Goal: Task Accomplishment & Management: Manage account settings

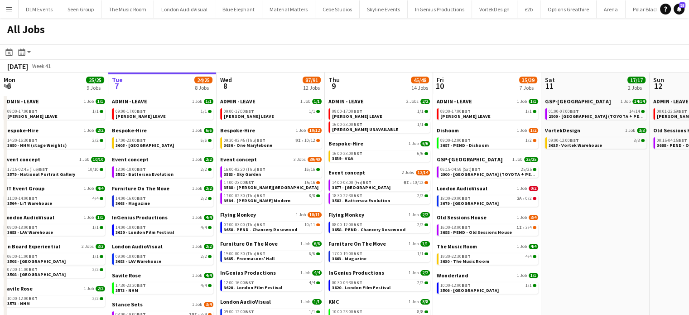
scroll to position [0, 218]
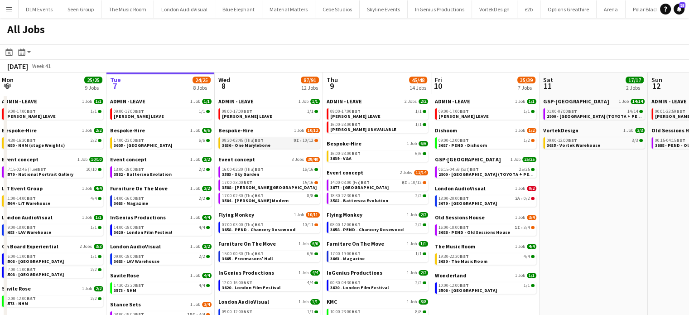
click at [299, 142] on span "9I" at bounding box center [296, 140] width 5 height 5
click at [595, 142] on div "09:00-12:00 BST 3/3" at bounding box center [595, 140] width 96 height 5
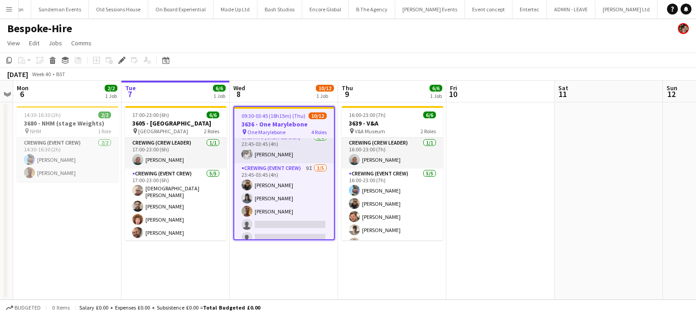
scroll to position [121, 0]
click at [308, 196] on app-card-role "Crewing (Event Crew) 9I 3/5 23:45-03:45 (4h) Samuel Kusimo Kaine Caldeira Jason…" at bounding box center [284, 203] width 100 height 83
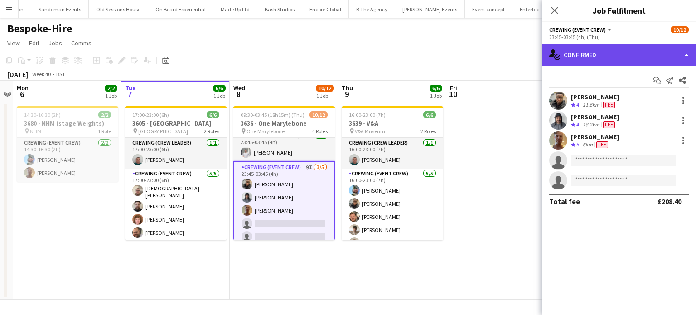
click at [607, 56] on div "single-neutral-actions-check-2 Confirmed" at bounding box center [619, 55] width 154 height 22
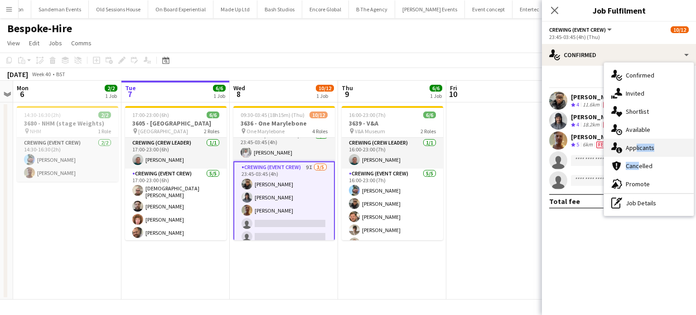
drag, startPoint x: 636, startPoint y: 158, endPoint x: 631, endPoint y: 148, distance: 12.0
click at [631, 148] on div "single-neutral-actions-check-2 Confirmed single-neutral-actions-share-1 Invited…" at bounding box center [649, 139] width 90 height 153
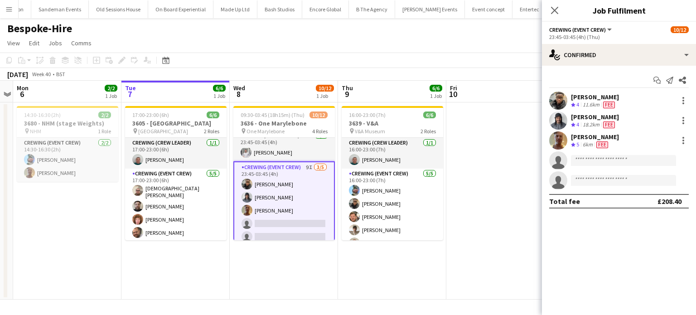
click at [631, 148] on div "Jason Aspinall Crew rating 5 6km Fee" at bounding box center [619, 140] width 154 height 18
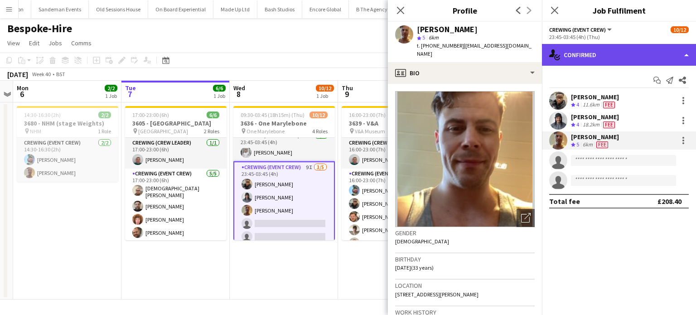
click at [648, 50] on div "single-neutral-actions-check-2 Confirmed" at bounding box center [619, 55] width 154 height 22
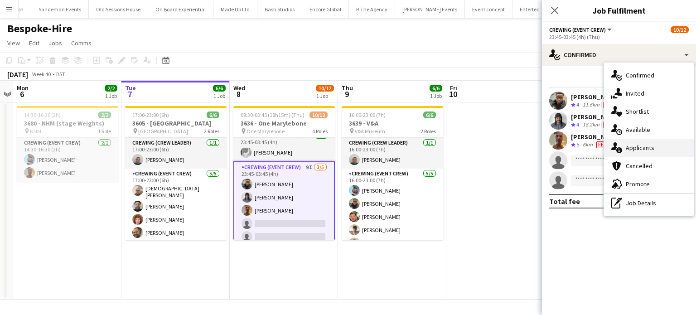
click at [632, 144] on span "Applicants" at bounding box center [640, 148] width 29 height 8
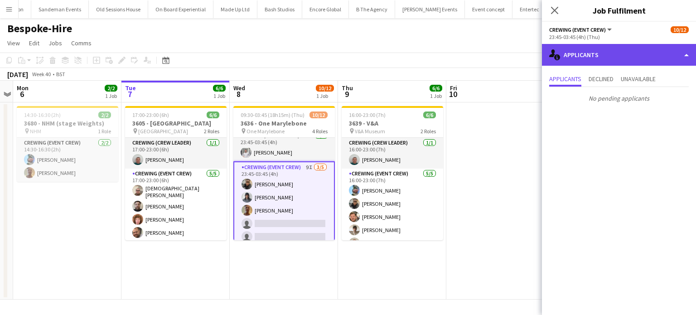
click at [632, 46] on div "single-neutral-actions-information Applicants" at bounding box center [619, 55] width 154 height 22
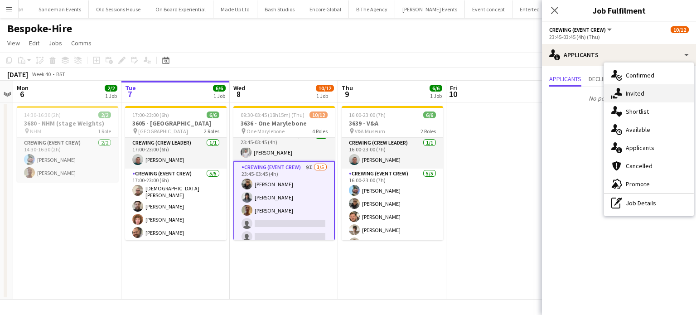
click at [644, 101] on div "single-neutral-actions-share-1 Invited" at bounding box center [649, 93] width 90 height 18
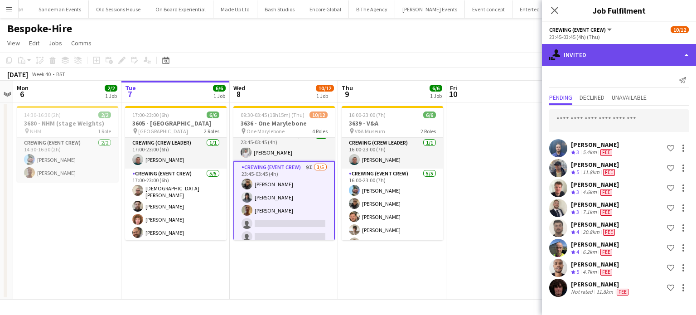
click at [622, 52] on div "single-neutral-actions-share-1 Invited" at bounding box center [619, 55] width 154 height 22
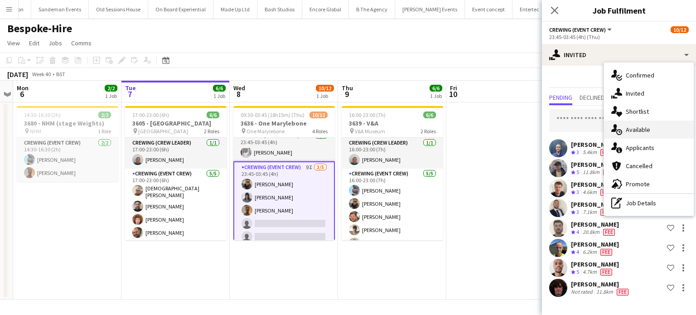
click at [635, 125] on span "Available" at bounding box center [638, 129] width 24 height 8
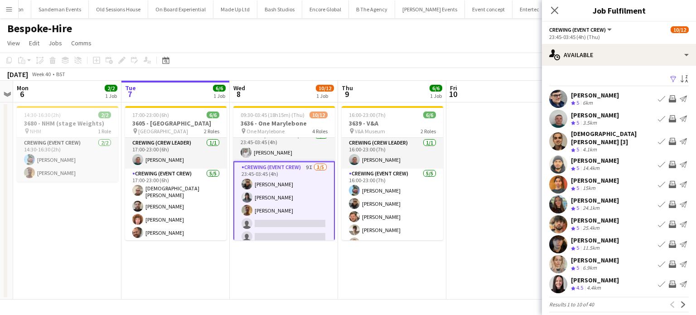
click at [669, 241] on app-icon "Invite crew" at bounding box center [672, 244] width 7 height 7
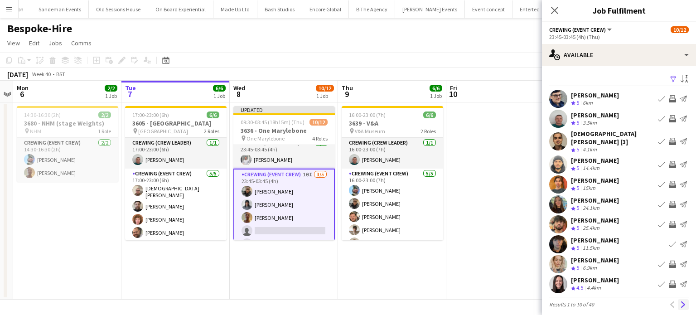
click at [680, 301] on app-icon "Next" at bounding box center [683, 304] width 6 height 6
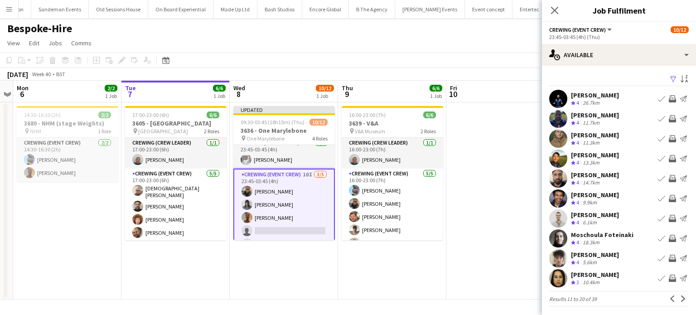
click at [669, 195] on app-icon "Invite crew" at bounding box center [672, 198] width 7 height 7
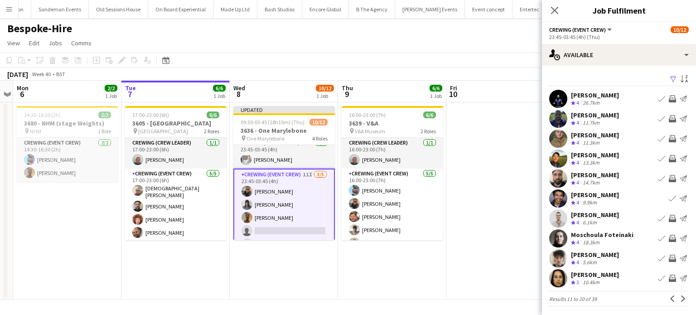
click at [669, 240] on app-icon "Invite crew" at bounding box center [672, 238] width 7 height 7
click at [667, 233] on button "Invite crew" at bounding box center [672, 238] width 11 height 11
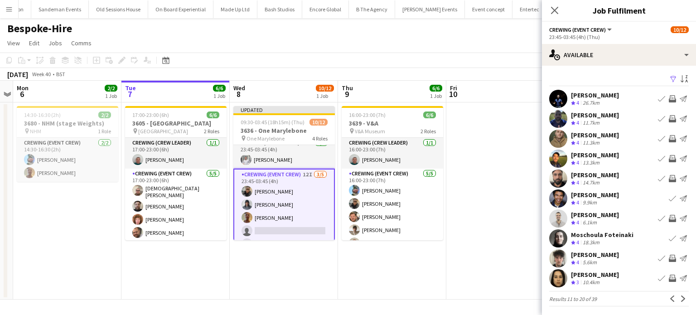
click at [669, 260] on app-icon "Invite crew" at bounding box center [672, 258] width 7 height 7
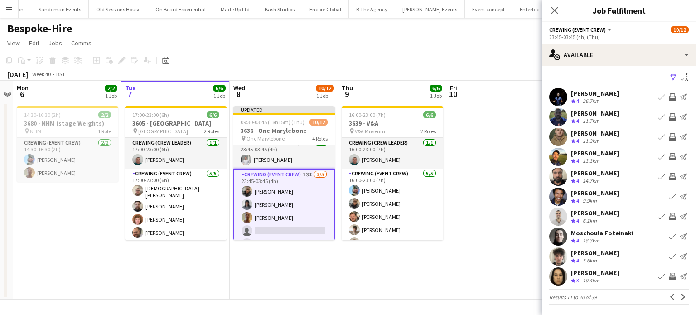
click at [669, 278] on app-icon "Invite crew" at bounding box center [672, 276] width 7 height 7
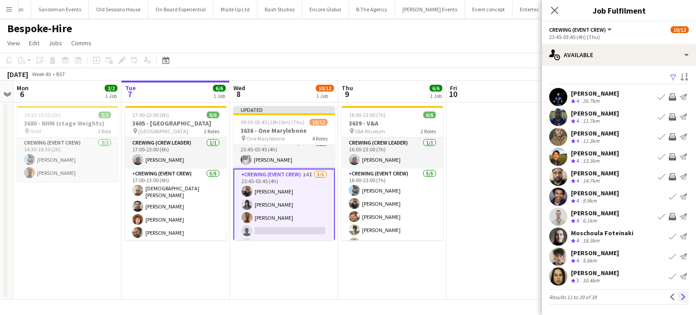
click at [678, 300] on button "Next" at bounding box center [683, 296] width 11 height 11
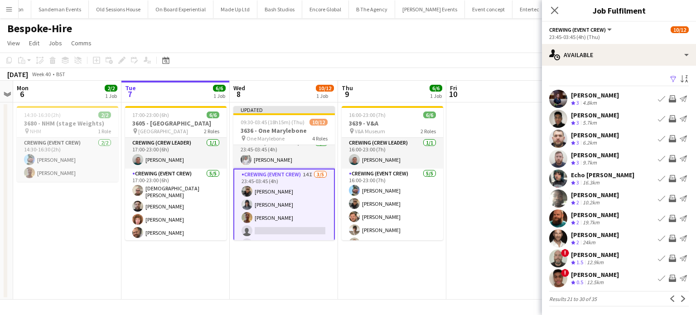
click at [669, 117] on app-icon "Invite crew" at bounding box center [672, 118] width 7 height 7
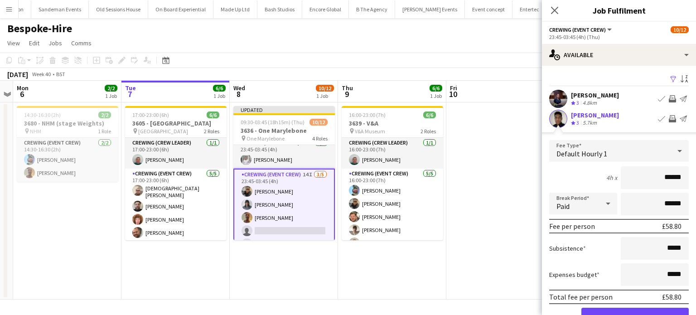
click button "Confirm" at bounding box center [634, 317] width 107 height 18
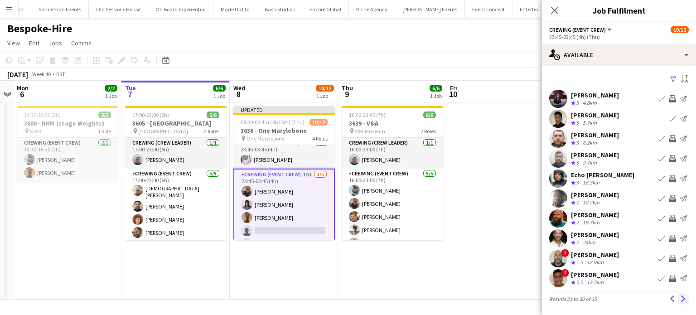
click at [680, 296] on app-icon "Next" at bounding box center [683, 298] width 6 height 6
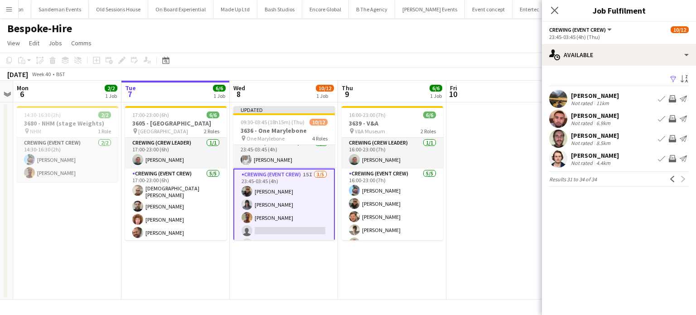
click at [646, 68] on div "Filter Sort asc Brian Grimmer Not rated 11km Book crew Invite crew Send notific…" at bounding box center [619, 132] width 154 height 132
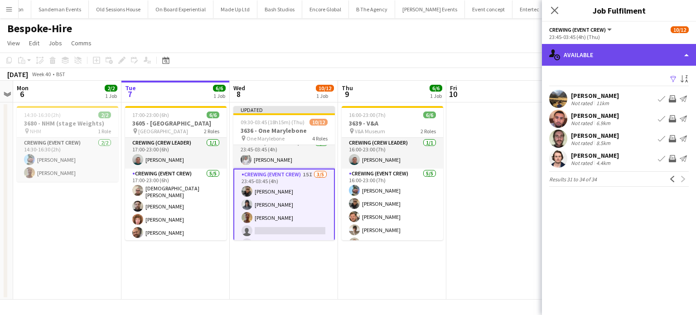
click at [622, 58] on div "single-neutral-actions-upload Available" at bounding box center [619, 55] width 154 height 22
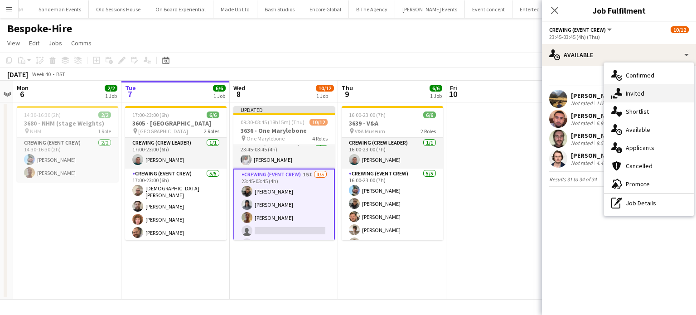
click at [650, 94] on div "single-neutral-actions-share-1 Invited" at bounding box center [649, 93] width 90 height 18
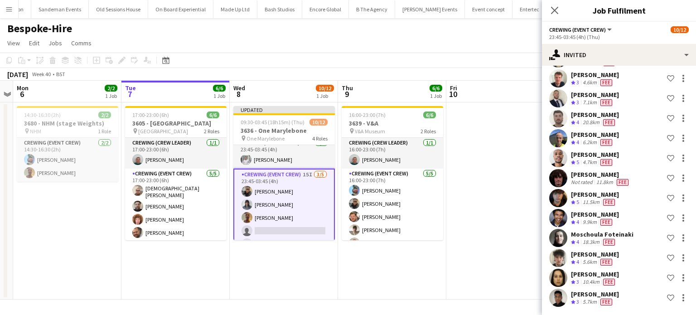
scroll to position [110, 0]
click at [485, 168] on app-date-cell at bounding box center [500, 200] width 108 height 197
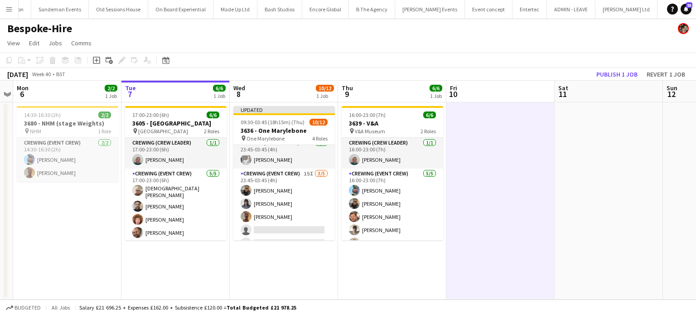
click at [616, 65] on app-toolbar "Copy Paste Paste Ctrl+V Paste with crew Ctrl+Shift+V Paste linked Job Delete Gr…" at bounding box center [348, 60] width 696 height 15
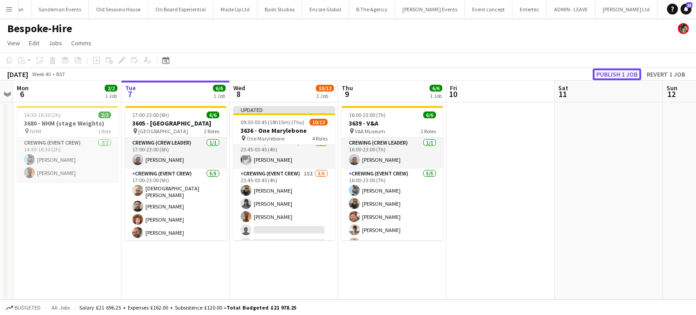
click at [618, 79] on button "Publish 1 job" at bounding box center [617, 74] width 48 height 12
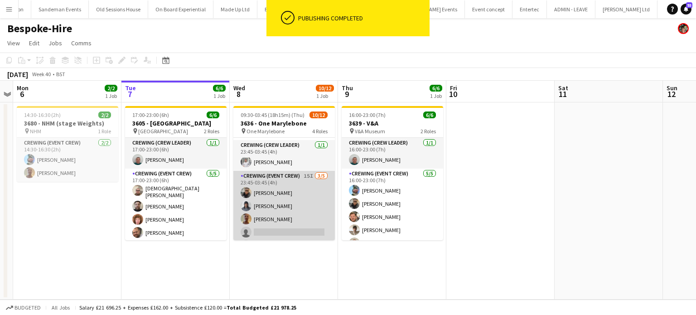
scroll to position [112, 0]
click at [277, 195] on app-card-role "Crewing (Event Crew) 15I 3/5 23:45-03:45 (4h) Samuel Kusimo Kaine Caldeira Jaso…" at bounding box center [283, 211] width 101 height 83
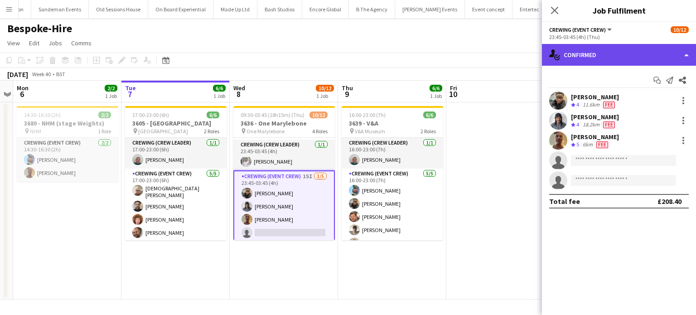
click at [599, 55] on div "single-neutral-actions-check-2 Confirmed" at bounding box center [619, 55] width 154 height 22
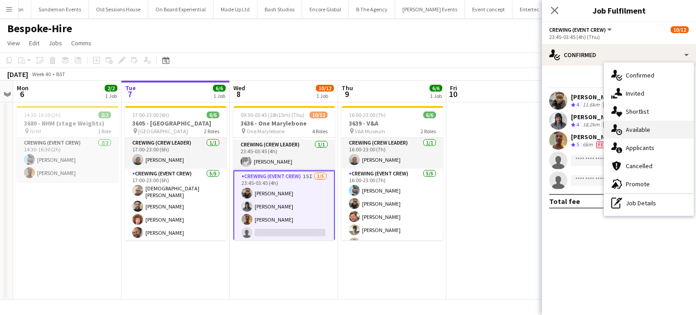
click at [642, 136] on div "single-neutral-actions-upload Available" at bounding box center [649, 130] width 90 height 18
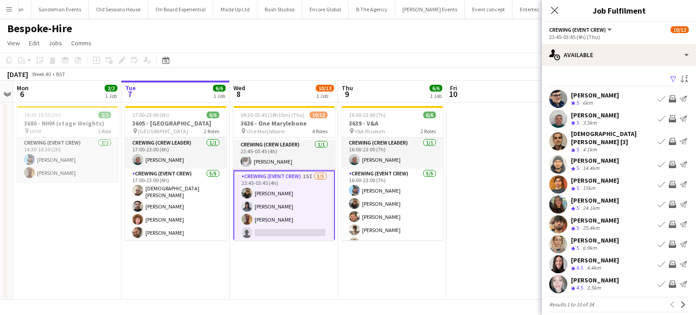
click at [669, 138] on app-icon "Invite crew" at bounding box center [672, 141] width 7 height 7
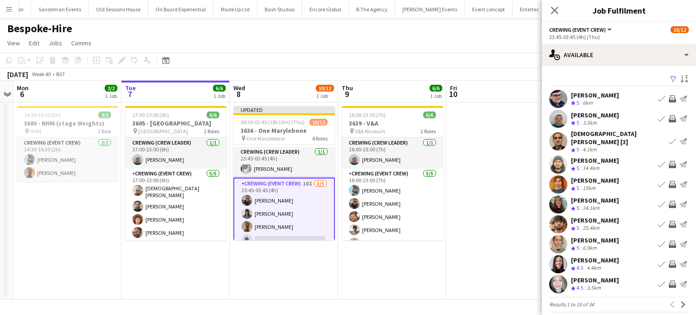
click at [669, 280] on app-icon "Invite crew" at bounding box center [672, 283] width 7 height 7
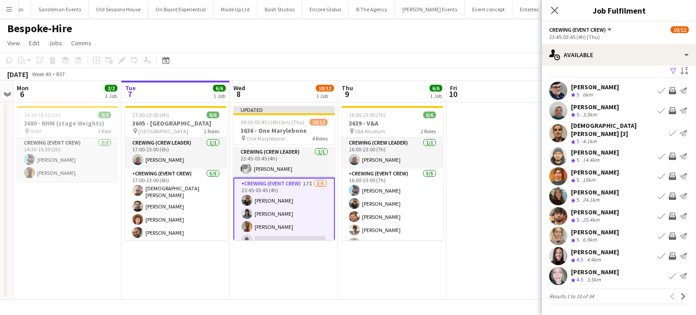
scroll to position [2, 0]
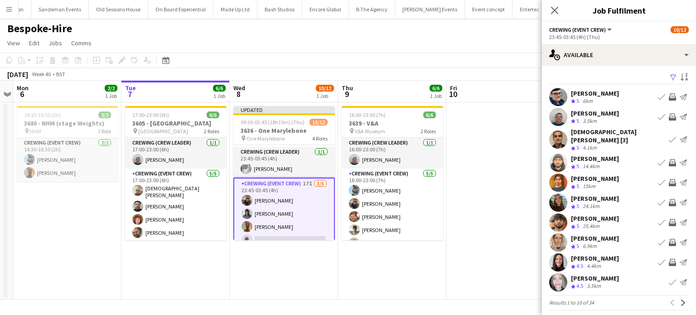
click at [681, 300] on app-available-tab "Filter Sort asc Andrew Boatright Crew rating 5 6km Book crew Invite crew Send n…" at bounding box center [619, 190] width 154 height 239
click at [680, 299] on app-icon "Next" at bounding box center [683, 302] width 6 height 6
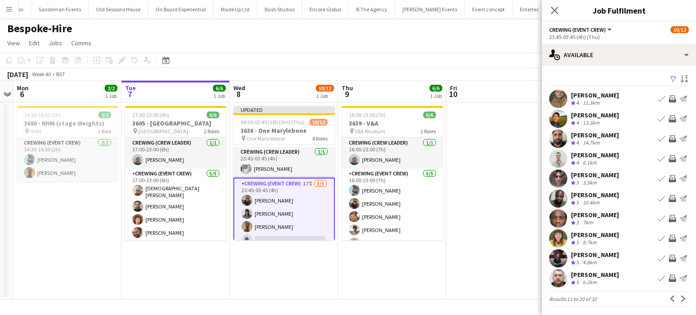
click at [669, 179] on app-icon "Invite crew" at bounding box center [672, 178] width 7 height 7
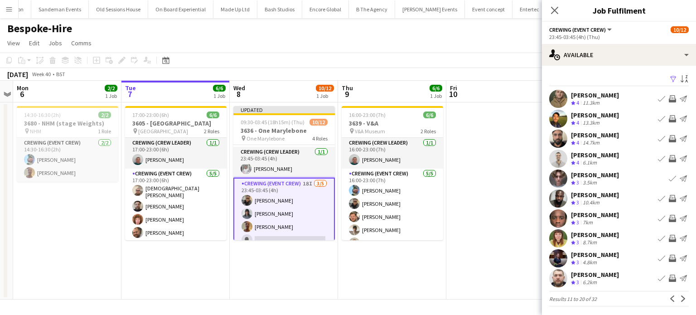
click at [667, 222] on button "Invite crew" at bounding box center [672, 218] width 11 height 11
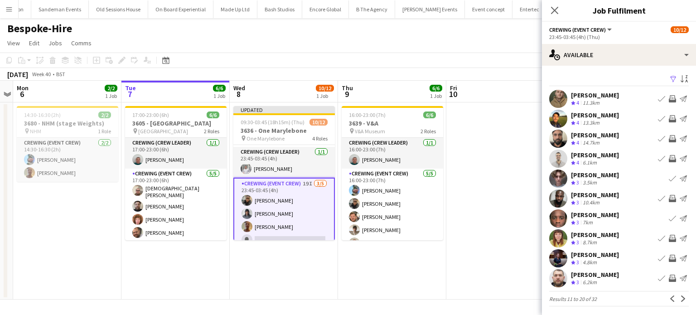
click at [669, 241] on app-icon "Invite crew" at bounding box center [672, 238] width 7 height 7
click at [667, 233] on button "Invite crew" at bounding box center [672, 238] width 11 height 11
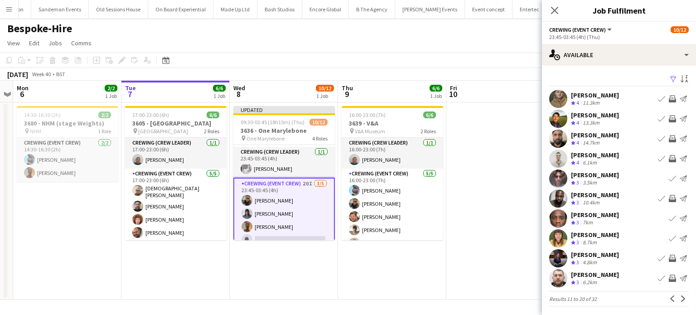
click at [667, 254] on button "Invite crew" at bounding box center [672, 258] width 11 height 11
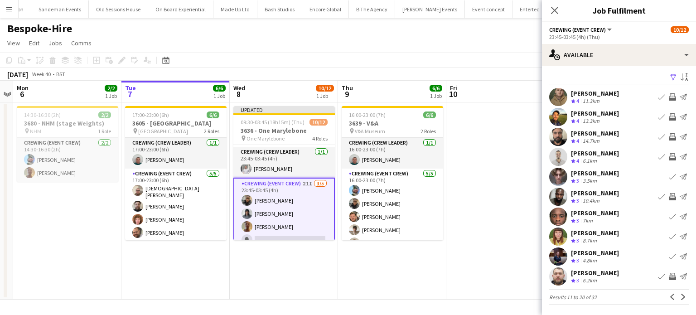
click at [669, 276] on app-icon "Invite crew" at bounding box center [672, 276] width 7 height 7
click at [680, 297] on app-icon "Next" at bounding box center [683, 297] width 6 height 6
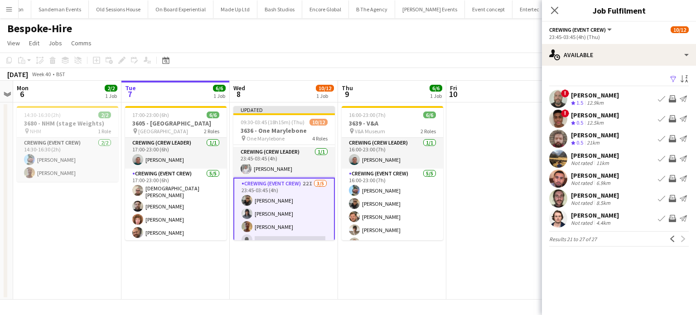
click at [506, 163] on app-date-cell at bounding box center [500, 200] width 108 height 197
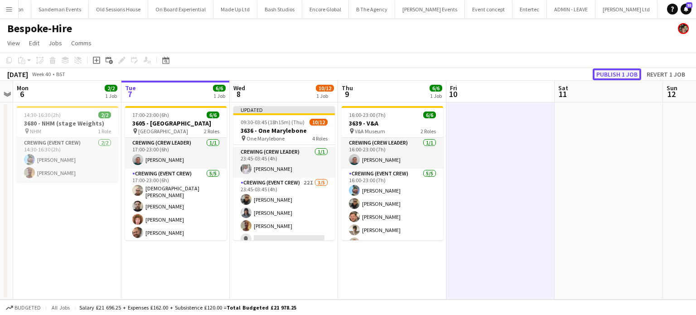
click at [617, 77] on button "Publish 1 job" at bounding box center [617, 74] width 48 height 12
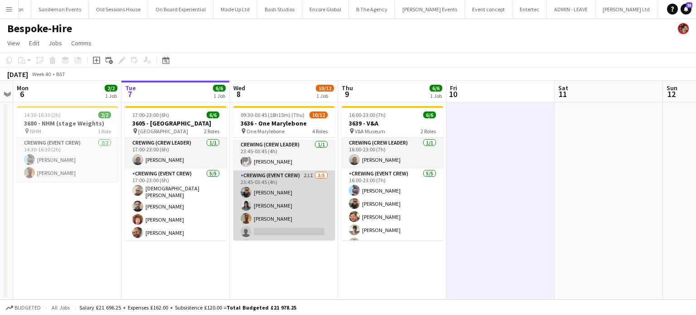
click at [301, 202] on app-card-role "Crewing (Event Crew) 21I 3/5 23:45-03:45 (4h) Samuel Kusimo Kaine Caldeira Jaso…" at bounding box center [283, 211] width 101 height 83
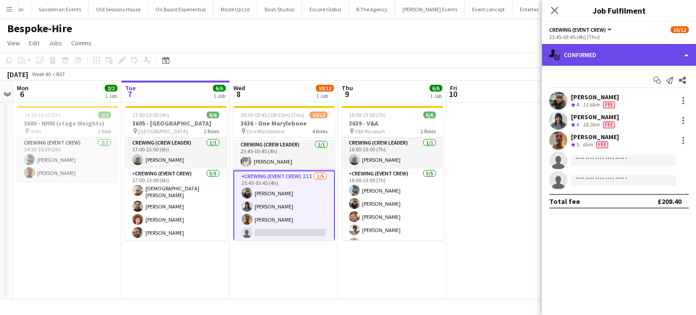
click at [605, 59] on div "single-neutral-actions-check-2 Confirmed" at bounding box center [619, 55] width 154 height 22
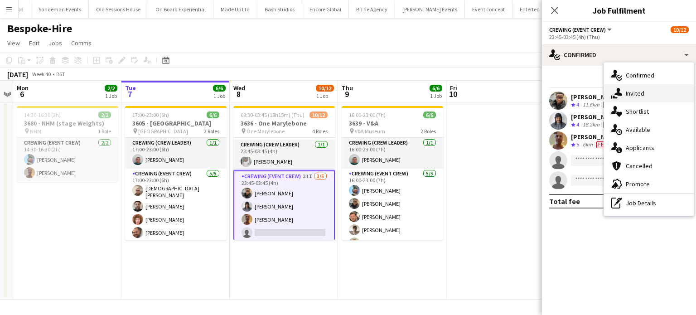
click at [632, 89] on span "Invited" at bounding box center [635, 93] width 19 height 8
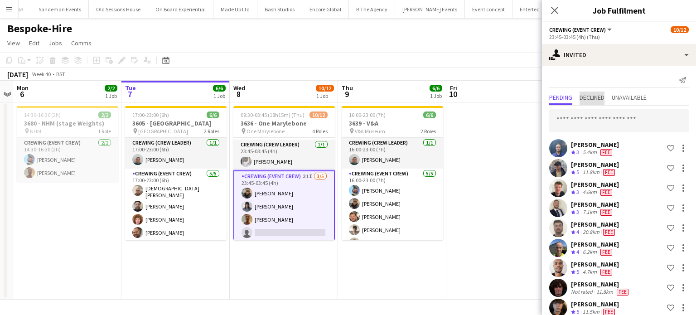
click at [591, 98] on span "Declined" at bounding box center [591, 97] width 25 height 6
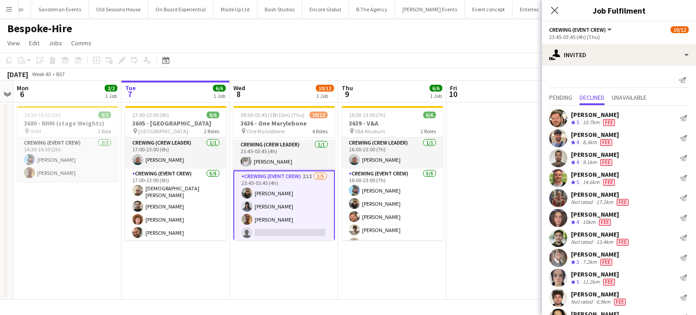
click at [559, 84] on div "Send notification" at bounding box center [619, 80] width 140 height 15
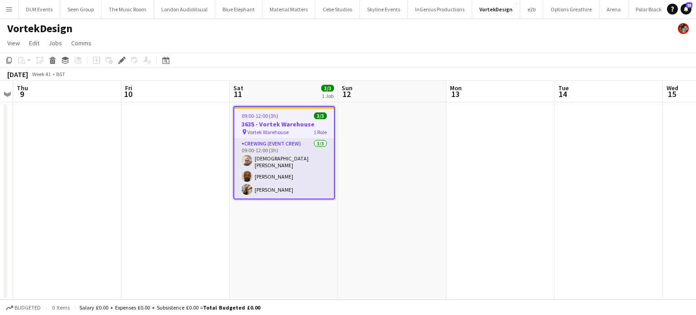
click at [304, 114] on div "09:00-12:00 (3h) 3/3" at bounding box center [284, 115] width 100 height 7
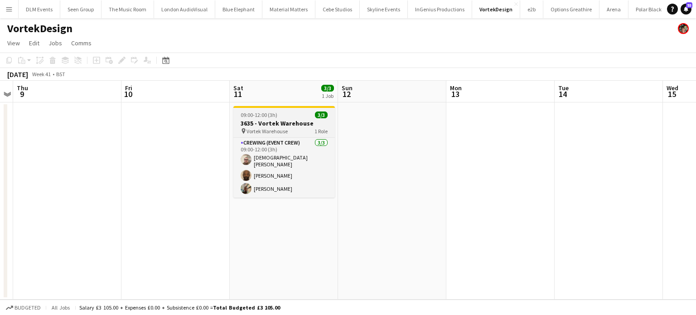
click at [304, 114] on div "09:00-12:00 (3h) 3/3" at bounding box center [283, 114] width 101 height 7
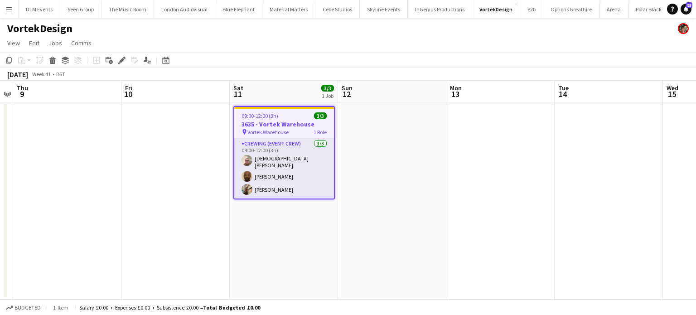
click at [37, 132] on app-date-cell at bounding box center [67, 200] width 108 height 197
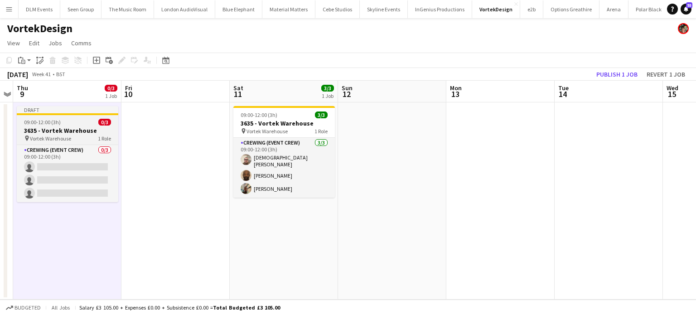
click at [87, 121] on div "09:00-12:00 (3h) 0/3" at bounding box center [67, 122] width 101 height 7
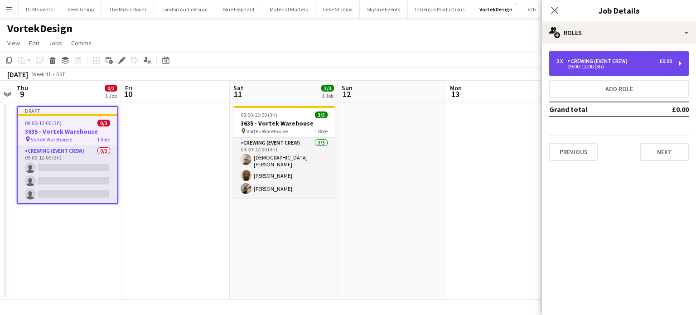
click at [651, 70] on div "3 x Crewing (Event Crew) £0.00 09:00-12:00 (3h)" at bounding box center [619, 63] width 140 height 25
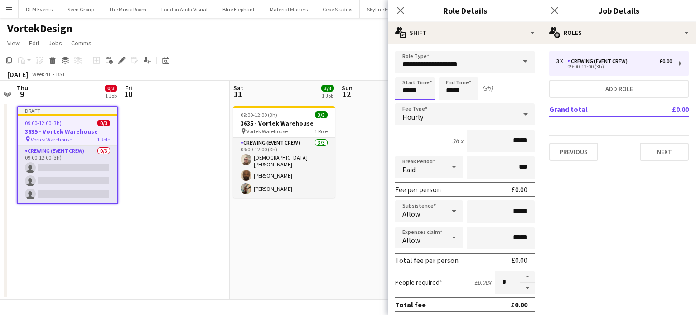
click at [414, 91] on input "*****" at bounding box center [415, 88] width 40 height 23
type input "*****"
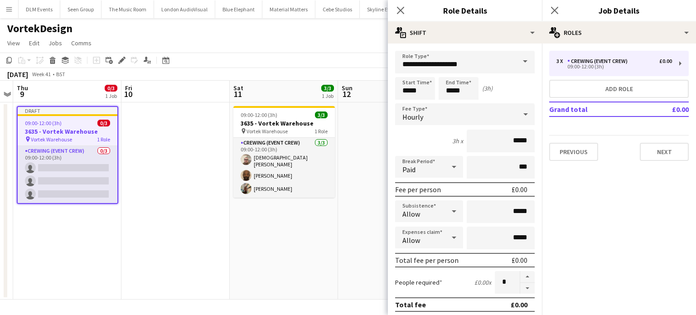
click at [151, 199] on app-date-cell at bounding box center [175, 200] width 108 height 197
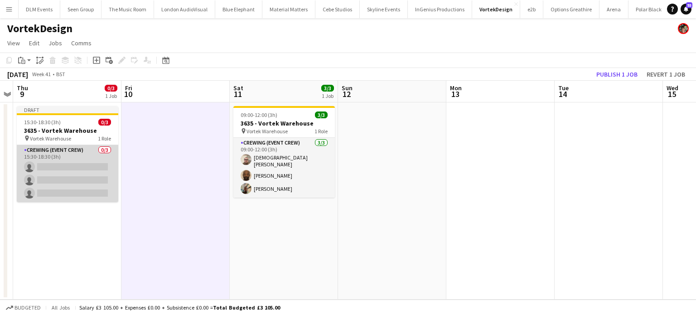
click at [90, 173] on app-card-role "Crewing (Event Crew) 0/3 15:30-18:30 (3h) single-neutral-actions single-neutral…" at bounding box center [67, 173] width 101 height 57
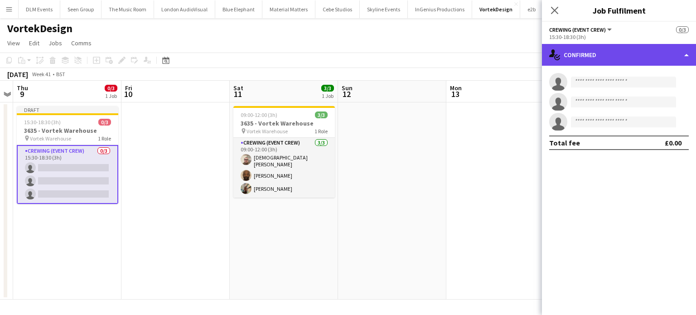
click at [632, 61] on div "single-neutral-actions-check-2 Confirmed" at bounding box center [619, 55] width 154 height 22
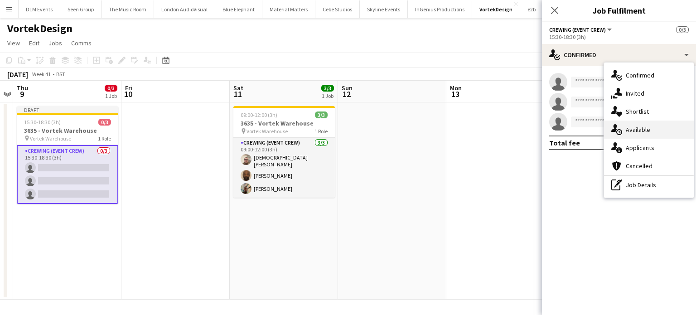
click at [641, 131] on span "Available" at bounding box center [638, 129] width 24 height 8
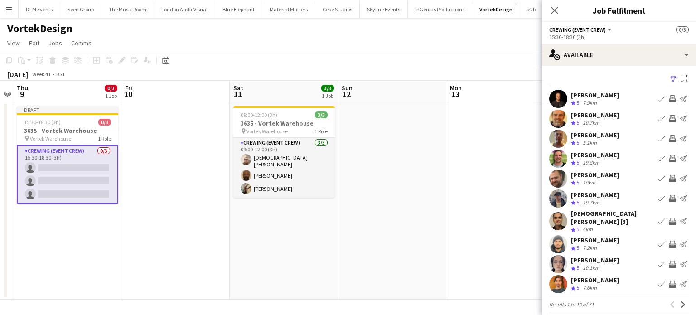
click at [669, 139] on app-icon "Invite crew" at bounding box center [672, 138] width 7 height 7
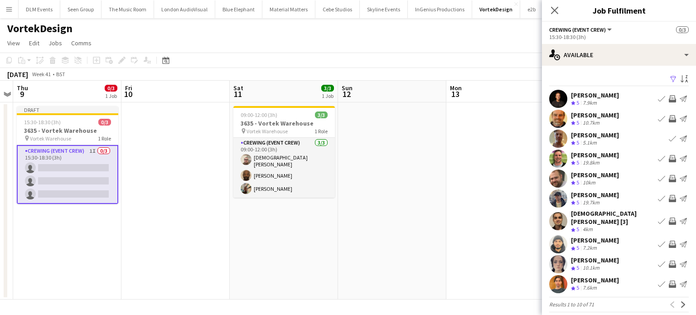
click at [669, 159] on app-icon "Invite crew" at bounding box center [672, 158] width 7 height 7
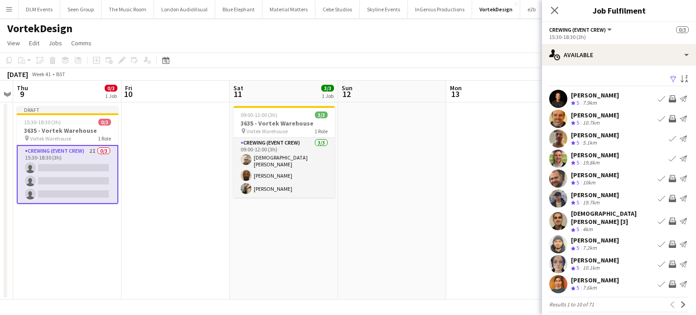
click at [669, 179] on app-icon "Invite crew" at bounding box center [672, 178] width 7 height 7
click at [669, 199] on app-icon "Invite crew" at bounding box center [672, 198] width 7 height 7
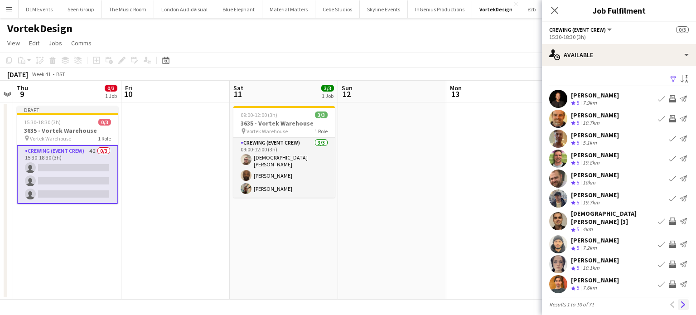
click at [680, 301] on app-icon "Next" at bounding box center [683, 304] width 6 height 6
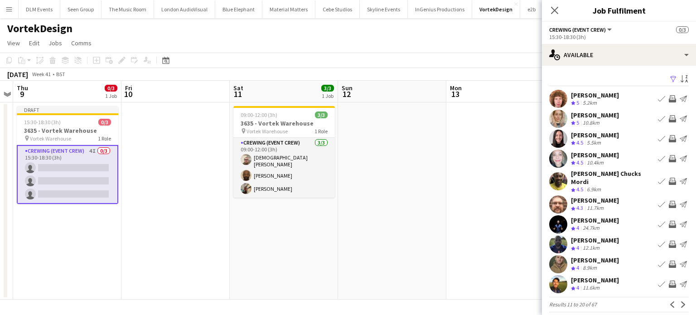
click at [667, 103] on button "Invite crew" at bounding box center [672, 98] width 11 height 11
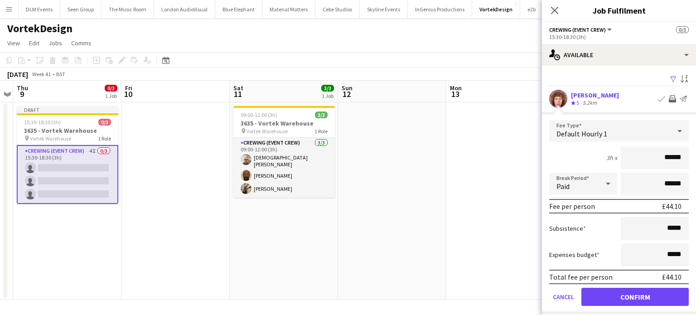
click button "Confirm" at bounding box center [634, 297] width 107 height 18
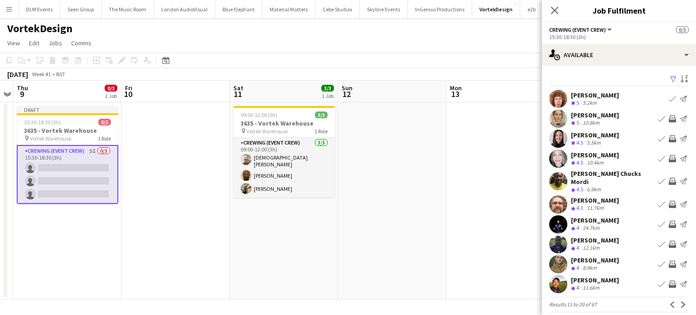
click at [669, 178] on app-icon "Invite crew" at bounding box center [672, 181] width 7 height 7
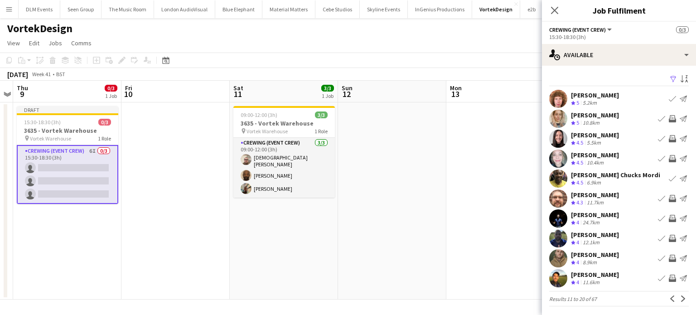
click at [669, 199] on app-icon "Invite crew" at bounding box center [672, 198] width 7 height 7
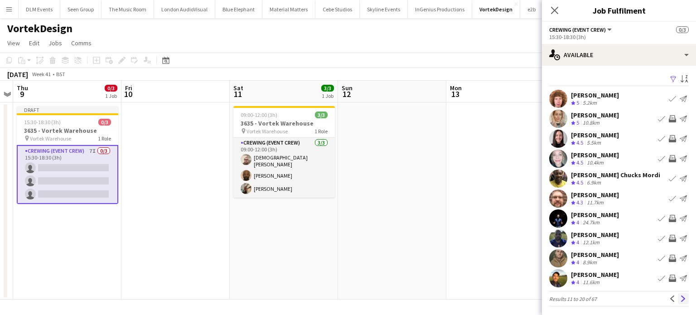
click at [678, 302] on button "Next" at bounding box center [683, 298] width 11 height 11
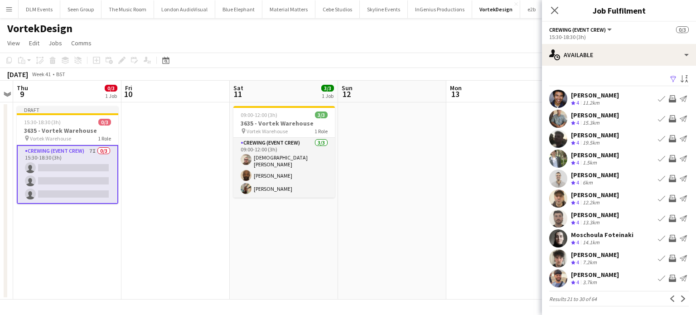
click at [669, 119] on app-icon "Invite crew" at bounding box center [672, 118] width 7 height 7
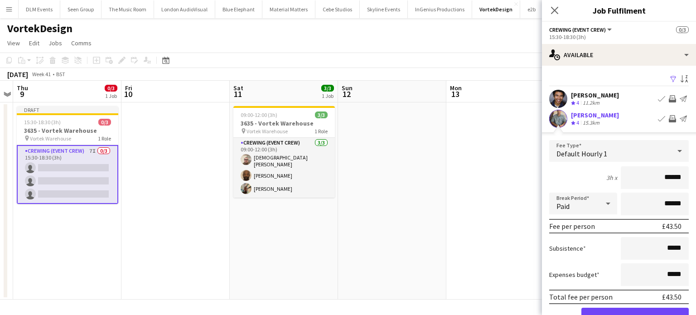
click button "Confirm" at bounding box center [634, 317] width 107 height 18
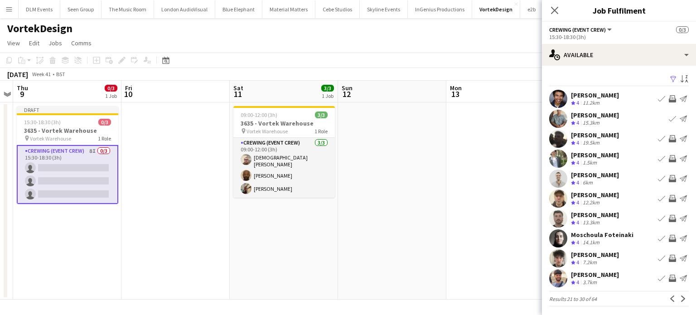
click at [669, 141] on app-icon "Invite crew" at bounding box center [672, 138] width 7 height 7
click at [669, 159] on app-icon "Invite crew" at bounding box center [672, 158] width 7 height 7
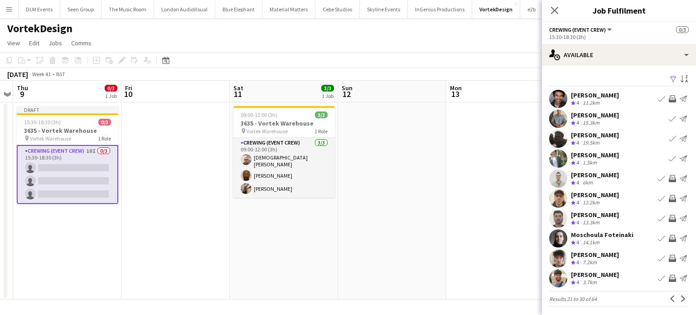
click at [669, 219] on app-icon "Invite crew" at bounding box center [672, 218] width 7 height 7
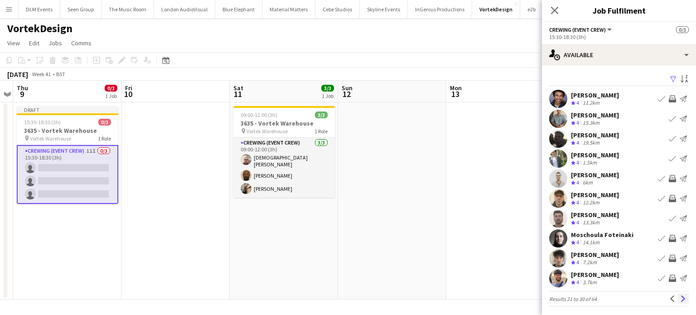
click at [680, 298] on app-icon "Next" at bounding box center [683, 298] width 6 height 6
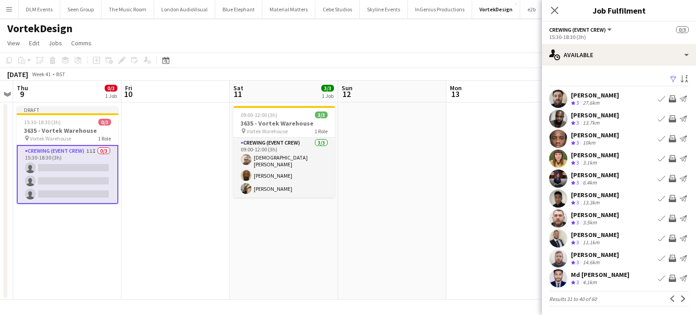
click at [669, 101] on app-icon "Invite crew" at bounding box center [672, 98] width 7 height 7
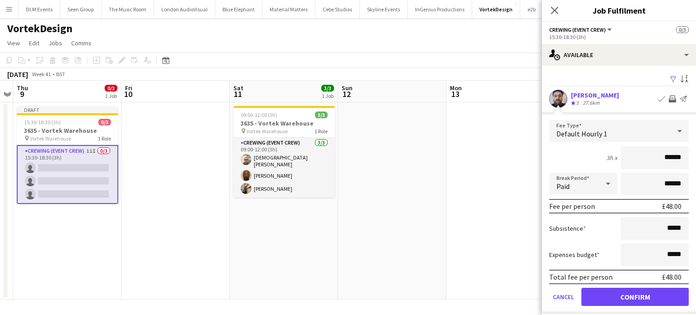
click button "Confirm" at bounding box center [634, 297] width 107 height 18
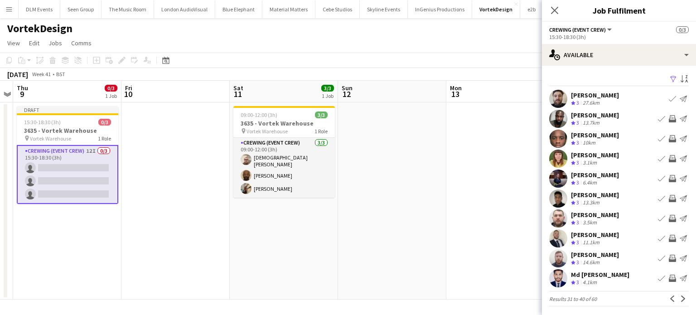
click at [669, 239] on app-icon "Invite crew" at bounding box center [672, 238] width 7 height 7
click at [680, 296] on app-icon "Next" at bounding box center [683, 298] width 6 height 6
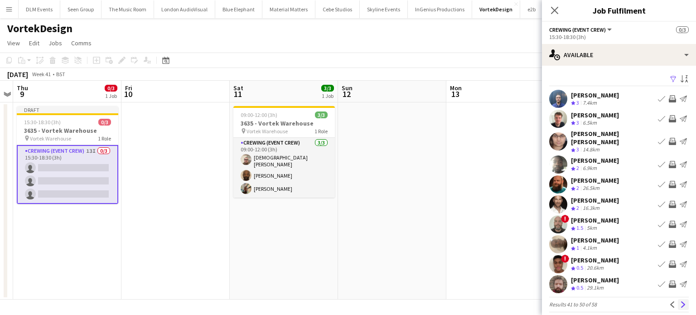
click at [680, 301] on app-icon "Next" at bounding box center [683, 304] width 6 height 6
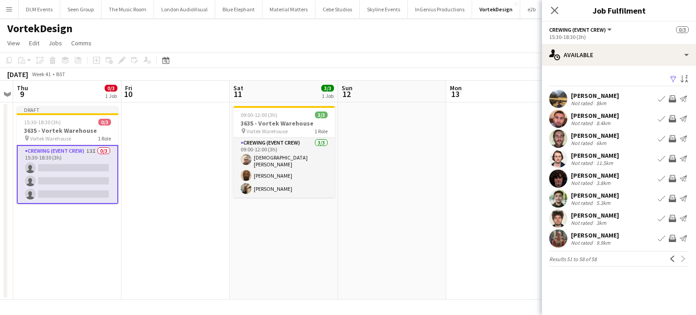
click at [483, 154] on app-date-cell at bounding box center [500, 200] width 108 height 197
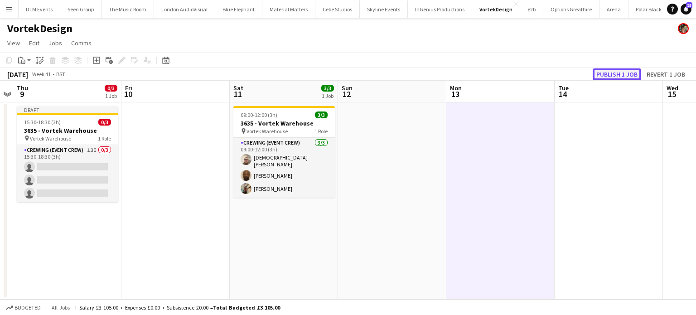
click at [626, 74] on button "Publish 1 job" at bounding box center [617, 74] width 48 height 12
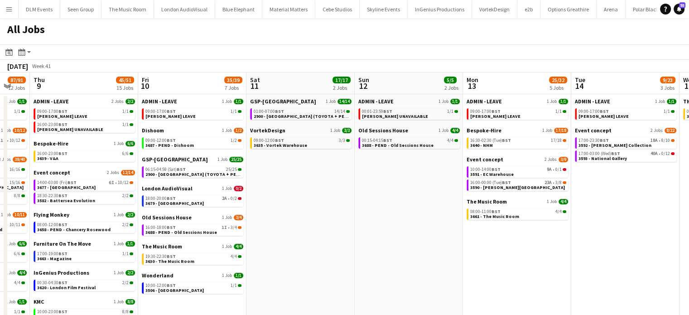
scroll to position [0, 328]
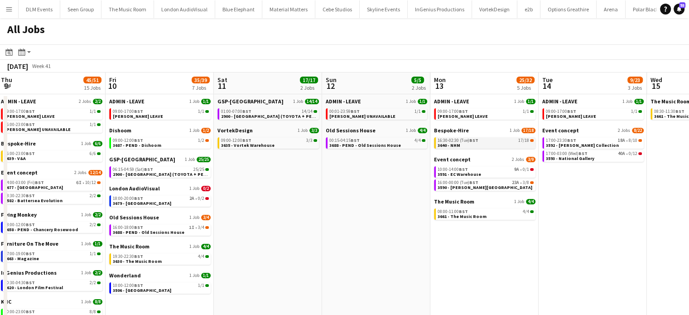
click at [513, 141] on div "16:30-02:30 (Tue) BST 17/18" at bounding box center [486, 140] width 96 height 5
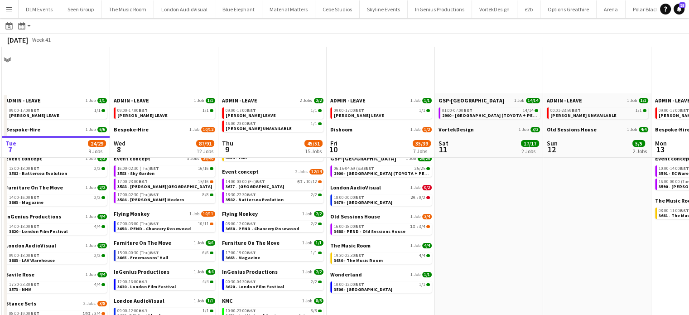
scroll to position [94, 0]
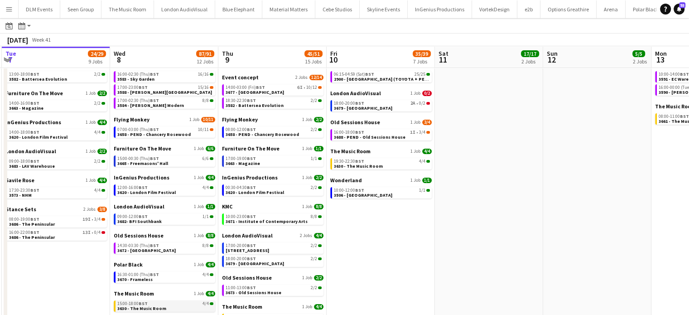
click at [167, 304] on div "15:00-18:00 BST 4/4" at bounding box center [165, 303] width 96 height 5
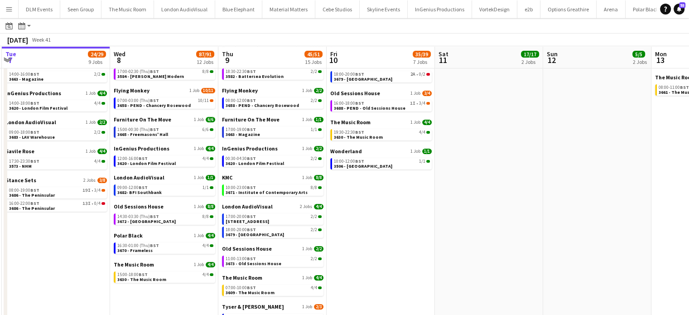
scroll to position [123, 0]
drag, startPoint x: 289, startPoint y: 296, endPoint x: 304, endPoint y: 127, distance: 170.1
click at [288, 237] on app-date-cell "ADMIN - LEAVE 2 Jobs 2/2 09:00-17:00 BST 1/1 ANDY LEAVE 16:00-23:00 BST 1/1 Chr…" at bounding box center [272, 176] width 108 height 413
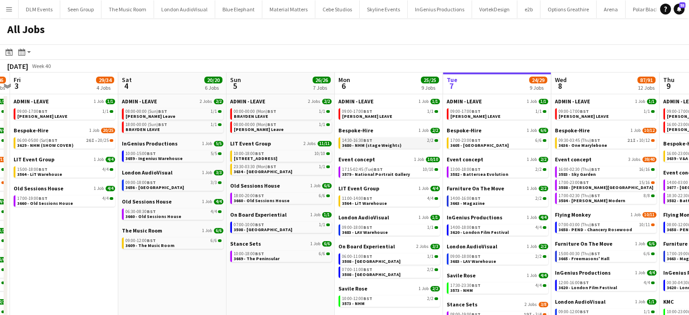
scroll to position [0, 207]
click at [98, 146] on link "06:00-05:00 (Sat) BST 26I • 20/25 3629 - NHM (SHOW COVER)" at bounding box center [65, 142] width 96 height 10
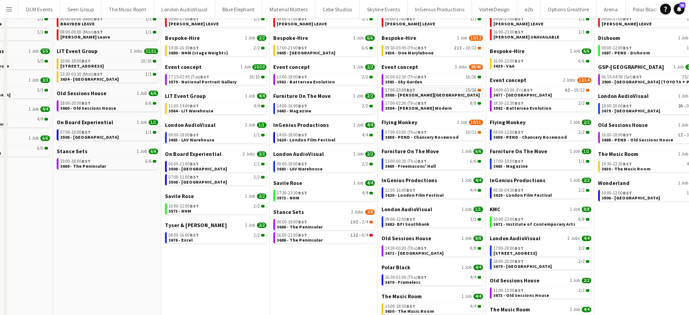
scroll to position [0, 0]
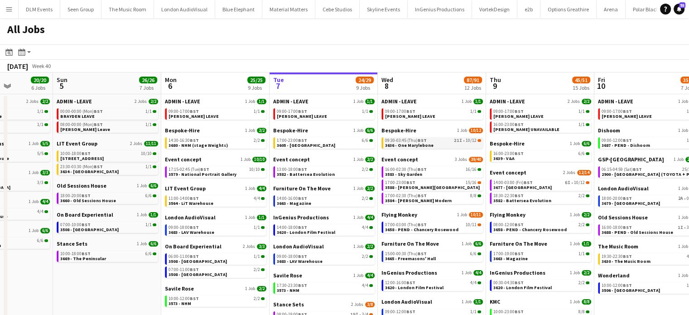
click at [467, 143] on link "09:30-03:45 (Thu) BST 21I • 10/12 3636 - One Marylebone" at bounding box center [433, 142] width 96 height 10
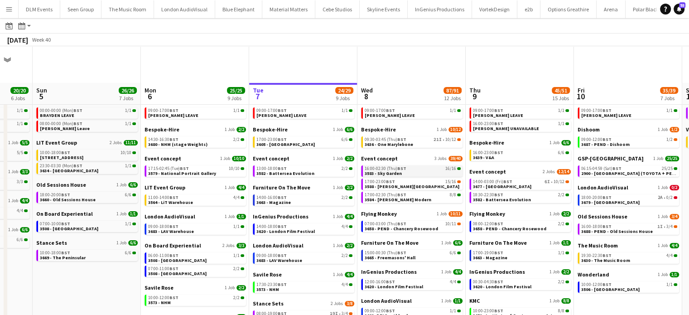
scroll to position [125, 0]
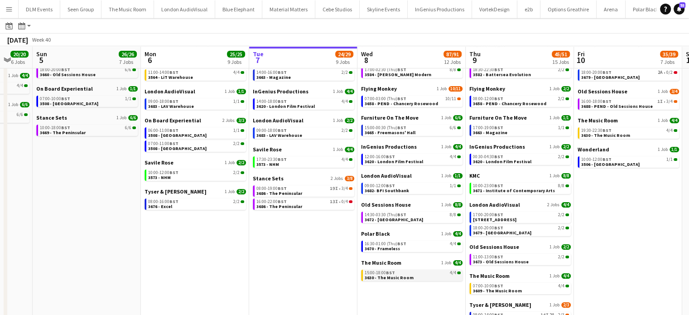
click at [399, 276] on span "3630 - The Music Room" at bounding box center [389, 278] width 49 height 6
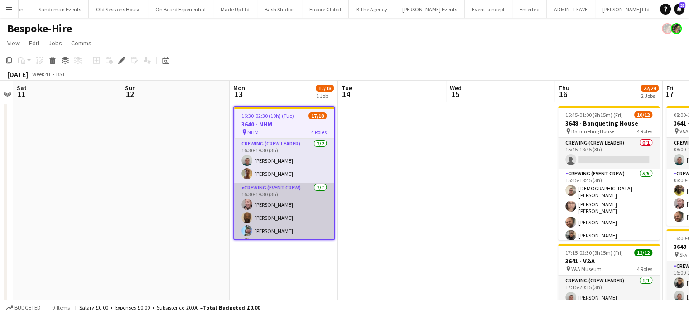
scroll to position [206, 0]
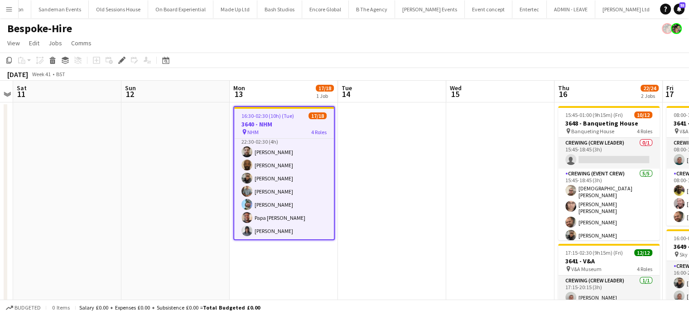
click at [318, 215] on app-card-role "Crewing (Event Crew) [DATE] 22:30-02:30 (4h) [PERSON_NAME] [PERSON_NAME] [PERSO…" at bounding box center [284, 185] width 100 height 110
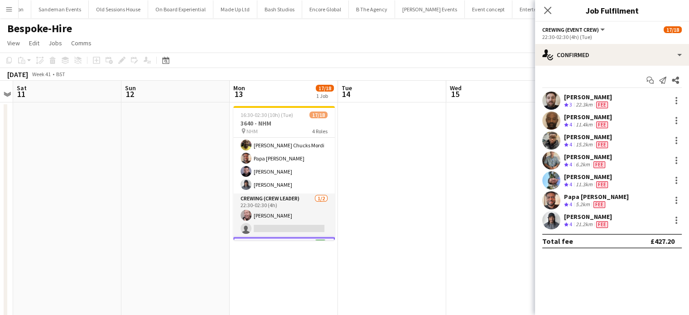
scroll to position [98, 0]
click at [351, 204] on app-date-cell at bounding box center [392, 249] width 108 height 294
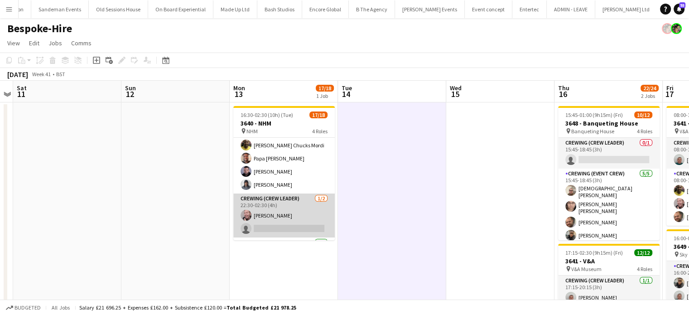
scroll to position [150, 0]
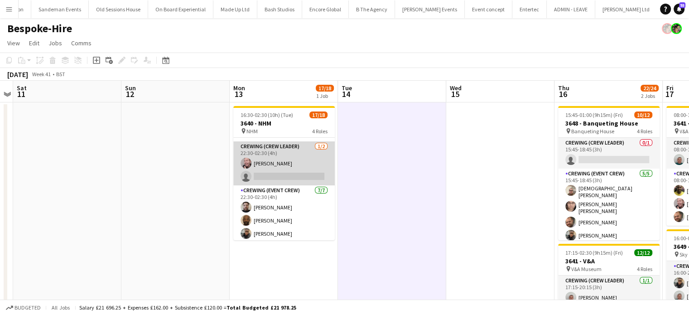
click at [273, 162] on app-card-role "Crewing (Crew Leader) [DATE] 22:30-02:30 (4h) [PERSON_NAME] single-neutral-acti…" at bounding box center [283, 163] width 101 height 44
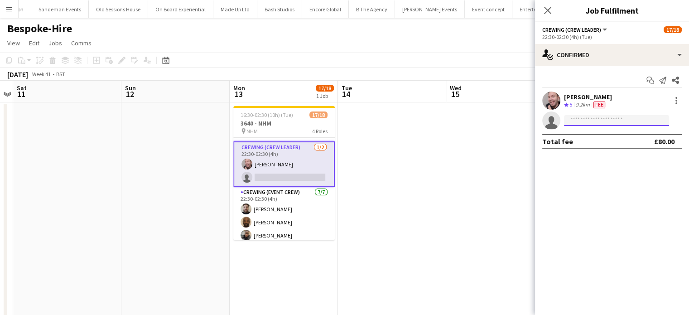
click at [598, 123] on input at bounding box center [616, 120] width 105 height 11
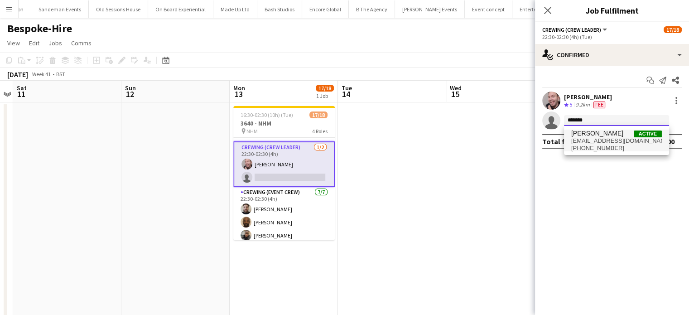
type input "*******"
click at [602, 141] on span "[EMAIL_ADDRESS][DOMAIN_NAME]" at bounding box center [616, 140] width 91 height 7
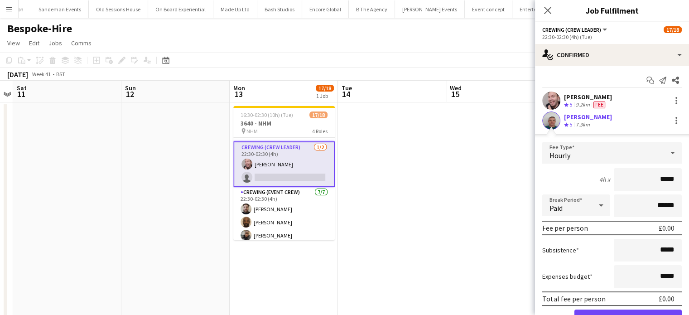
click button "Confirm" at bounding box center [627, 318] width 107 height 18
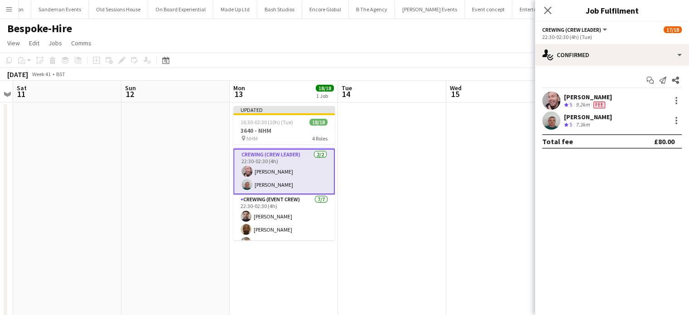
click at [450, 178] on app-date-cell at bounding box center [500, 249] width 108 height 294
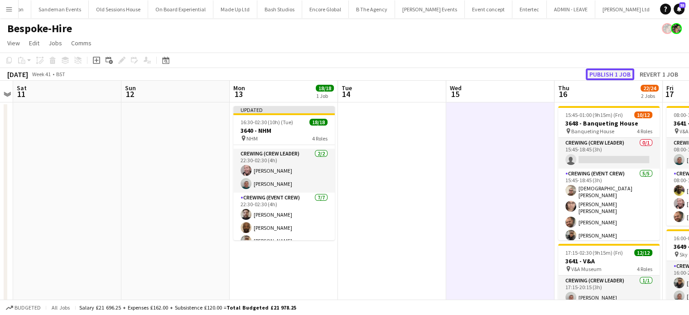
click at [604, 72] on button "Publish 1 job" at bounding box center [610, 74] width 48 height 12
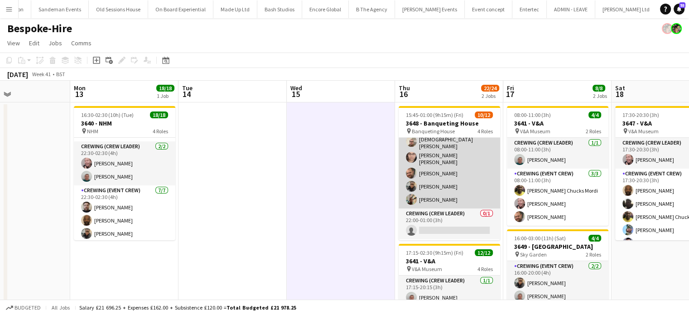
scroll to position [0, 0]
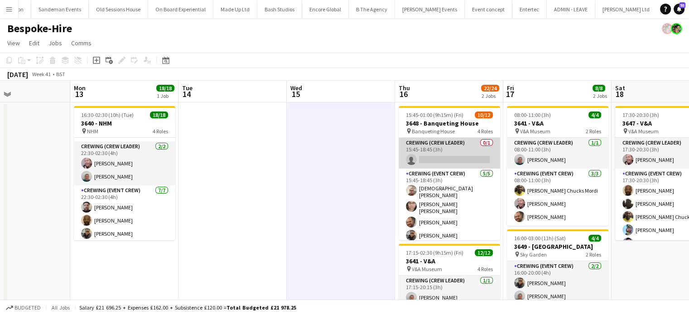
click at [446, 146] on app-card-role "Crewing (Crew Leader) 0/1 15:45-18:45 (3h) single-neutral-actions" at bounding box center [449, 153] width 101 height 31
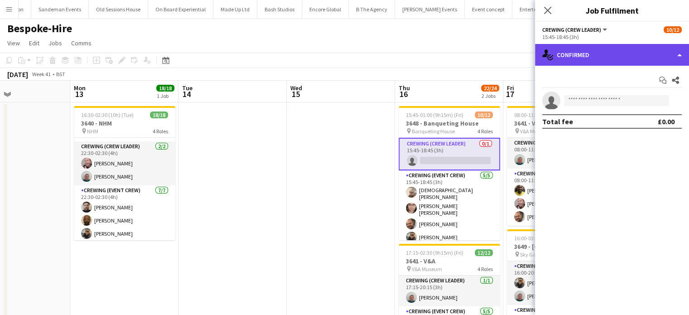
click at [642, 59] on div "single-neutral-actions-check-2 Confirmed" at bounding box center [612, 55] width 154 height 22
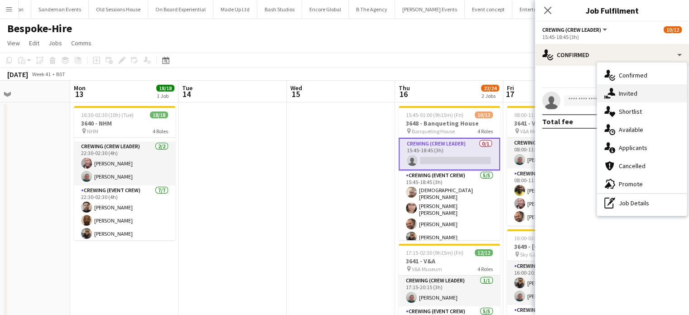
click at [647, 92] on div "single-neutral-actions-share-1 Invited" at bounding box center [642, 93] width 90 height 18
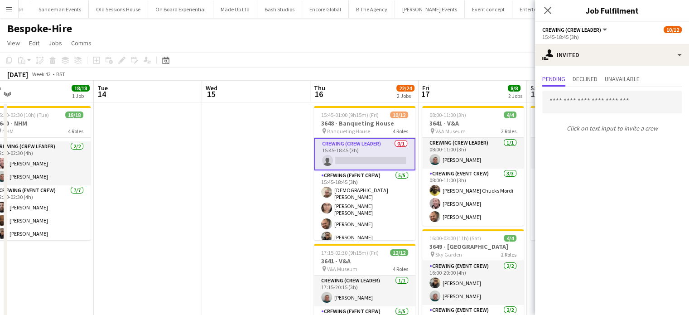
scroll to position [0, 341]
click at [598, 72] on div "Pending Declined Unavailable Click on text input to invite a crew" at bounding box center [612, 104] width 154 height 77
click at [598, 74] on span "Declined" at bounding box center [585, 80] width 25 height 14
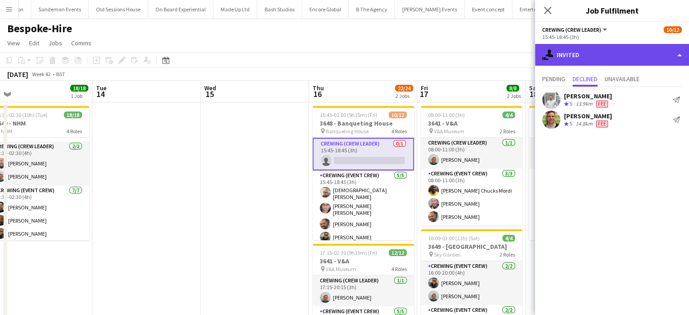
click at [599, 48] on div "single-neutral-actions-share-1 Invited" at bounding box center [612, 55] width 154 height 22
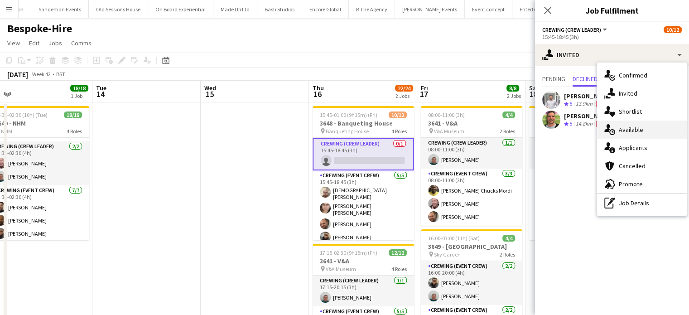
click at [629, 124] on div "single-neutral-actions-upload Available" at bounding box center [642, 130] width 90 height 18
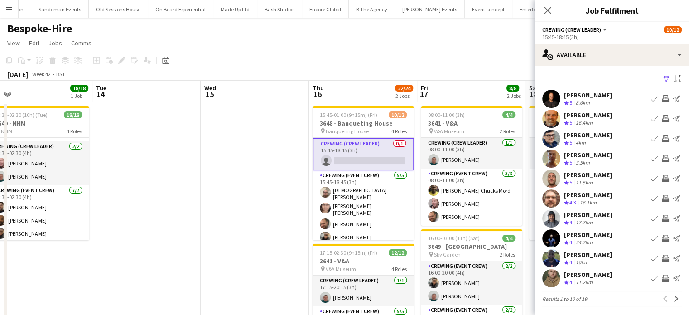
click at [662, 178] on app-icon "Invite crew" at bounding box center [665, 178] width 7 height 7
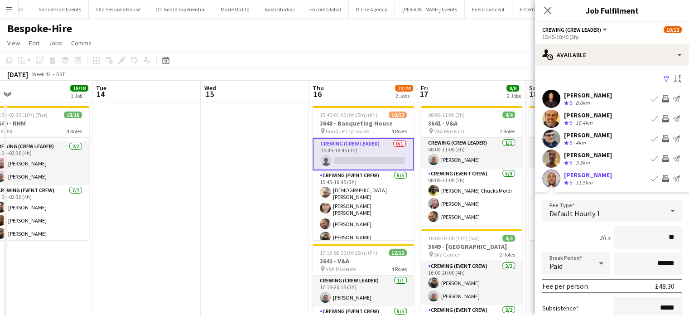
type input "***"
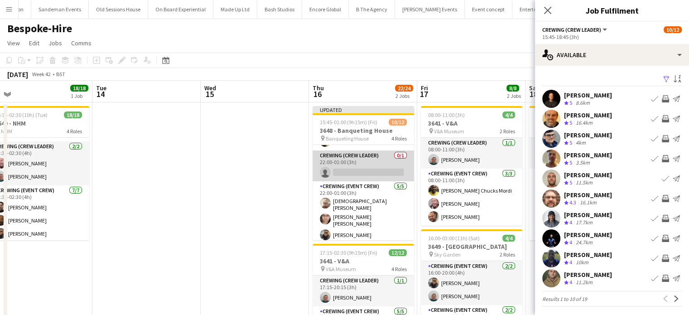
click at [361, 156] on app-card-role "Crewing (Crew Leader) 0/1 22:00-01:00 (3h) single-neutral-actions" at bounding box center [363, 165] width 101 height 31
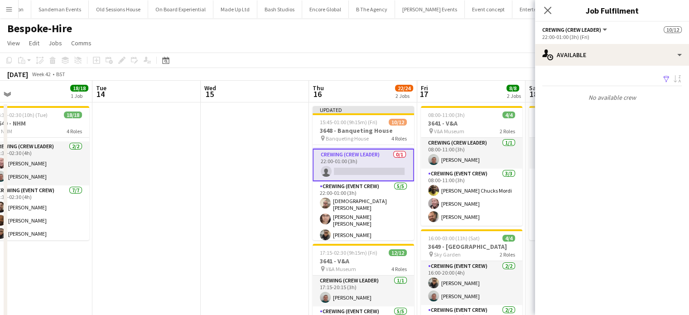
scroll to position [116, 0]
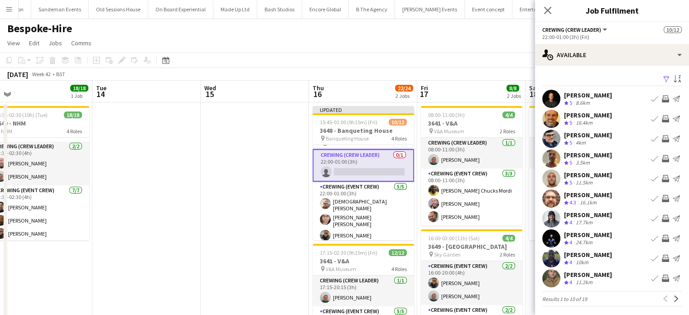
click at [660, 177] on button "Invite crew" at bounding box center [665, 178] width 11 height 11
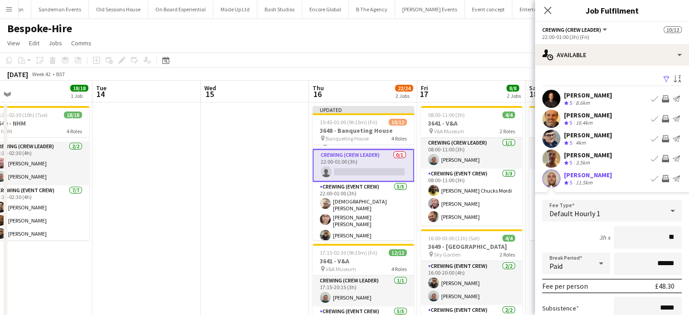
type input "***"
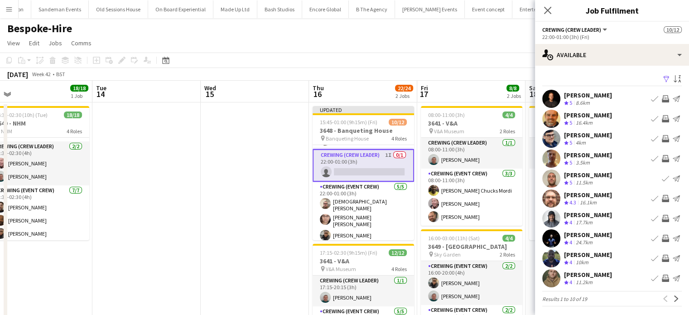
click at [284, 207] on app-date-cell at bounding box center [255, 249] width 108 height 294
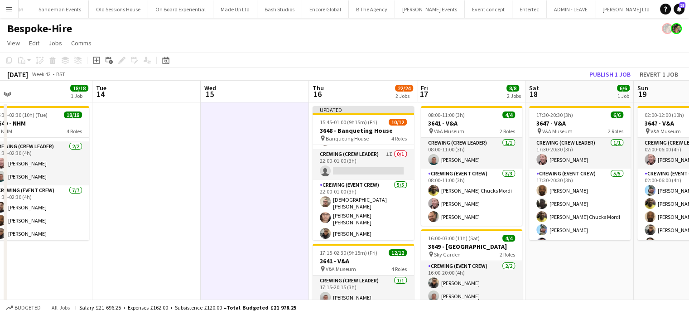
scroll to position [115, 0]
click at [616, 77] on button "Publish 1 job" at bounding box center [610, 74] width 48 height 12
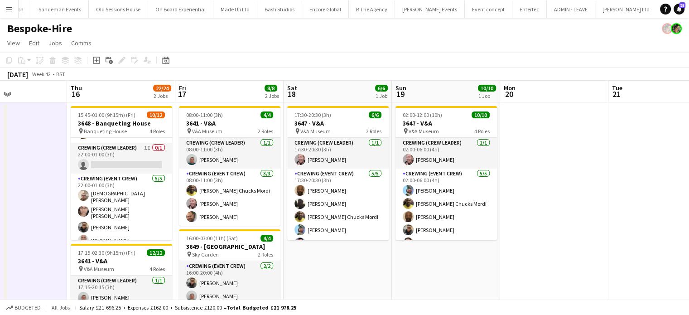
scroll to position [0, 366]
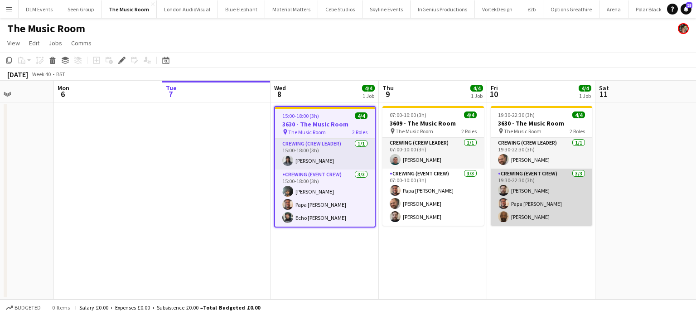
scroll to position [0, 270]
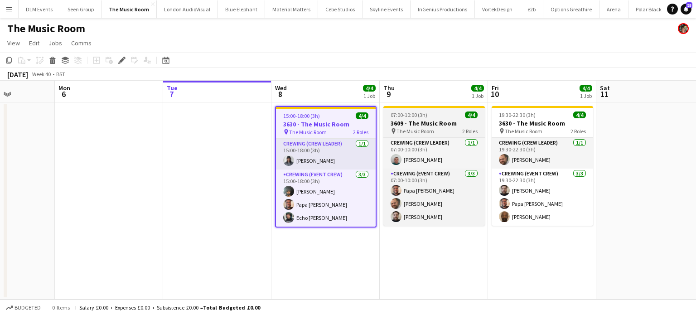
click at [416, 121] on h3 "3609 - The Music Room" at bounding box center [433, 123] width 101 height 8
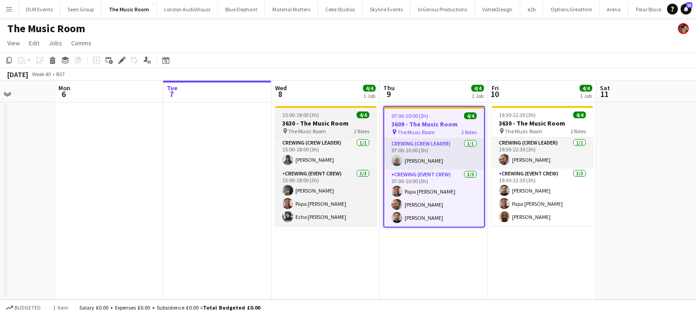
click at [310, 113] on span "15:00-18:00 (3h)" at bounding box center [300, 114] width 37 height 7
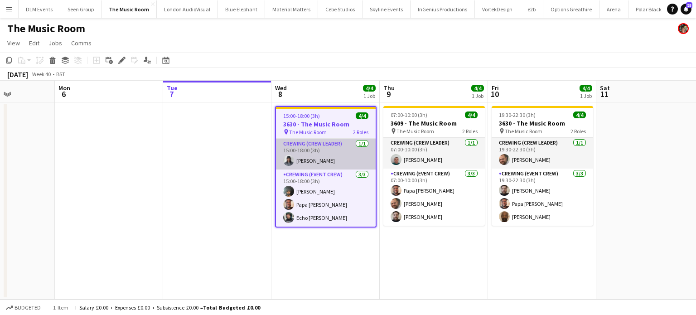
click at [359, 143] on app-card-role "Crewing (Crew Leader) [DATE] 15:00-18:00 (3h) [PERSON_NAME]" at bounding box center [326, 154] width 100 height 31
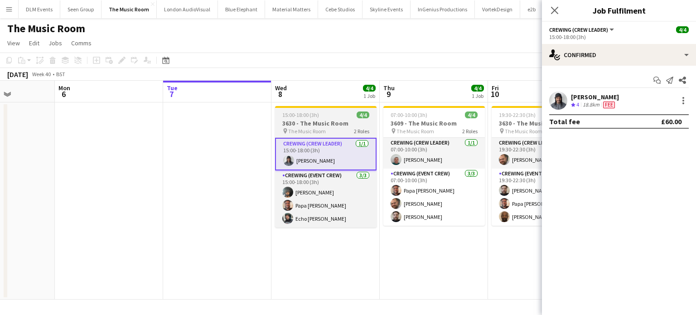
click at [352, 111] on app-job-card "15:00-18:00 (3h) 4/4 3630 - The Music Room pin The Music Room 2 Roles Crewing (…" at bounding box center [325, 166] width 101 height 121
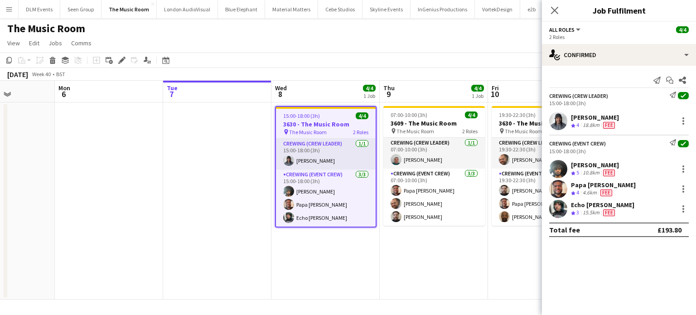
click at [352, 111] on app-job-card "15:00-18:00 (3h) 4/4 3630 - The Music Room pin The Music Room 2 Roles Crewing (…" at bounding box center [325, 166] width 101 height 121
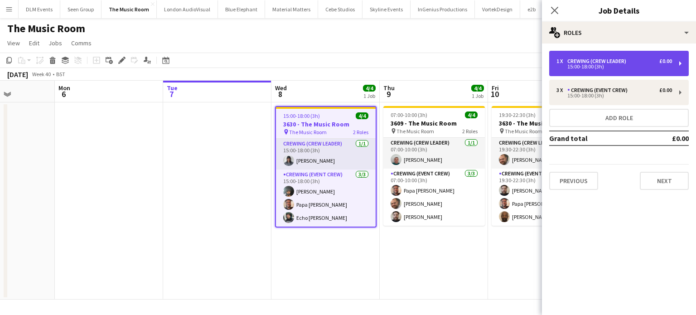
click at [649, 69] on div "1 x Crewing (Crew Leader) £0.00 15:00-18:00 (3h)" at bounding box center [619, 63] width 140 height 25
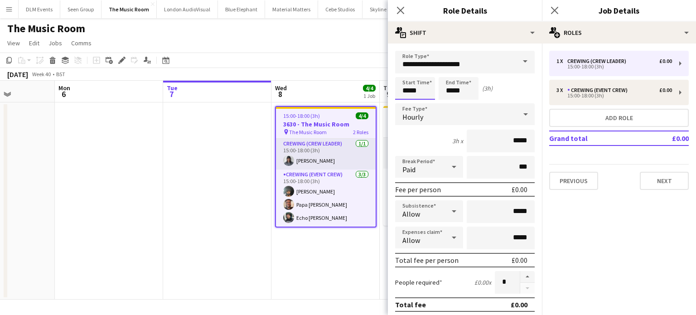
click at [412, 91] on input "*****" at bounding box center [415, 88] width 40 height 23
type input "*****"
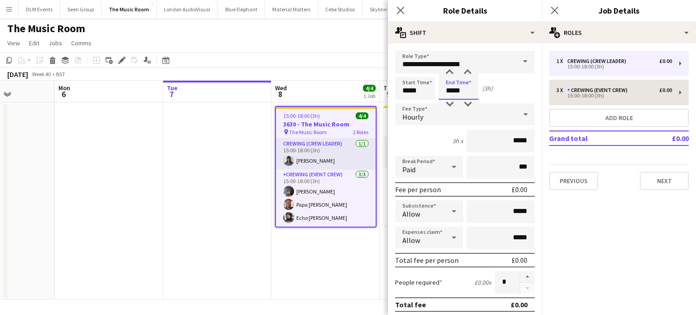
type input "*****"
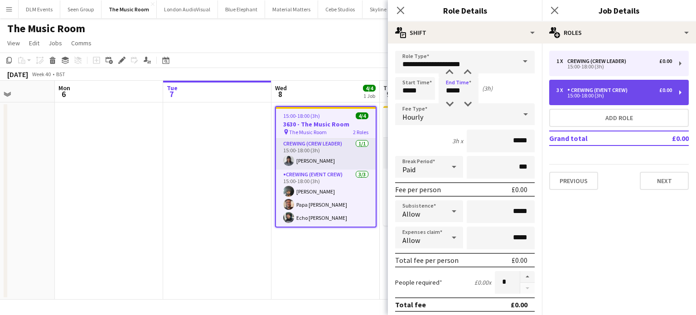
click at [585, 90] on div "Crewing (Event Crew)" at bounding box center [599, 90] width 64 height 6
type input "**********"
type input "*****"
type input "*"
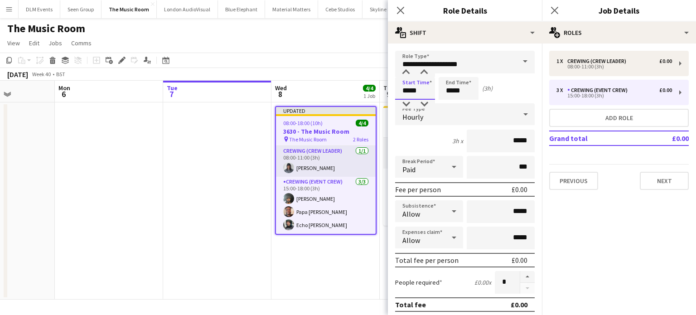
click at [431, 96] on input "*****" at bounding box center [415, 88] width 40 height 23
type input "*****"
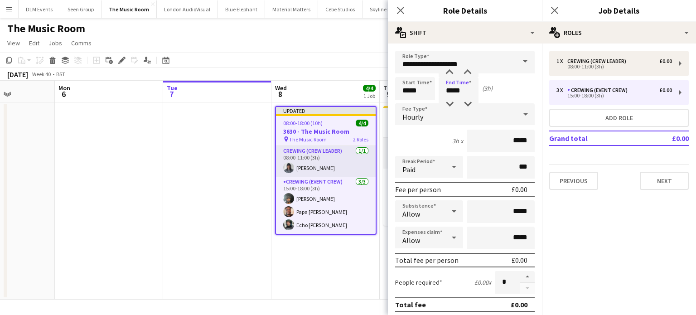
click at [197, 195] on app-date-cell at bounding box center [217, 200] width 108 height 197
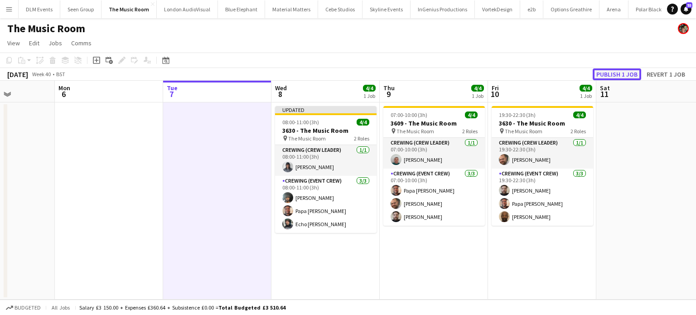
click at [620, 74] on button "Publish 1 job" at bounding box center [617, 74] width 48 height 12
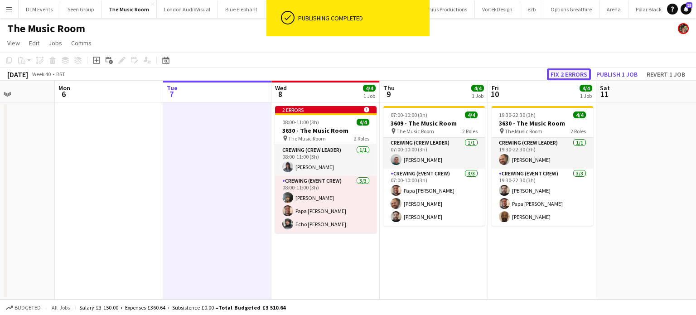
click at [576, 72] on button "Fix 2 errors" at bounding box center [569, 74] width 44 height 12
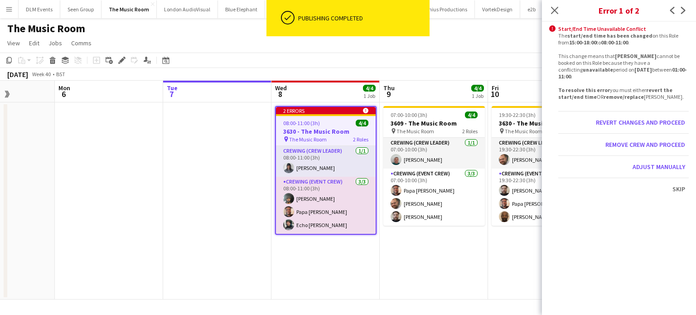
scroll to position [0, 312]
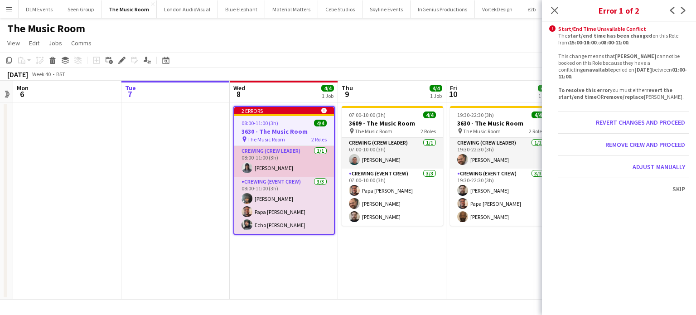
click at [292, 164] on app-card-role "Crewing (Crew Leader) 1/1 08:00-11:00 (3h) Kaine Caldeira" at bounding box center [284, 161] width 100 height 31
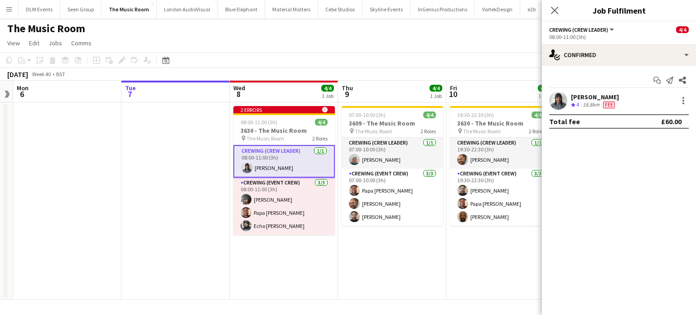
click at [638, 104] on div "Kaine Caldeira Crew rating 4 18.8km Fee" at bounding box center [619, 101] width 154 height 18
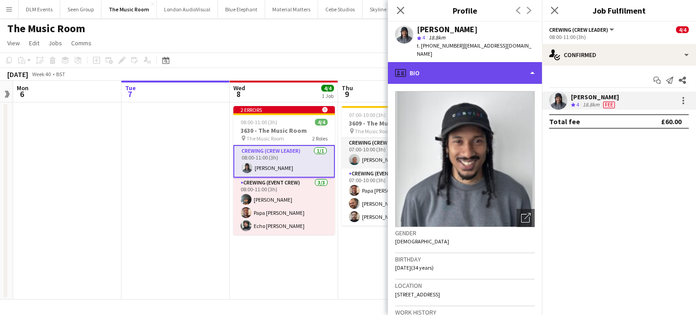
click at [497, 65] on div "profile Bio" at bounding box center [465, 73] width 154 height 22
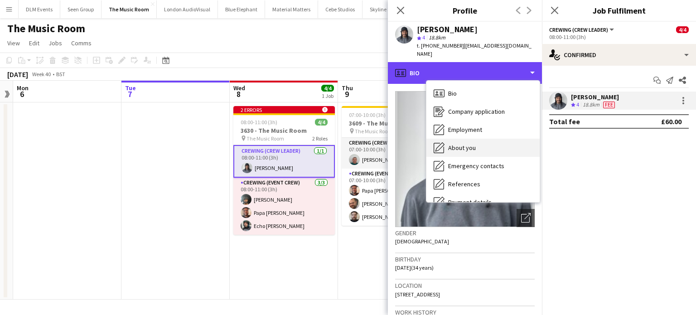
scroll to position [194, 0]
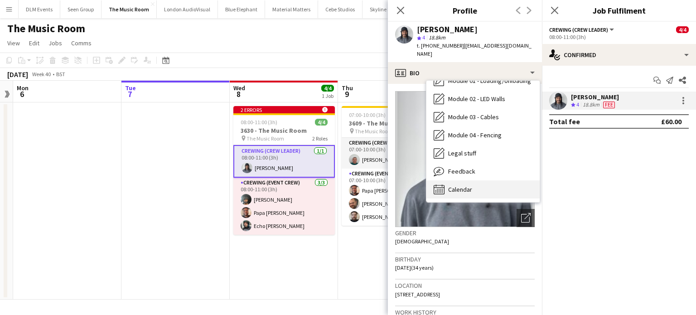
click at [477, 180] on div "Calendar Calendar" at bounding box center [482, 189] width 113 height 18
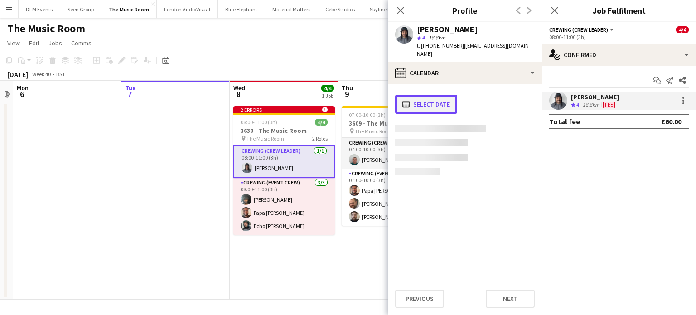
click at [420, 95] on button "calendar-full Select date" at bounding box center [426, 104] width 62 height 19
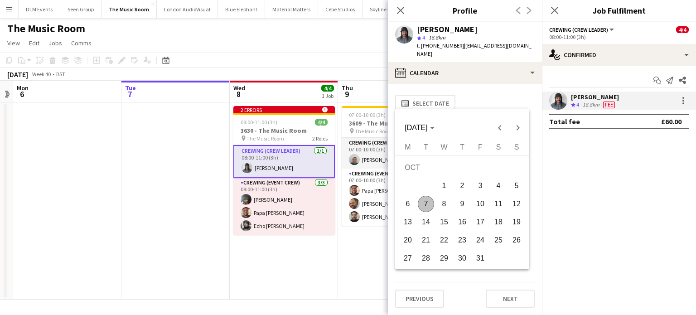
click at [447, 211] on span "8" at bounding box center [444, 204] width 16 height 16
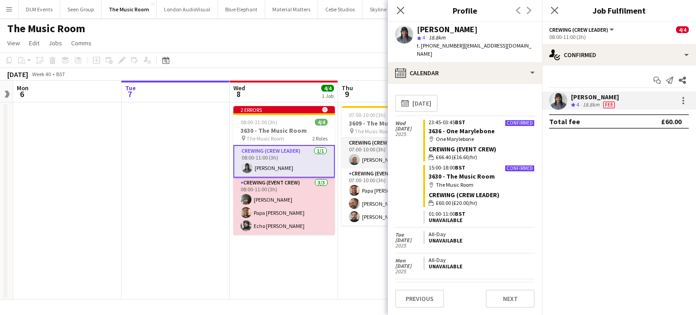
click at [275, 203] on app-card-role "Crewing (Event Crew) [DATE] 08:00-11:00 (3h) [PERSON_NAME] Papa [PERSON_NAME] E…" at bounding box center [283, 206] width 101 height 57
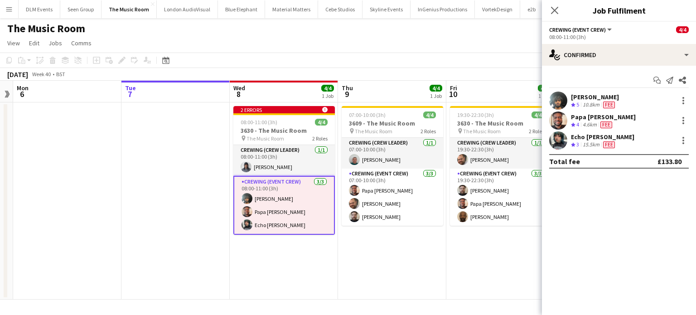
click at [492, 87] on app-board-header-date "Fri 10 4/4 1 Job" at bounding box center [500, 92] width 108 height 22
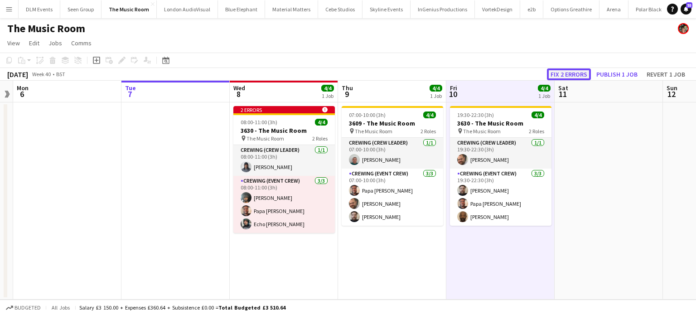
click at [581, 77] on button "Fix 2 errors" at bounding box center [569, 74] width 44 height 12
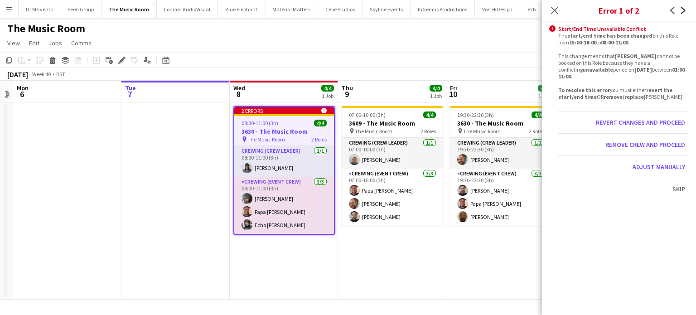
click at [685, 10] on icon "Next" at bounding box center [683, 10] width 7 height 7
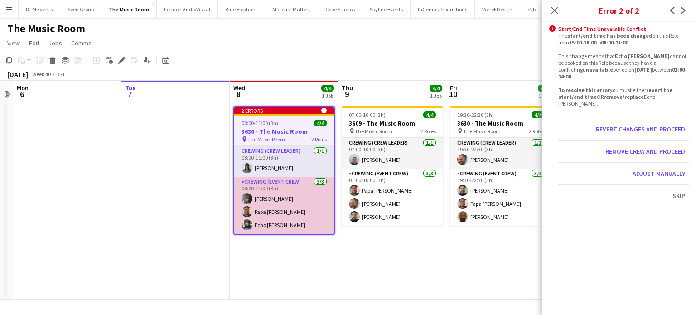
click at [304, 218] on app-card-role "Crewing (Event Crew) [DATE] 08:00-11:00 (3h) [PERSON_NAME] Papa [PERSON_NAME] E…" at bounding box center [284, 205] width 100 height 57
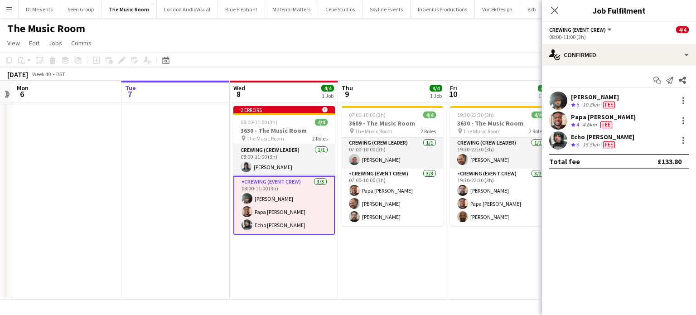
click at [641, 141] on div "Echo Aldhous Crew rating 3 15.5km Fee" at bounding box center [619, 140] width 154 height 18
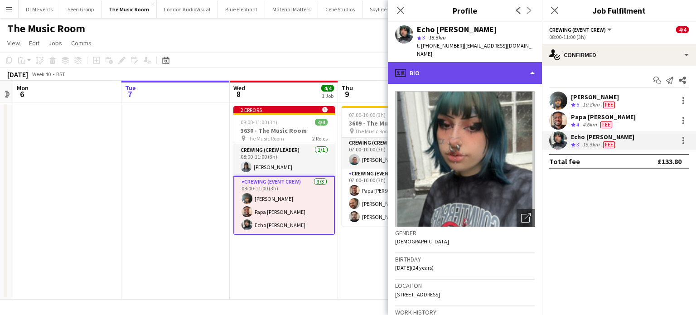
click at [507, 68] on div "profile Bio" at bounding box center [465, 73] width 154 height 22
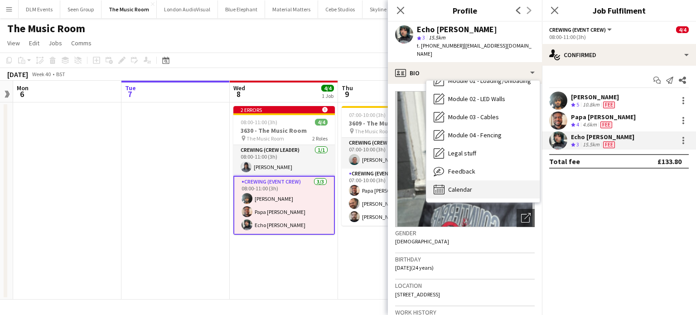
click at [462, 185] on span "Calendar" at bounding box center [460, 189] width 24 height 8
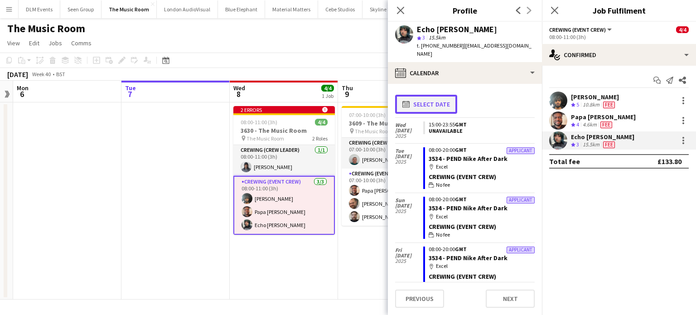
click at [416, 95] on button "calendar-full Select date" at bounding box center [426, 104] width 62 height 19
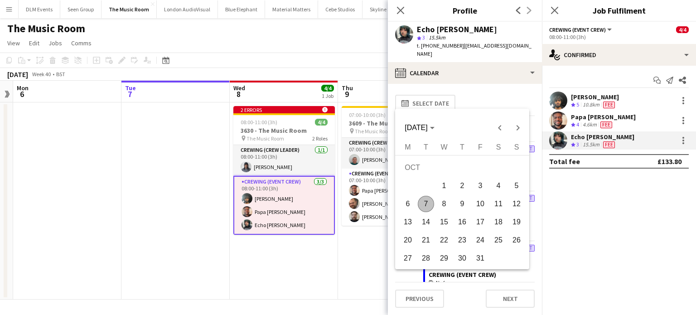
click at [442, 205] on span "8" at bounding box center [444, 204] width 16 height 16
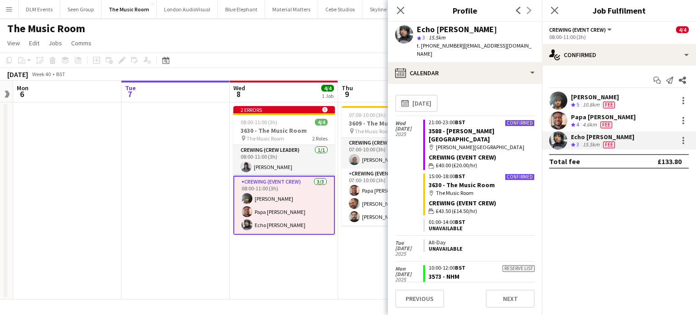
click at [11, 4] on button "Menu" at bounding box center [9, 9] width 18 height 18
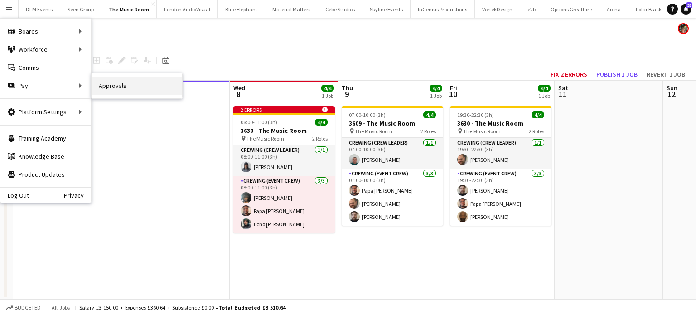
click at [101, 88] on link "Approvals" at bounding box center [137, 86] width 91 height 18
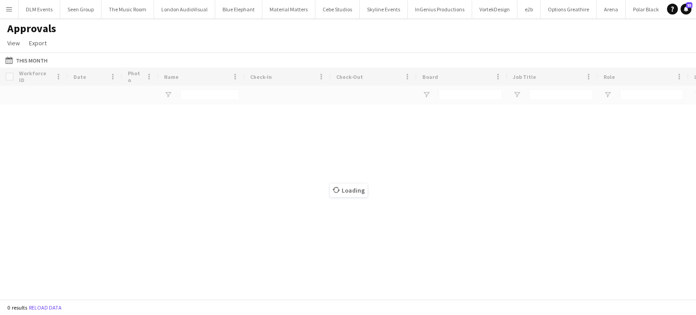
type input "****"
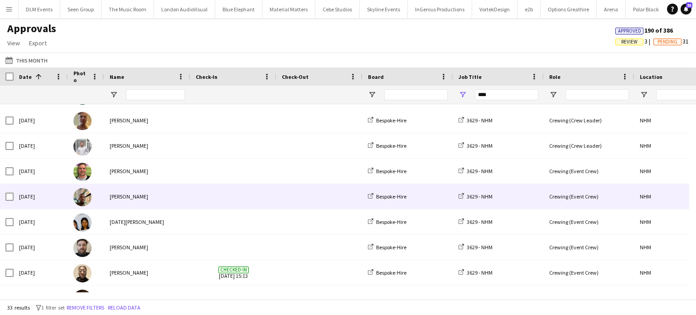
scroll to position [25, 0]
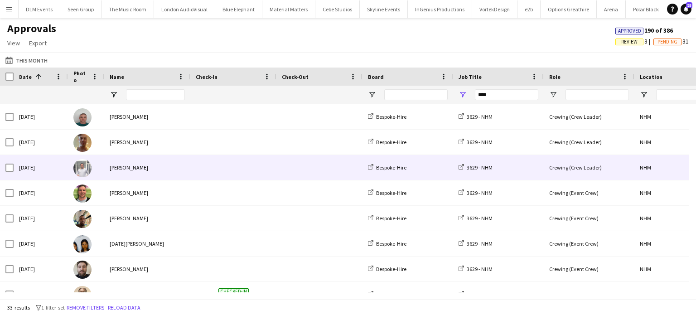
click at [266, 169] on span at bounding box center [233, 167] width 75 height 25
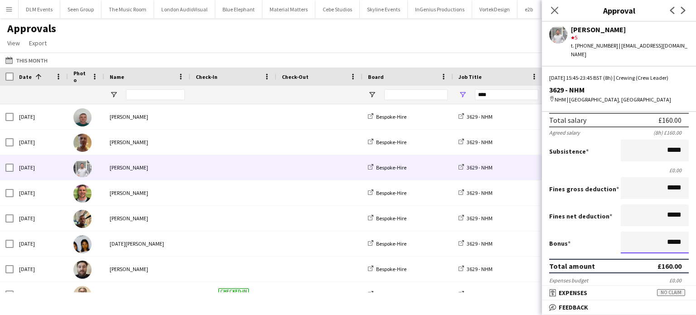
click at [658, 237] on input "*****" at bounding box center [655, 242] width 68 height 22
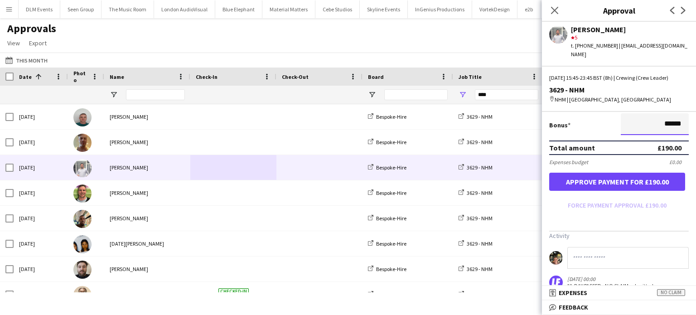
type input "******"
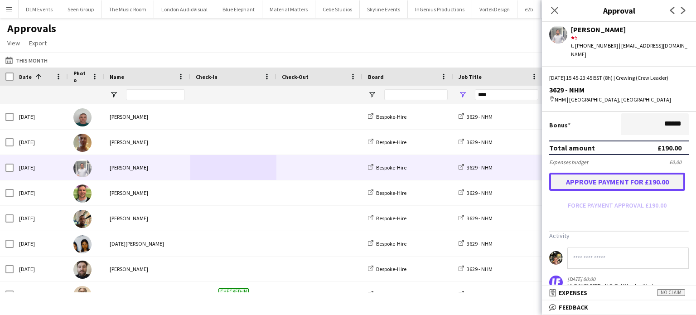
click at [632, 176] on button "Approve payment for £190.00" at bounding box center [617, 182] width 136 height 18
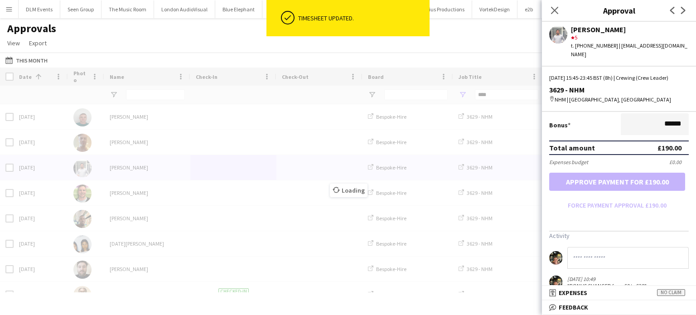
click at [618, 248] on input at bounding box center [627, 258] width 121 height 22
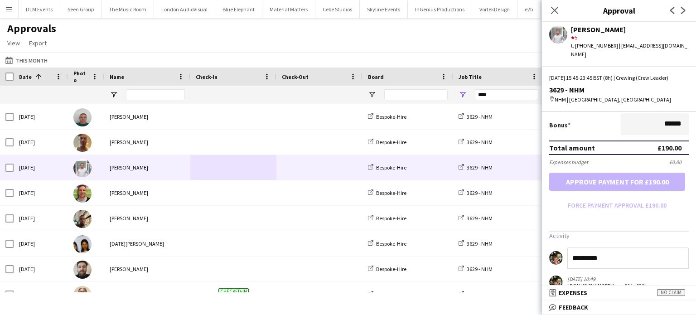
type input "*********"
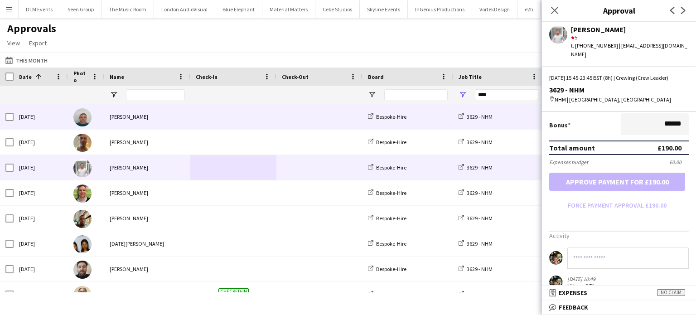
click at [243, 124] on span at bounding box center [233, 116] width 75 height 25
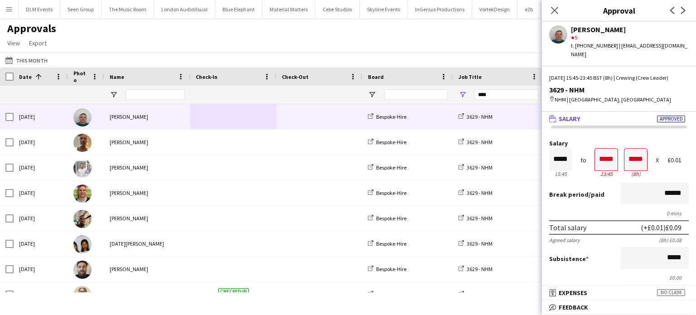
drag, startPoint x: 542, startPoint y: 229, endPoint x: 593, endPoint y: 212, distance: 53.4
click at [593, 212] on form "Salary ***** 15:45 to ***** 23:45 ***** (8h) X £0.01 Break period /paid ****** …" at bounding box center [619, 296] width 154 height 312
click at [593, 220] on div "Total salary (+£0.01) £0.09" at bounding box center [619, 227] width 140 height 14
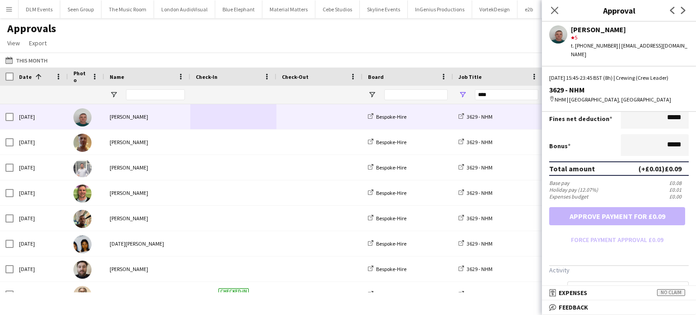
click at [593, 282] on input at bounding box center [627, 292] width 121 height 22
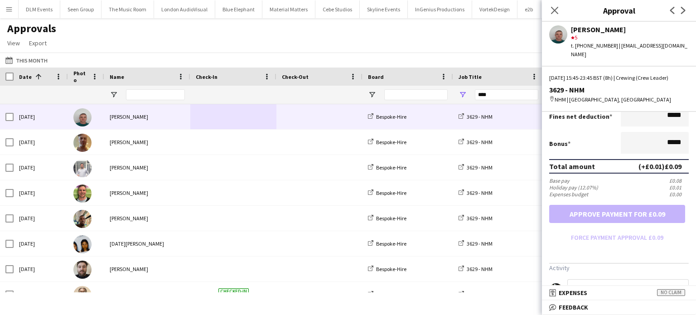
type input "*********"
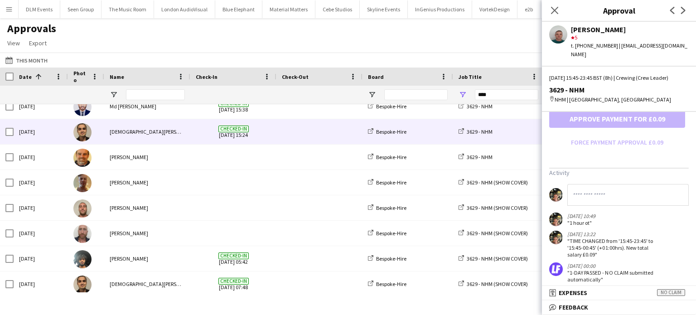
click at [315, 136] on span at bounding box center [319, 131] width 75 height 25
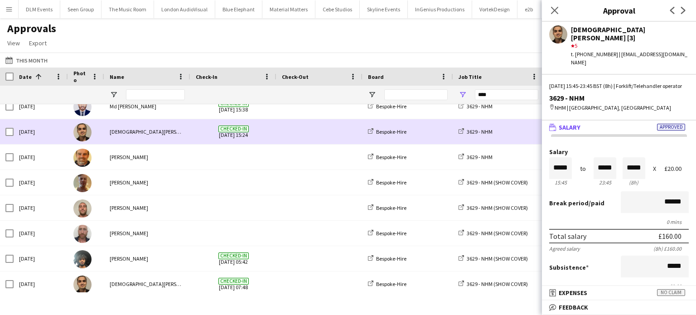
click at [315, 136] on span at bounding box center [319, 131] width 75 height 25
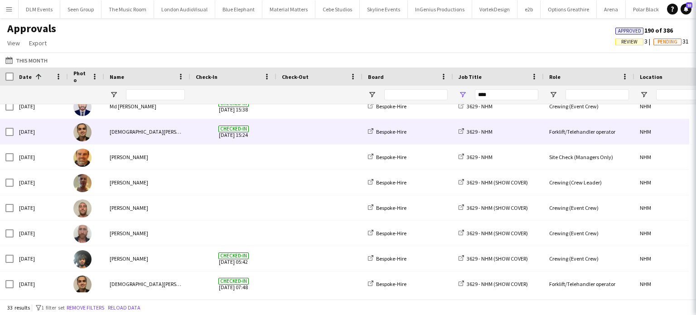
click at [315, 136] on span at bounding box center [319, 131] width 75 height 25
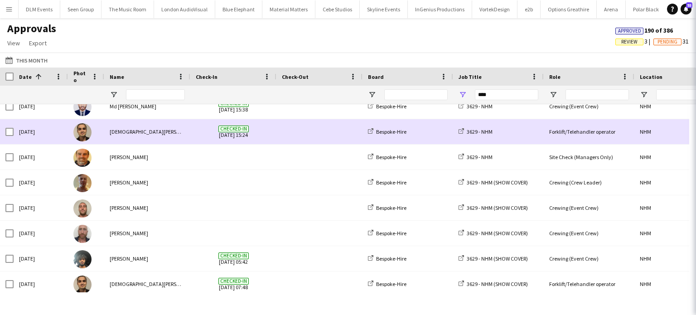
click at [315, 136] on span at bounding box center [319, 131] width 75 height 25
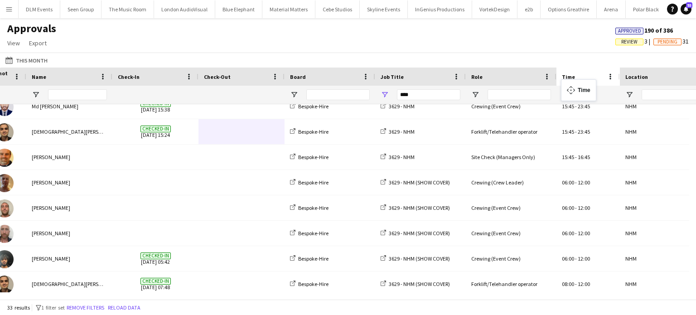
drag, startPoint x: 677, startPoint y: 77, endPoint x: 565, endPoint y: 85, distance: 112.2
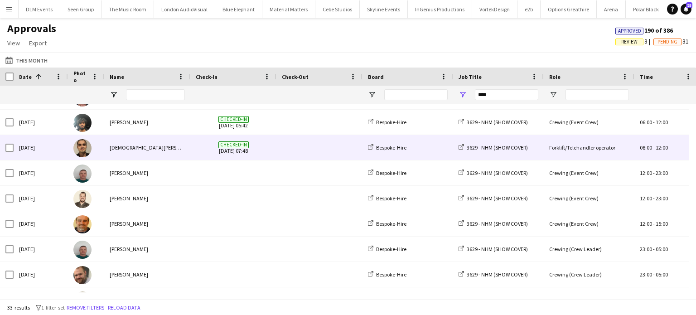
click at [217, 150] on span "Checked-in 03-10-2025 07:48" at bounding box center [233, 147] width 75 height 25
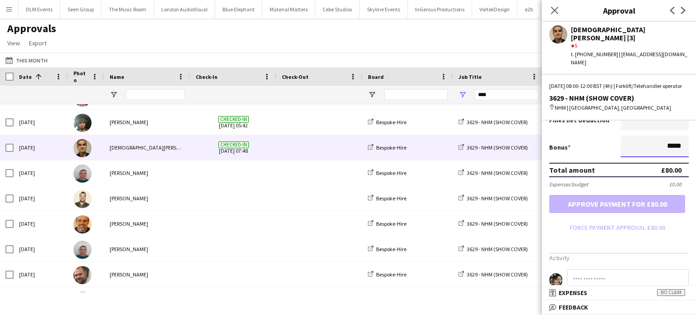
click at [661, 136] on input "*****" at bounding box center [655, 146] width 68 height 22
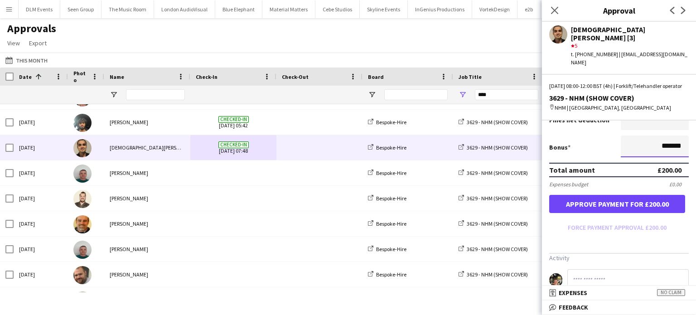
type input "*******"
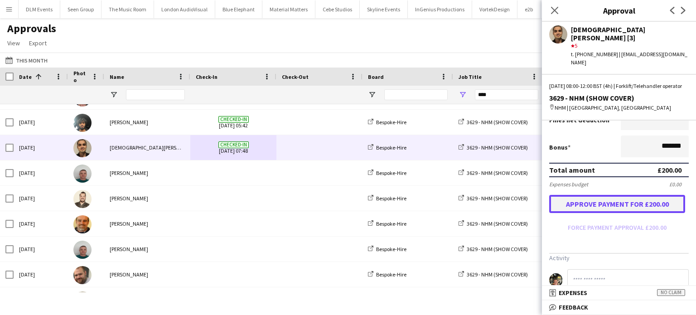
click at [636, 195] on button "Approve payment for £200.00" at bounding box center [617, 204] width 136 height 18
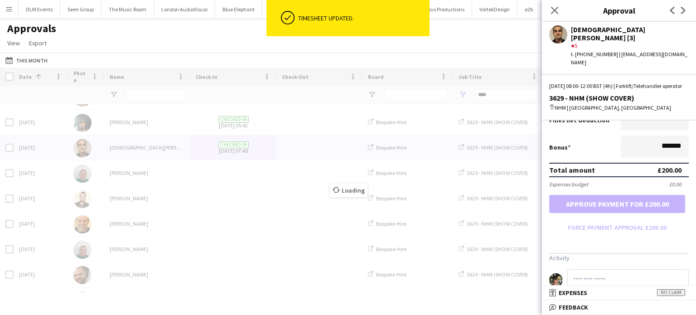
click at [609, 270] on input at bounding box center [627, 280] width 121 height 22
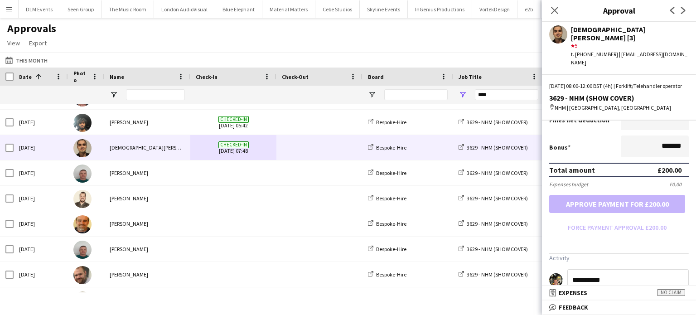
type input "**********"
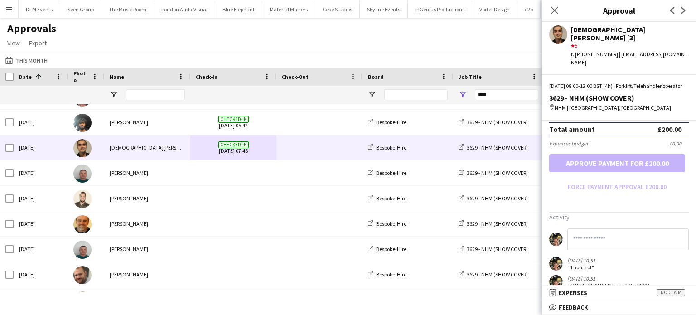
scroll to position [254, 0]
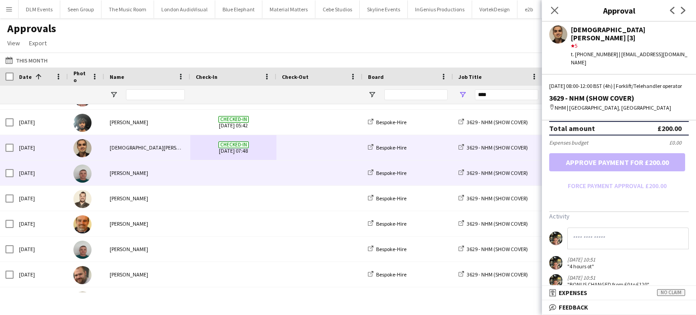
click at [272, 182] on div at bounding box center [233, 172] width 86 height 25
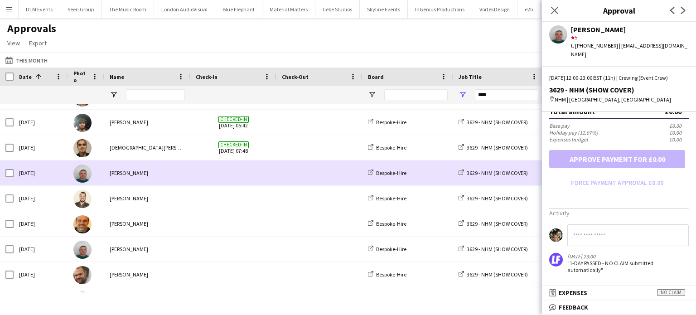
scroll to position [0, 0]
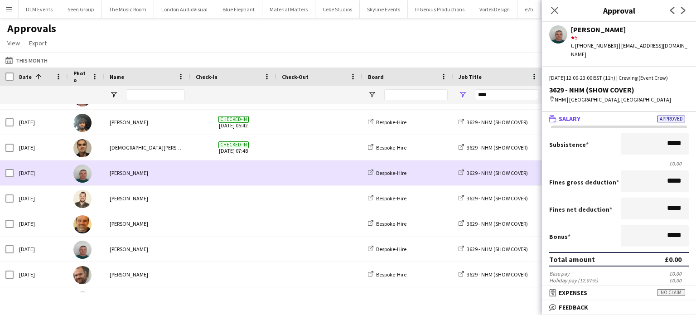
click at [272, 182] on div at bounding box center [233, 172] width 86 height 25
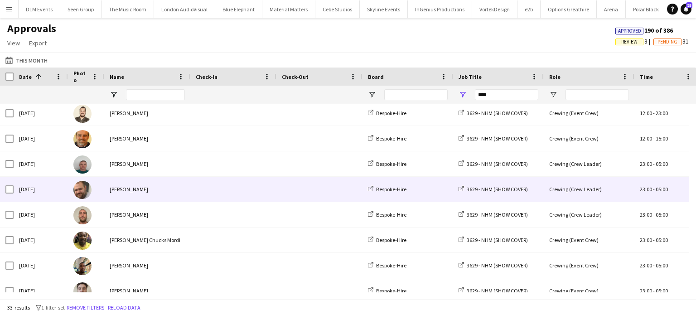
scroll to position [496, 0]
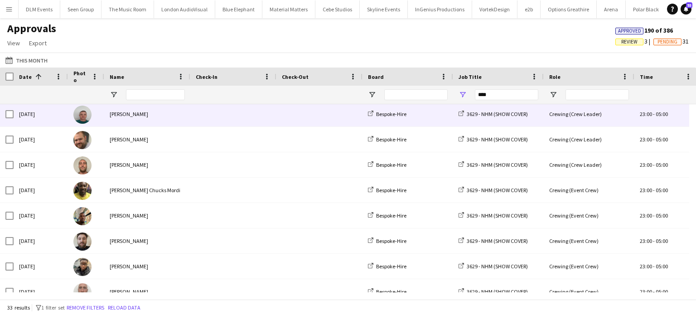
click at [259, 117] on span at bounding box center [233, 113] width 75 height 25
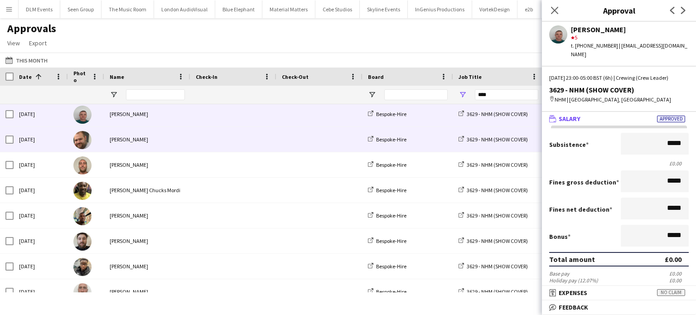
click at [198, 129] on span at bounding box center [233, 139] width 75 height 25
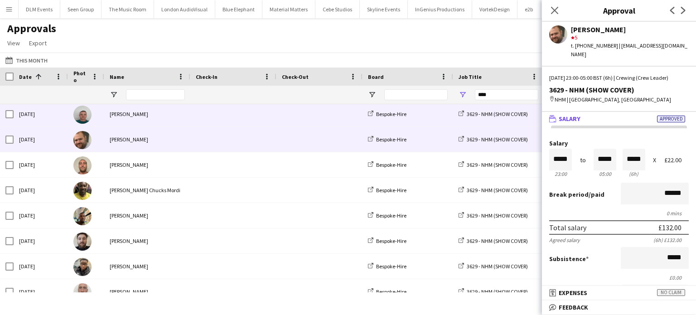
click at [211, 118] on span at bounding box center [233, 113] width 75 height 25
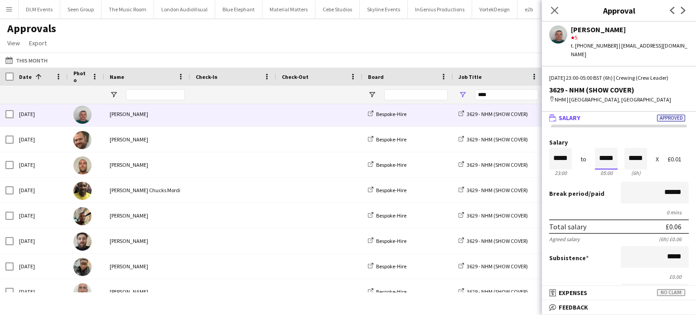
click at [610, 154] on input "*****" at bounding box center [606, 159] width 23 height 22
type input "*****"
click at [597, 139] on div at bounding box center [600, 143] width 11 height 9
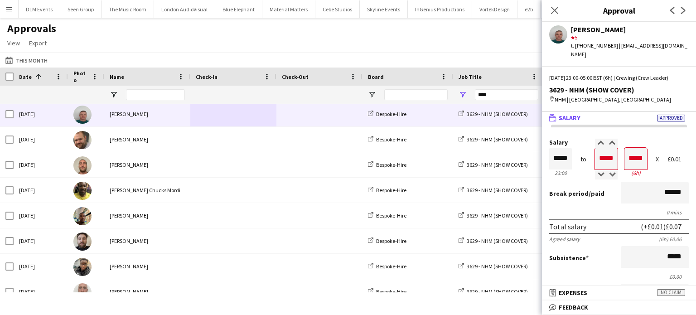
click at [596, 208] on form "Salary ***** 23:00 to ***** 05:00 ***** (6h) X £0.01 Break period /paid ****** …" at bounding box center [619, 295] width 154 height 312
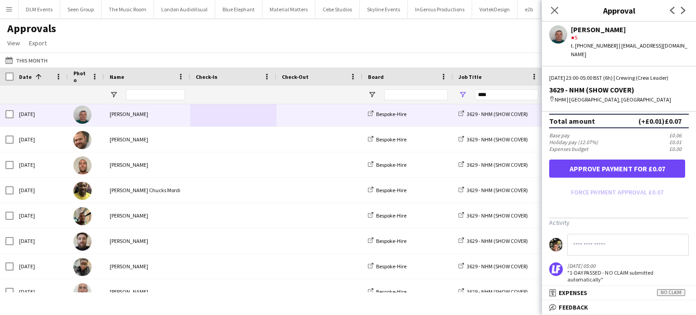
click at [601, 246] on input at bounding box center [627, 245] width 121 height 22
type input "*********"
type input "*****"
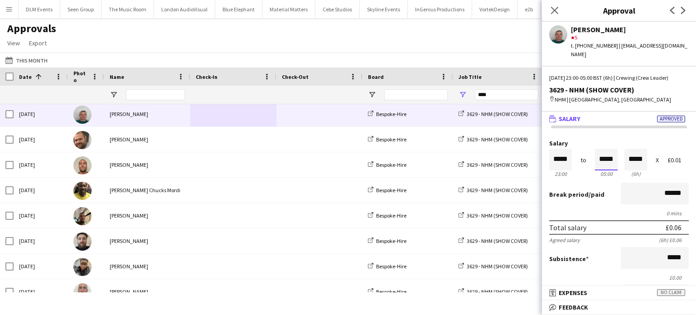
click at [612, 159] on input "*****" at bounding box center [606, 160] width 23 height 22
type input "*****"
click at [598, 140] on div at bounding box center [600, 144] width 11 height 9
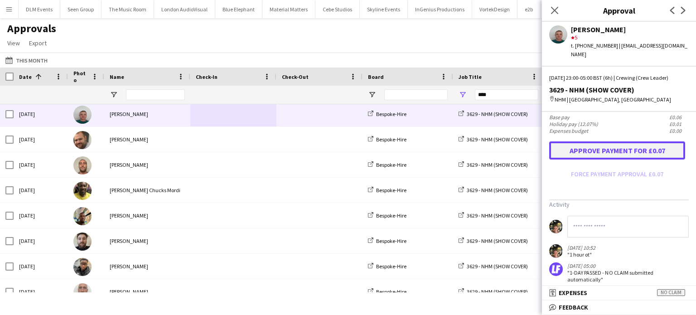
click at [660, 141] on button "Approve payment for £0.07" at bounding box center [617, 150] width 136 height 18
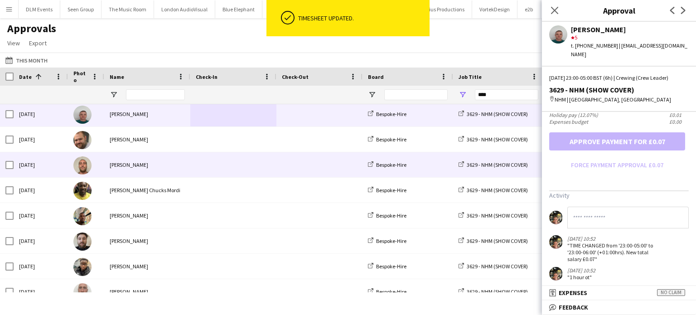
click at [210, 161] on span at bounding box center [233, 164] width 75 height 25
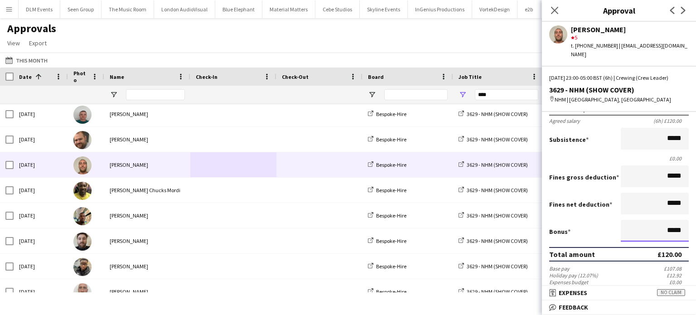
click at [661, 223] on input "*****" at bounding box center [655, 231] width 68 height 22
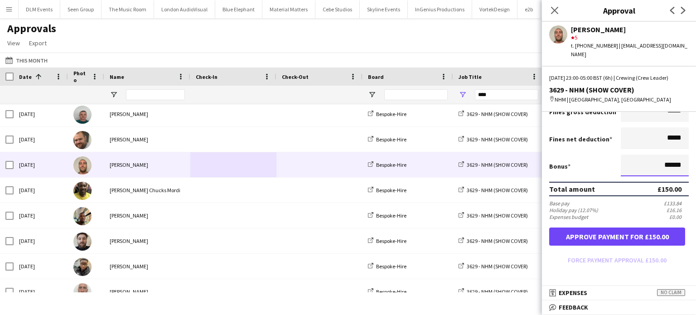
type input "******"
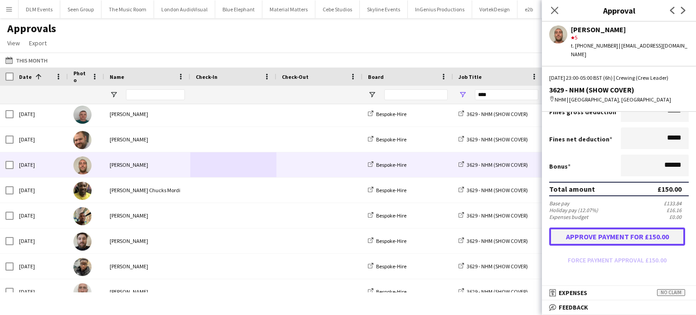
click at [643, 227] on button "Approve payment for £150.00" at bounding box center [617, 236] width 136 height 18
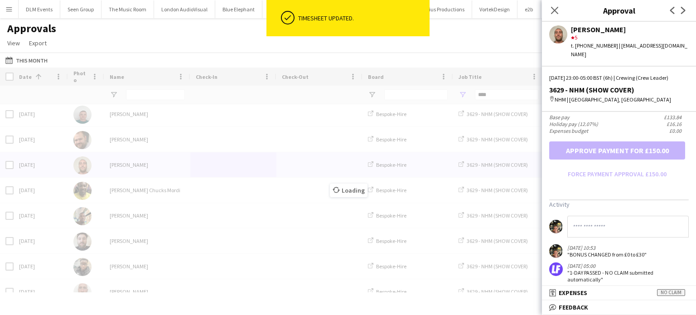
click at [610, 224] on input at bounding box center [627, 227] width 121 height 22
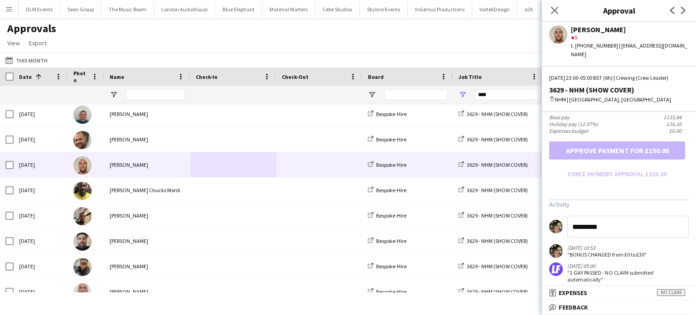
type input "*********"
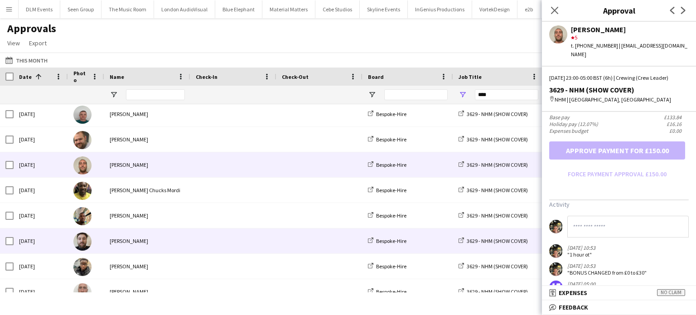
click at [273, 231] on div at bounding box center [233, 240] width 86 height 25
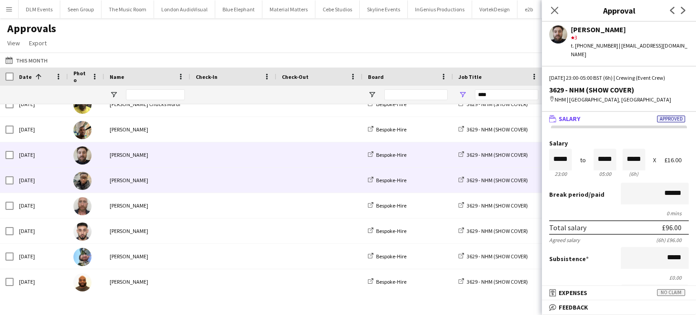
click at [247, 179] on span at bounding box center [233, 180] width 75 height 25
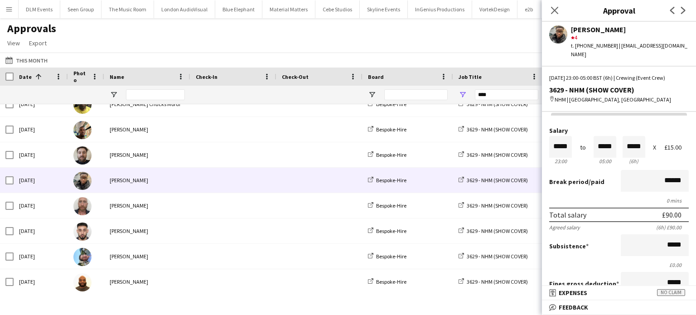
scroll to position [179, 0]
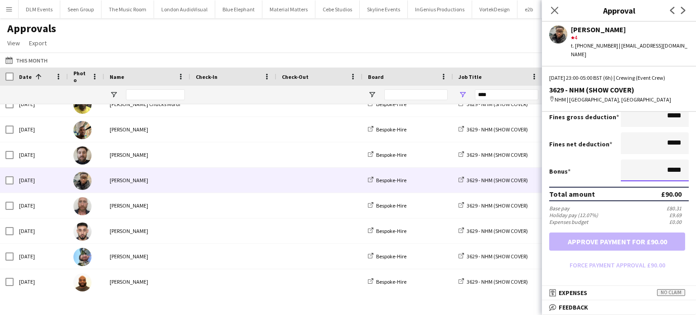
click at [664, 163] on input "*****" at bounding box center [655, 170] width 68 height 22
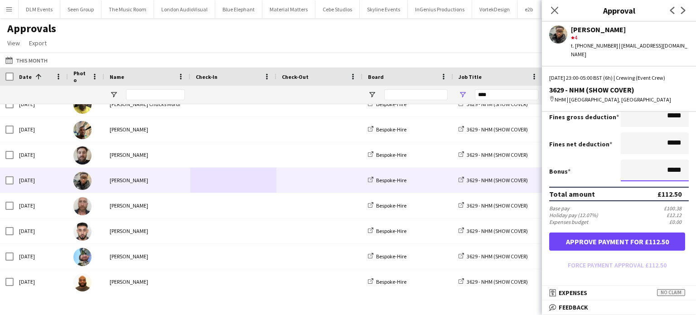
click at [549, 232] on button "Approve payment for £112.50" at bounding box center [617, 241] width 136 height 18
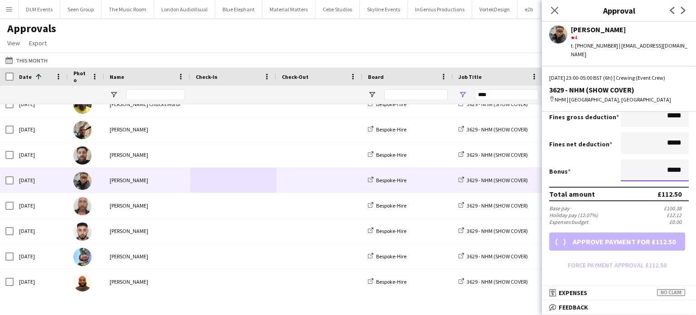
type input "******"
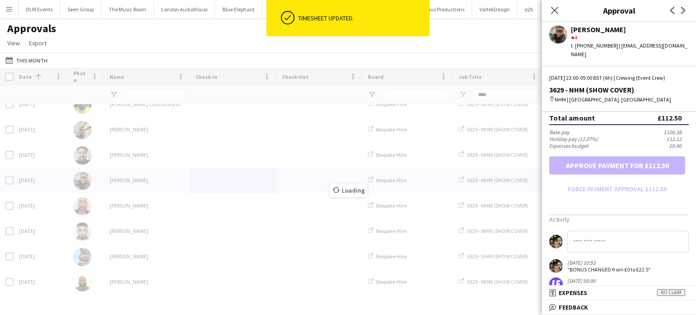
scroll to position [270, 0]
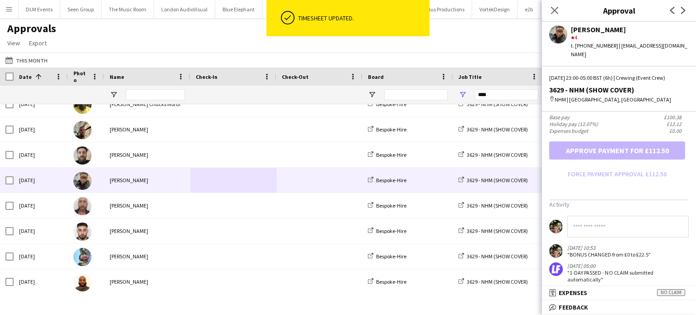
click at [602, 222] on input at bounding box center [627, 227] width 121 height 22
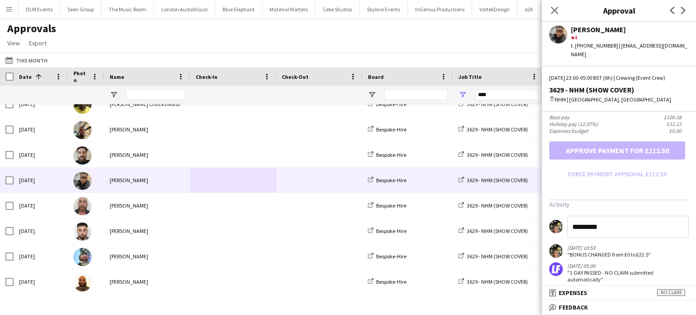
type input "*********"
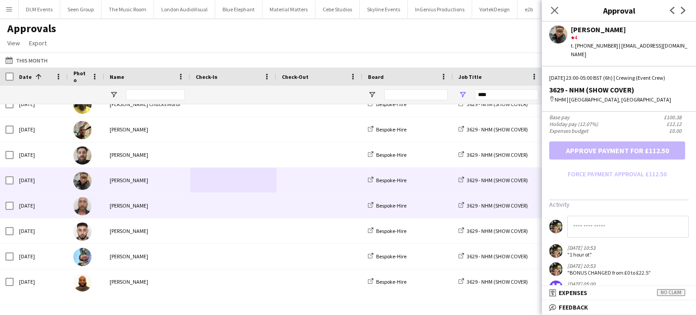
click at [240, 209] on span at bounding box center [233, 205] width 75 height 25
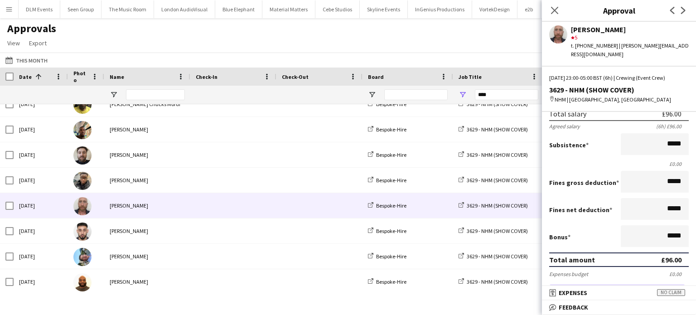
scroll to position [114, 0]
click at [661, 228] on input "*****" at bounding box center [655, 236] width 68 height 22
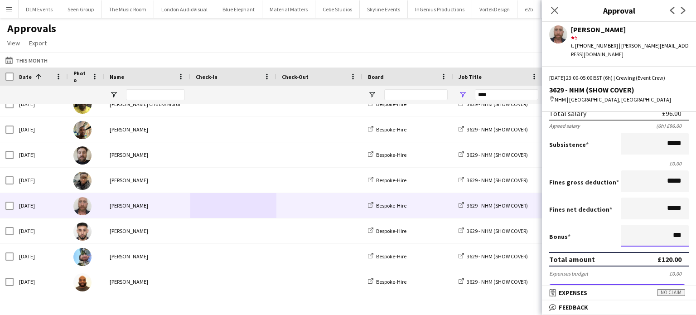
click at [549, 284] on button "Approve payment for £120.00" at bounding box center [617, 293] width 136 height 18
type input "******"
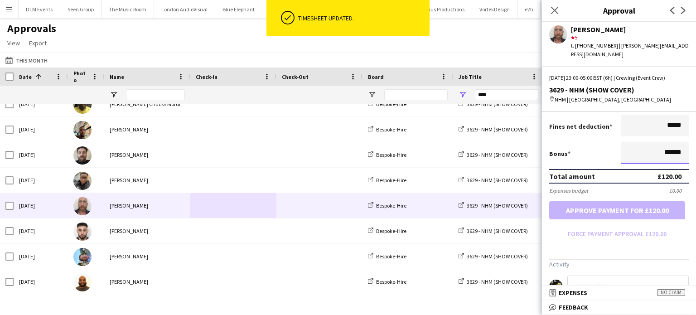
scroll to position [257, 0]
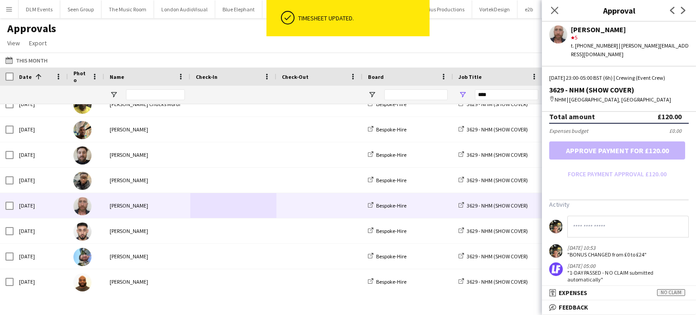
click at [641, 220] on input at bounding box center [627, 227] width 121 height 22
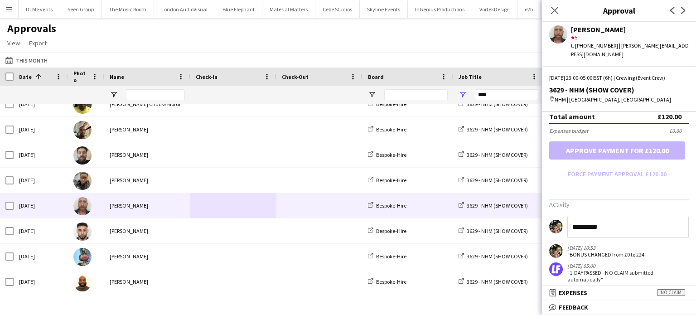
type input "*********"
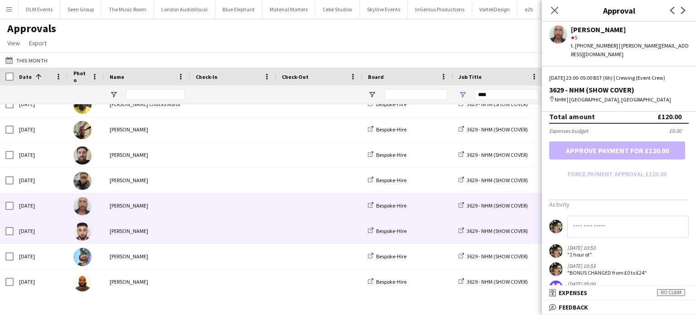
click at [293, 226] on span at bounding box center [319, 230] width 75 height 25
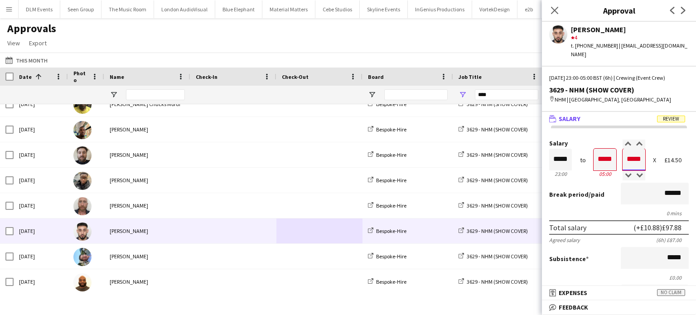
click at [629, 149] on input "*****" at bounding box center [633, 160] width 23 height 22
type input "*****"
click at [625, 171] on div at bounding box center [627, 175] width 11 height 9
type input "*****"
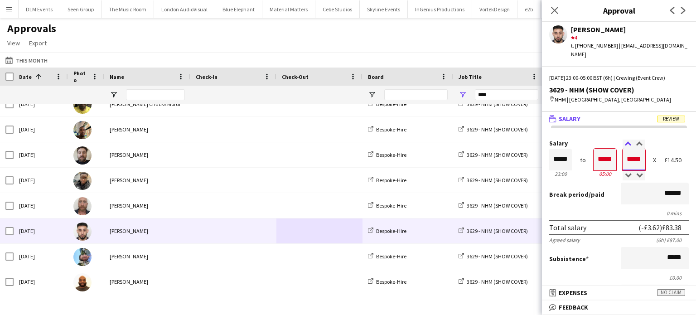
type input "*****"
click at [625, 140] on div at bounding box center [627, 144] width 11 height 9
click at [604, 157] on input "*****" at bounding box center [604, 160] width 23 height 22
type input "*****"
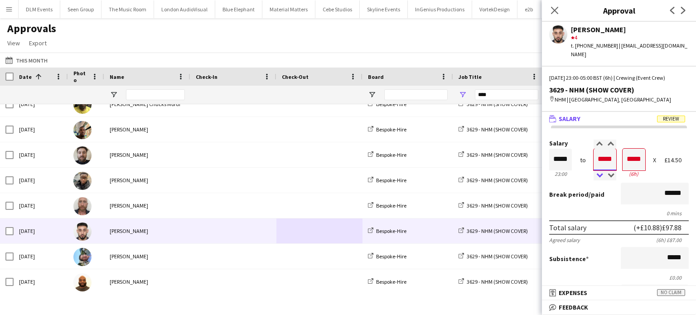
click at [600, 171] on div at bounding box center [598, 175] width 11 height 9
type input "*****"
click at [596, 140] on div at bounding box center [598, 144] width 11 height 9
type input "*****"
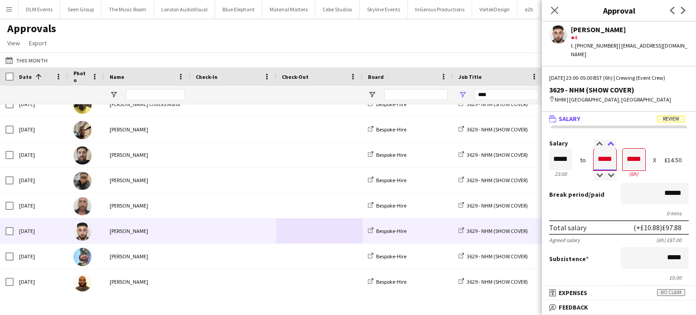
type input "*****"
click at [607, 140] on div at bounding box center [610, 144] width 11 height 9
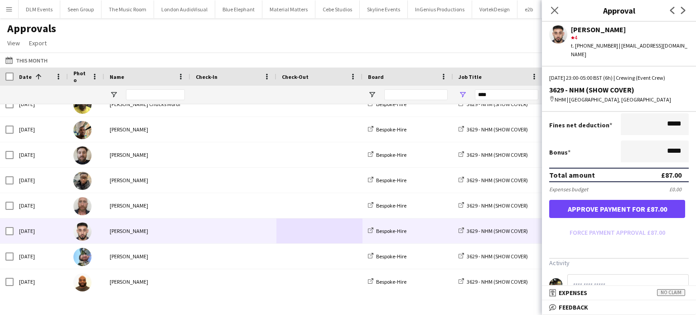
scroll to position [270, 0]
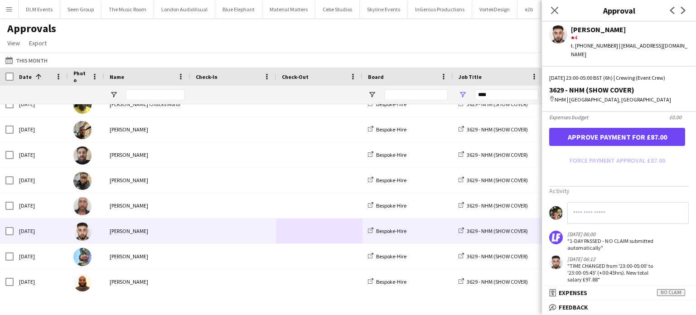
click at [607, 202] on input at bounding box center [627, 213] width 121 height 22
click at [639, 128] on button "Approve payment for £87.00" at bounding box center [617, 137] width 136 height 18
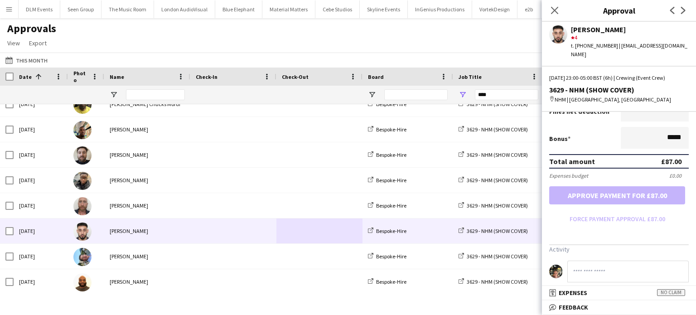
scroll to position [212, 0]
click at [670, 132] on input "*****" at bounding box center [655, 138] width 68 height 22
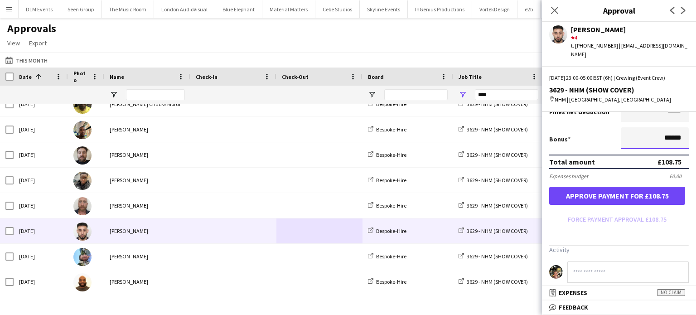
type input "******"
click at [549, 187] on button "Approve payment for £108.75" at bounding box center [617, 196] width 136 height 18
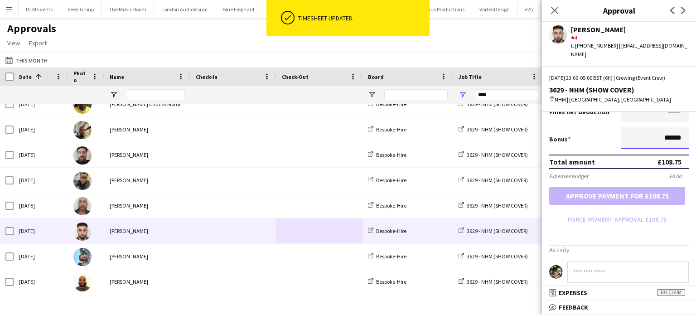
scroll to position [268, 0]
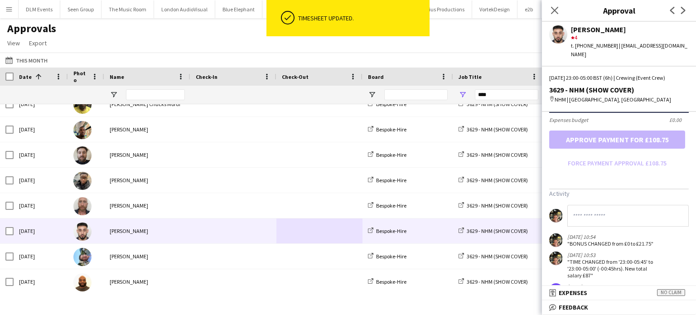
click at [628, 205] on input at bounding box center [627, 216] width 121 height 22
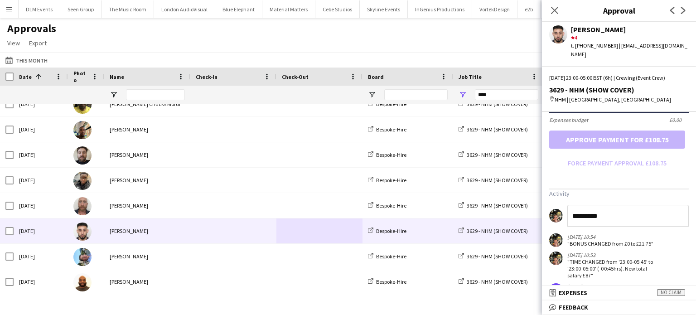
type input "*********"
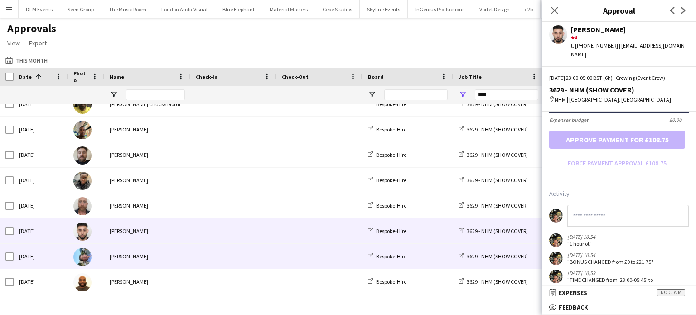
click at [219, 251] on span at bounding box center [233, 256] width 75 height 25
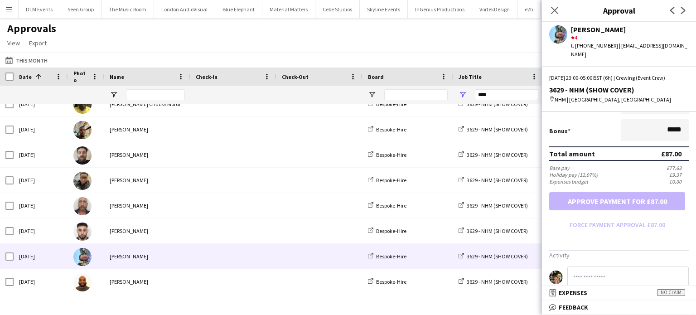
scroll to position [219, 0]
click at [662, 125] on input "*****" at bounding box center [655, 131] width 68 height 22
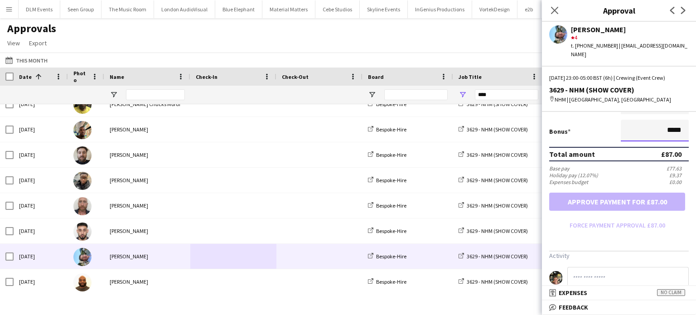
click at [662, 125] on input "*****" at bounding box center [655, 131] width 68 height 22
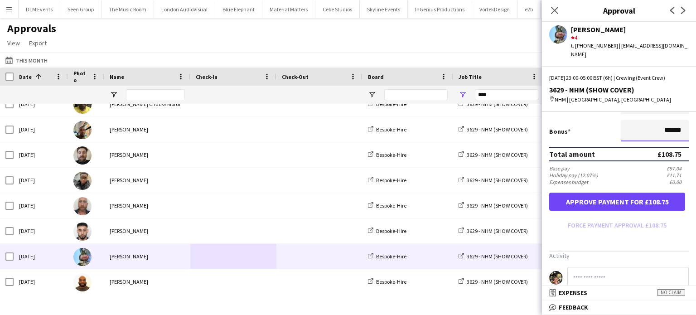
type input "******"
click at [549, 193] on button "Approve payment for £108.75" at bounding box center [617, 202] width 136 height 18
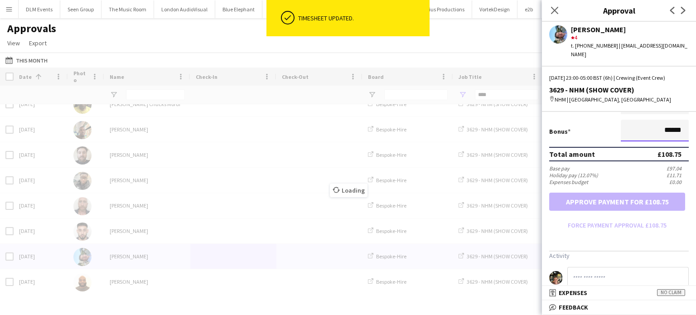
scroll to position [270, 0]
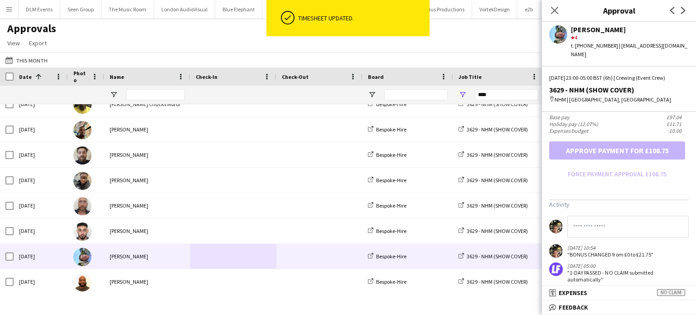
click at [635, 216] on input at bounding box center [627, 227] width 121 height 22
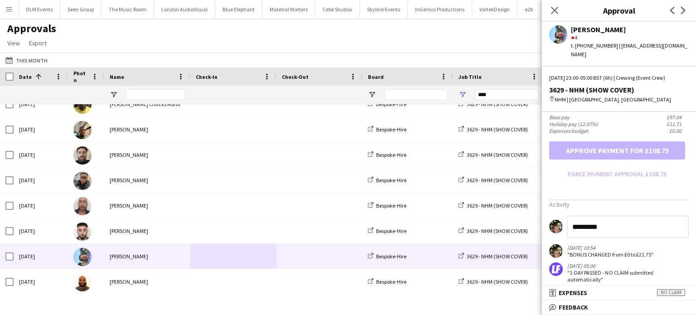
type input "*********"
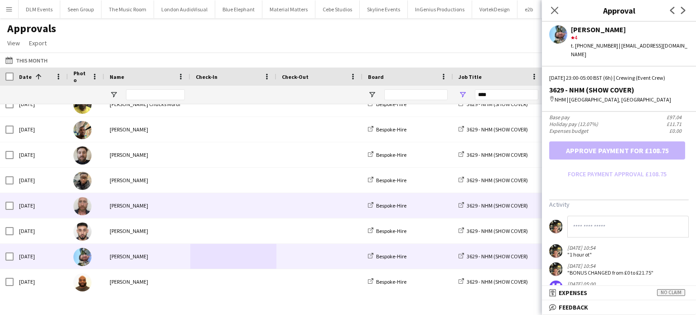
scroll to position [649, 0]
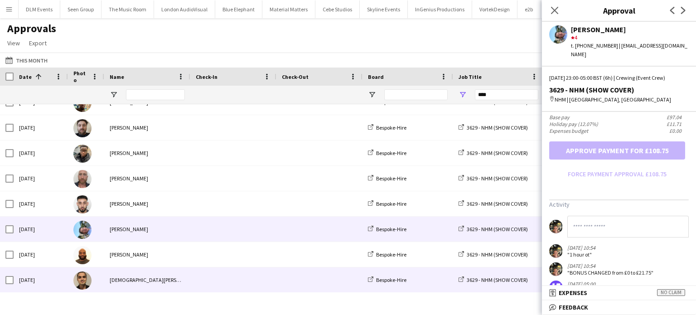
click at [284, 270] on span at bounding box center [319, 279] width 75 height 25
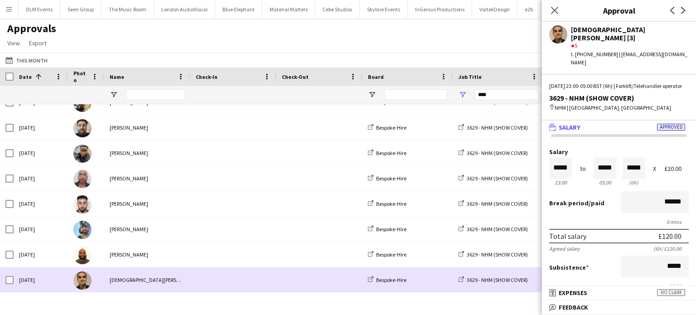
click at [280, 268] on div at bounding box center [319, 279] width 86 height 25
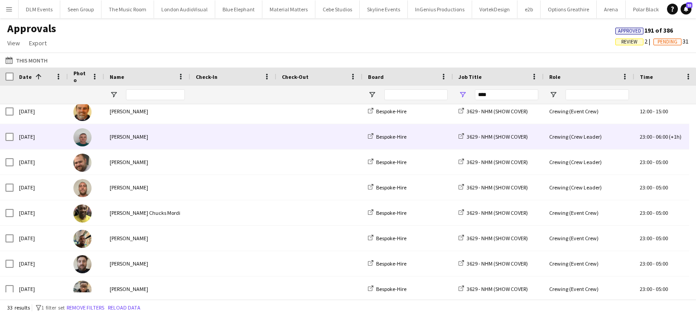
scroll to position [496, 0]
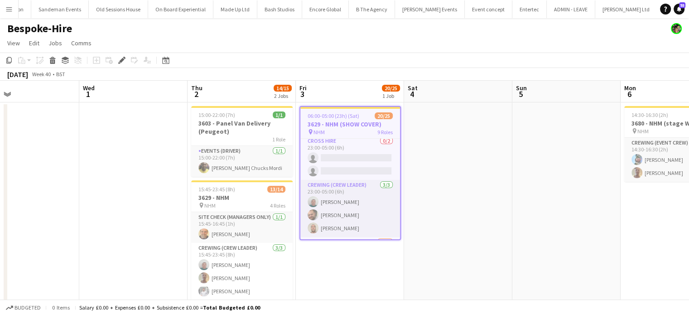
scroll to position [199, 0]
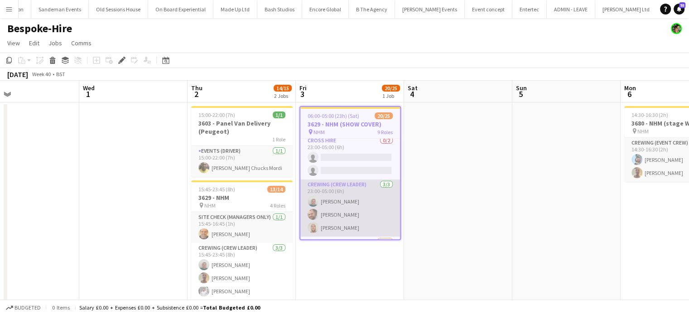
click at [357, 213] on app-card-role "Crewing (Crew Leader) 3/3 23:00-05:00 (6h) Brayden Davison Ben Turner Stephen L…" at bounding box center [350, 207] width 100 height 57
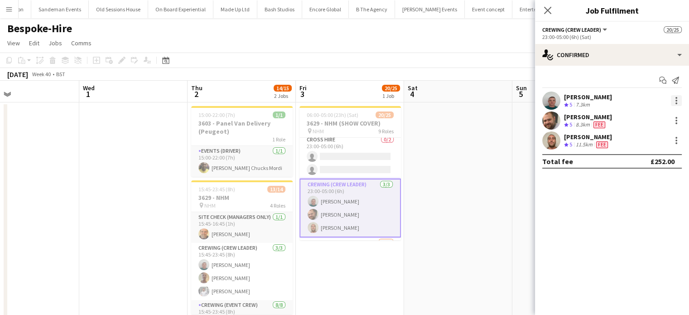
click at [675, 101] on div at bounding box center [676, 100] width 11 height 11
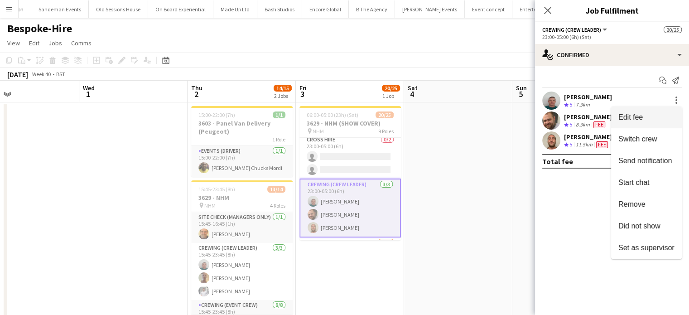
click at [652, 120] on span "Edit fee" at bounding box center [646, 117] width 56 height 8
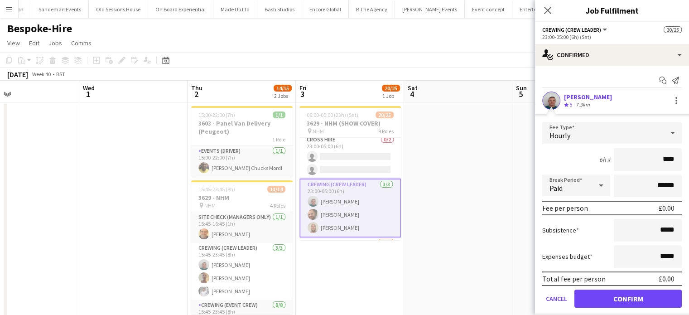
type input "*****"
click at [615, 299] on button "Confirm" at bounding box center [627, 298] width 107 height 18
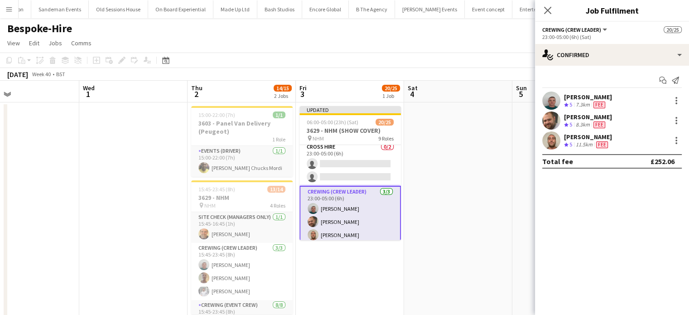
click at [525, 215] on app-date-cell at bounding box center [566, 246] width 108 height 288
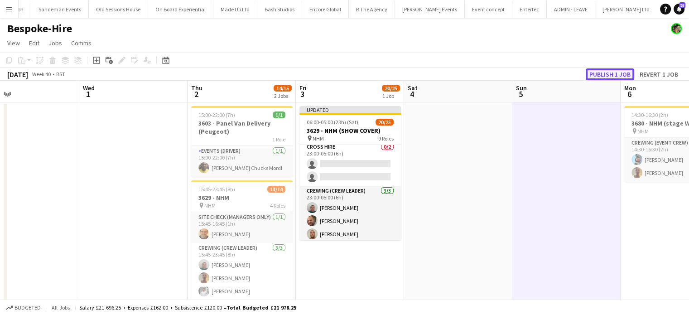
click at [609, 73] on button "Publish 1 job" at bounding box center [610, 74] width 48 height 12
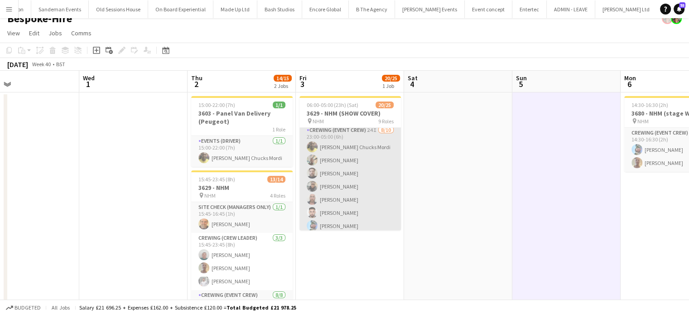
scroll to position [299, 0]
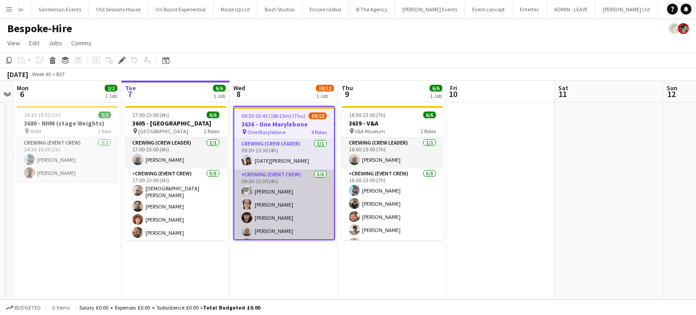
scroll to position [127, 0]
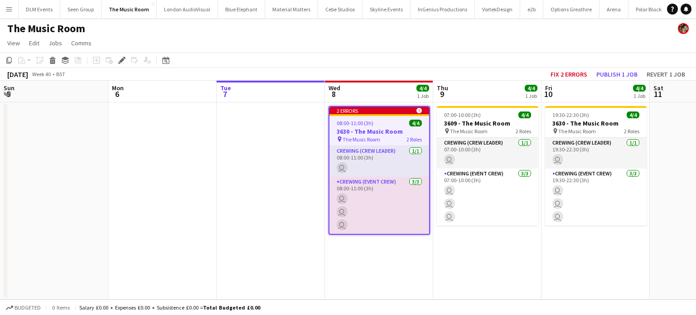
scroll to position [0, 312]
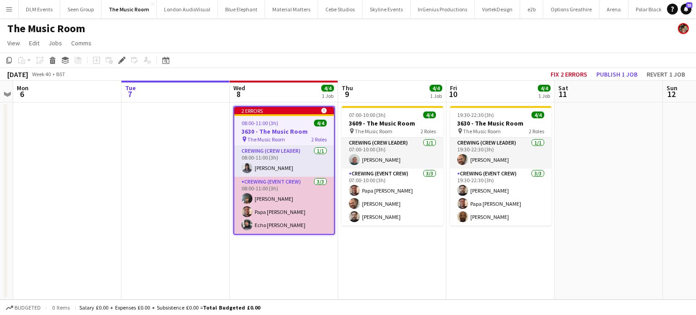
click at [301, 211] on app-card-role "Crewing (Event Crew) [DATE] 08:00-11:00 (3h) [PERSON_NAME] Papa [PERSON_NAME] E…" at bounding box center [284, 205] width 100 height 57
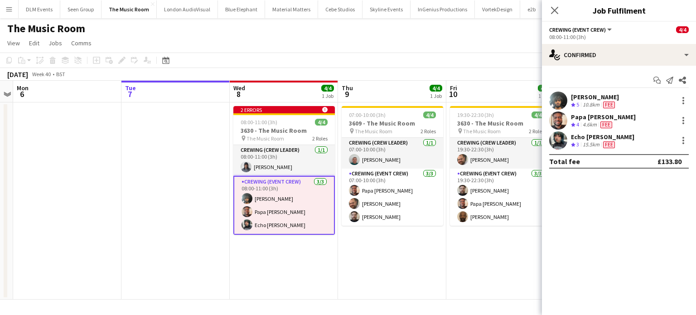
click at [494, 60] on app-toolbar "Copy Paste Paste Ctrl+V Paste with crew Ctrl+Shift+V Paste linked Job [GEOGRAPH…" at bounding box center [348, 60] width 696 height 15
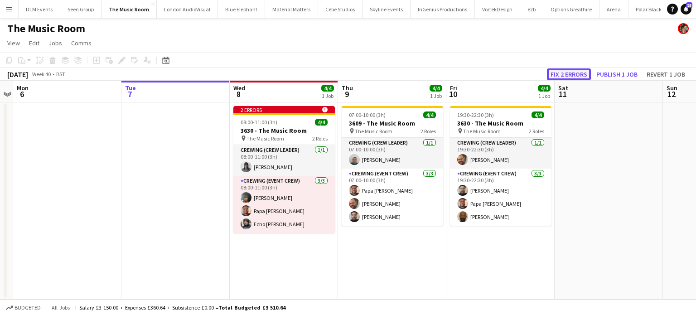
click at [558, 70] on button "Fix 2 errors" at bounding box center [569, 74] width 44 height 12
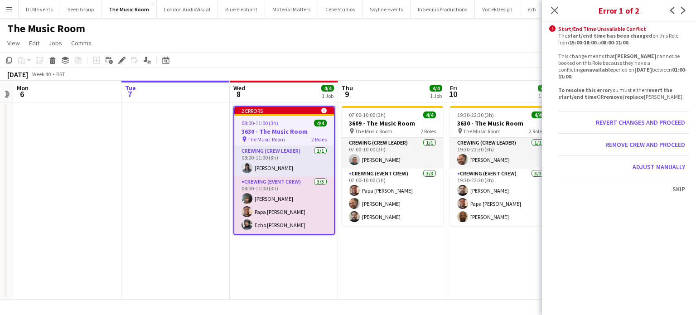
click at [682, 14] on app-icon "Next" at bounding box center [683, 10] width 11 height 11
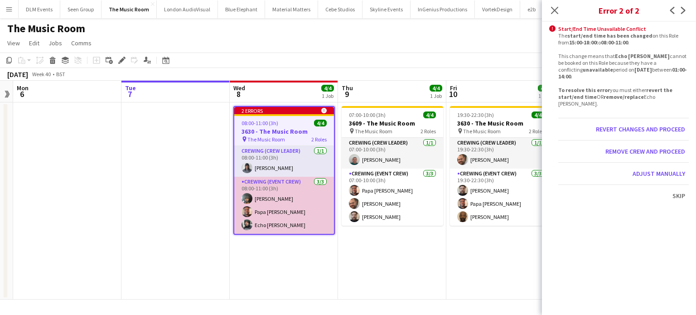
click at [314, 209] on app-card-role "Crewing (Event Crew) [DATE] 08:00-11:00 (3h) [PERSON_NAME] Papa [PERSON_NAME] E…" at bounding box center [284, 205] width 100 height 57
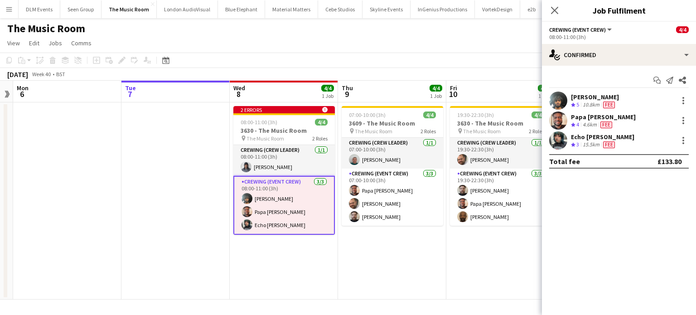
click at [314, 209] on app-card-role "Crewing (Event Crew) [DATE] 08:00-11:00 (3h) [PERSON_NAME] Papa [PERSON_NAME] E…" at bounding box center [283, 205] width 101 height 59
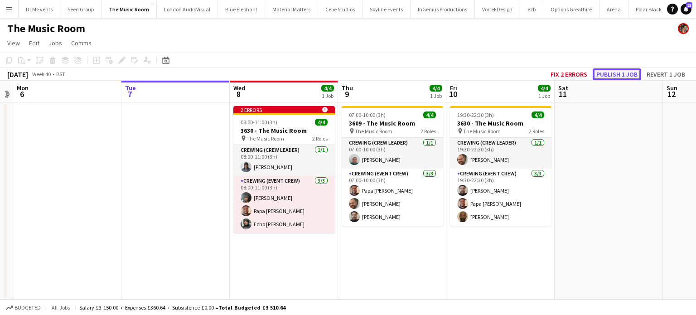
click at [607, 71] on button "Publish 1 job" at bounding box center [617, 74] width 48 height 12
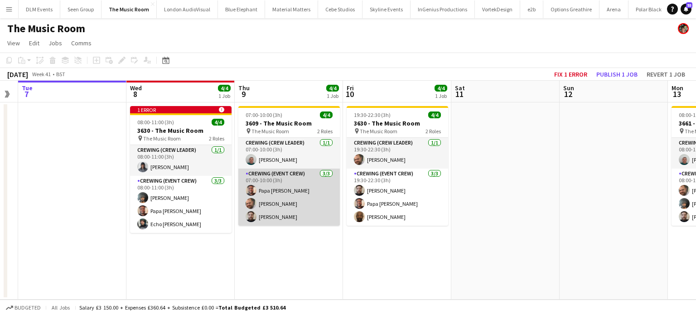
scroll to position [0, 417]
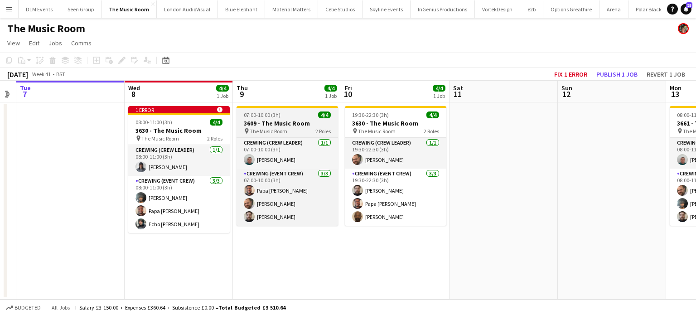
click at [279, 121] on h3 "3609 - The Music Room" at bounding box center [286, 123] width 101 height 8
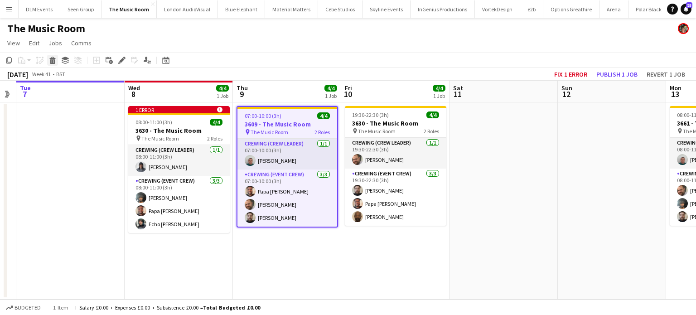
click at [52, 58] on icon at bounding box center [52, 58] width 6 height 2
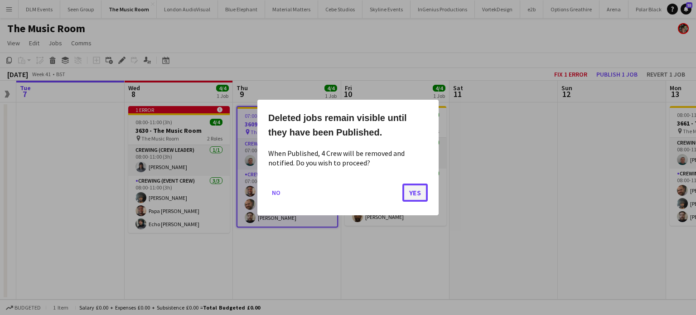
click at [413, 185] on button "Yes" at bounding box center [414, 192] width 25 height 18
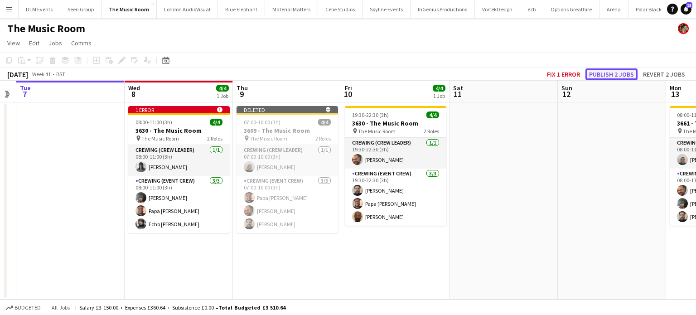
click at [611, 71] on button "Publish 2 jobs" at bounding box center [611, 74] width 52 height 12
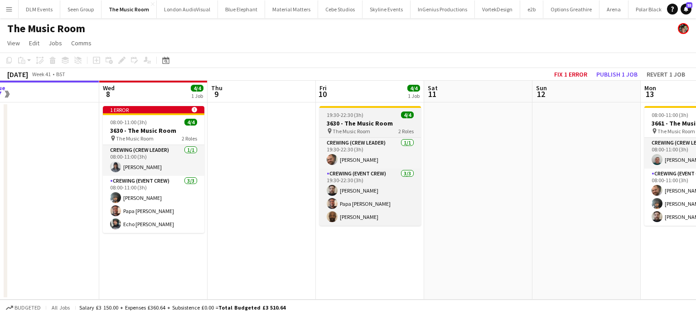
scroll to position [0, 225]
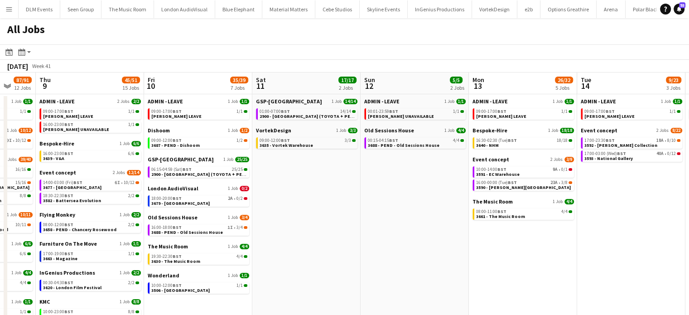
scroll to position [0, 402]
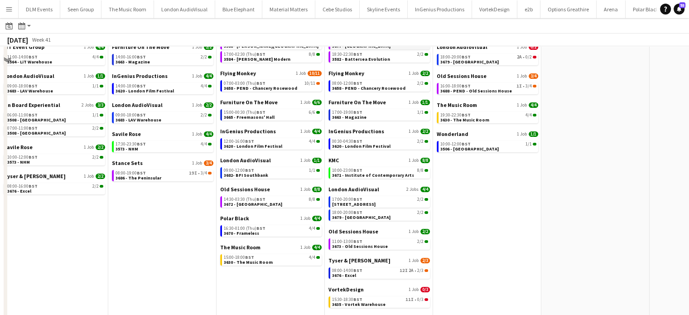
scroll to position [143, 0]
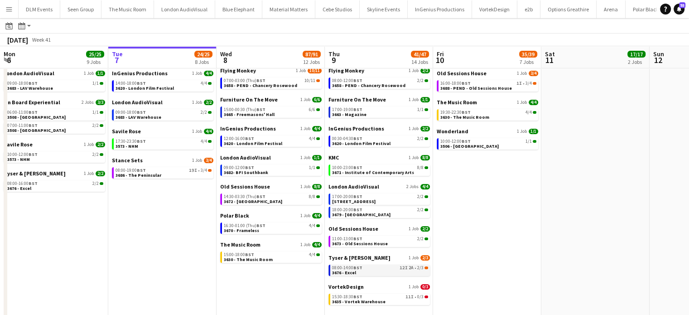
click at [380, 267] on div "08:00-14:00 BST 12I 2A • 2/3" at bounding box center [380, 267] width 96 height 5
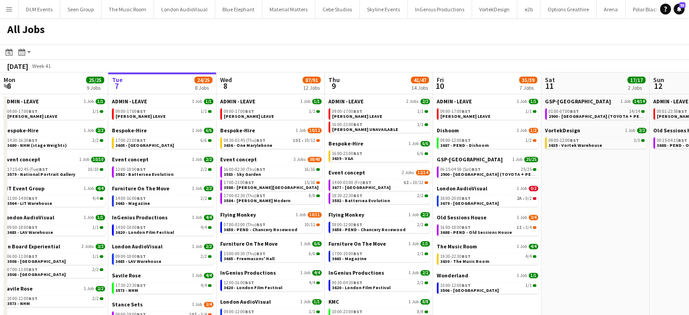
scroll to position [0, 0]
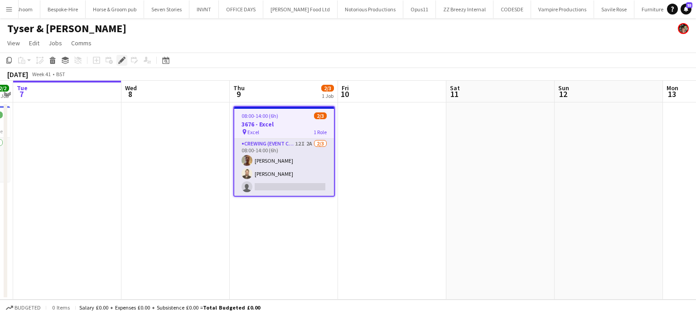
click at [121, 58] on icon "Edit" at bounding box center [121, 60] width 7 height 7
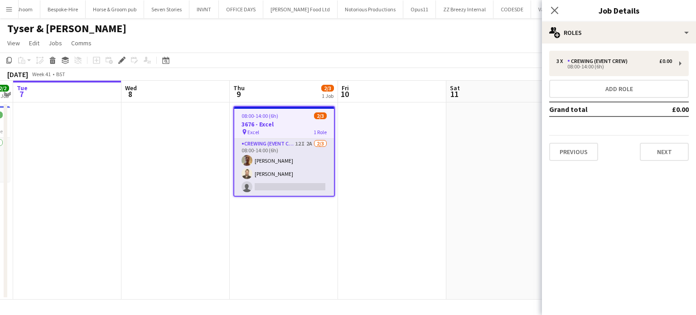
click at [614, 21] on div "Close pop-in Job Details" at bounding box center [619, 11] width 154 height 22
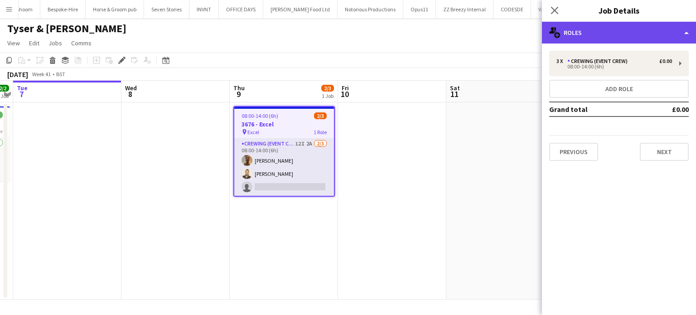
click at [614, 30] on div "multiple-users-add Roles" at bounding box center [619, 33] width 154 height 22
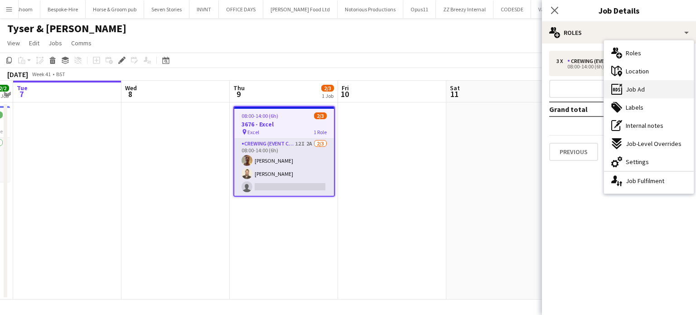
click at [640, 88] on span "Job Ad" at bounding box center [635, 89] width 19 height 8
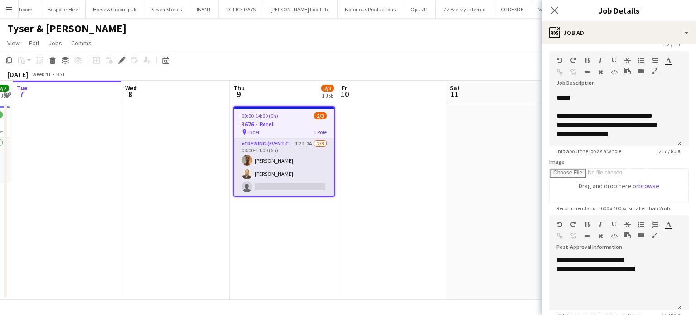
scroll to position [35, 0]
click at [386, 156] on app-date-cell at bounding box center [392, 200] width 108 height 197
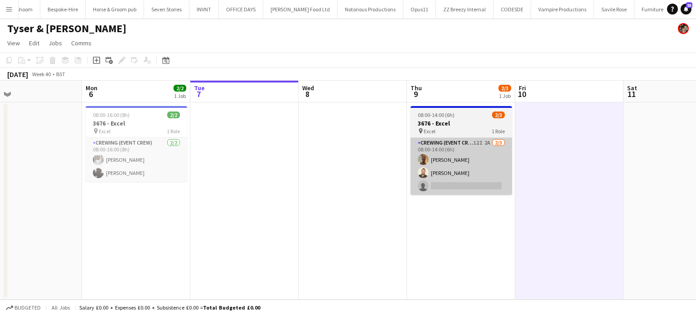
scroll to position [0, 352]
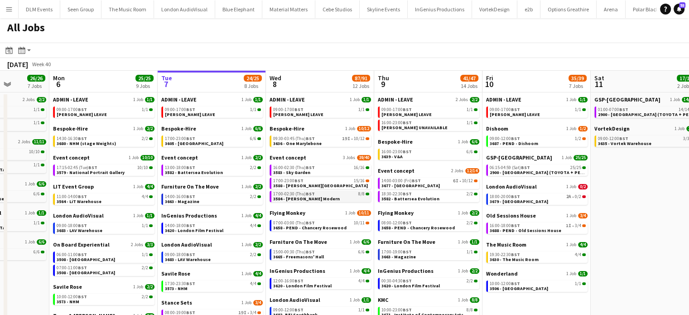
scroll to position [5, 0]
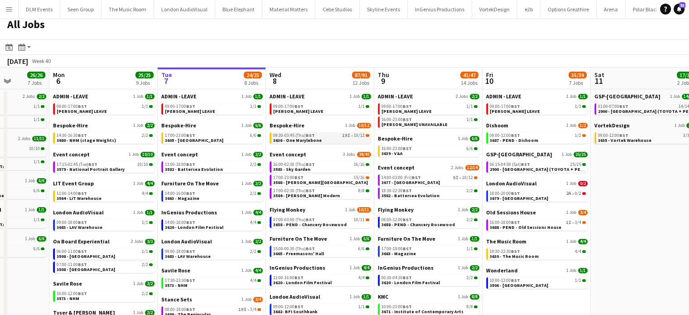
click at [346, 138] on link "09:30-03:45 (Thu) BST 19I • 10/12 3636 - One Marylebone" at bounding box center [321, 137] width 96 height 10
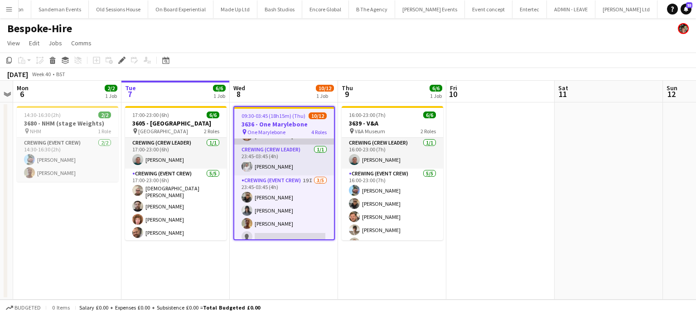
scroll to position [109, 0]
click at [291, 198] on app-card-role "Crewing (Event Crew) 19I [DATE] 23:45-03:45 (4h) [PERSON_NAME] [PERSON_NAME] [P…" at bounding box center [284, 216] width 100 height 83
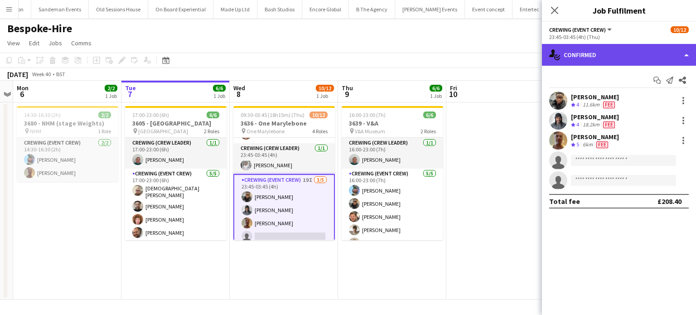
click at [636, 63] on div "single-neutral-actions-check-2 Confirmed" at bounding box center [619, 55] width 154 height 22
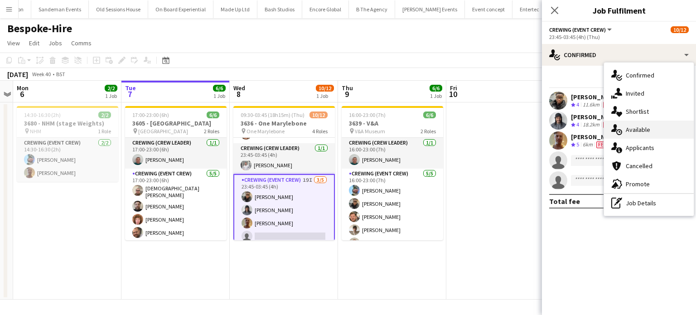
click at [628, 135] on div "single-neutral-actions-upload Available" at bounding box center [649, 130] width 90 height 18
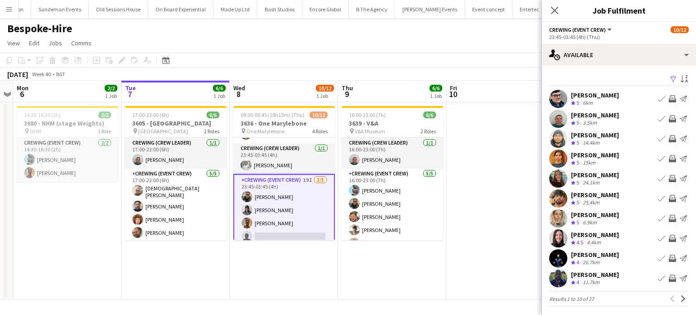
click at [669, 256] on app-icon "Invite crew" at bounding box center [672, 258] width 7 height 7
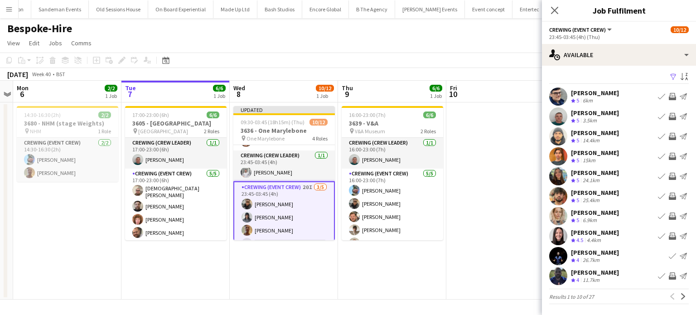
scroll to position [2, 0]
click at [669, 198] on app-icon "Invite crew" at bounding box center [672, 196] width 7 height 7
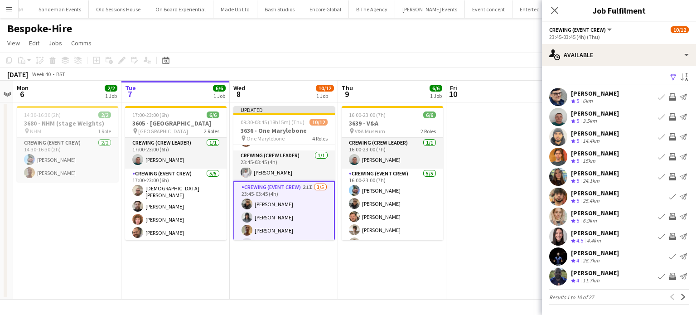
click at [669, 177] on app-icon "Invite crew" at bounding box center [672, 176] width 7 height 7
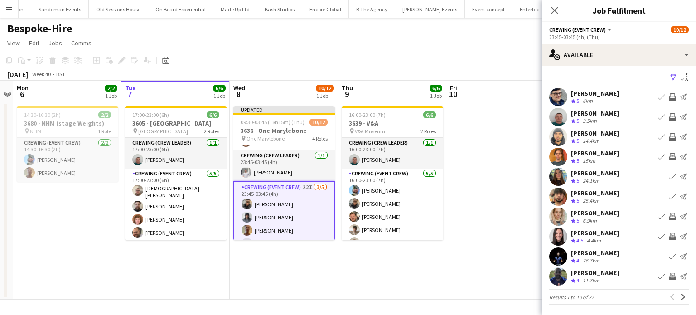
click at [667, 152] on button "Invite crew" at bounding box center [672, 156] width 11 height 11
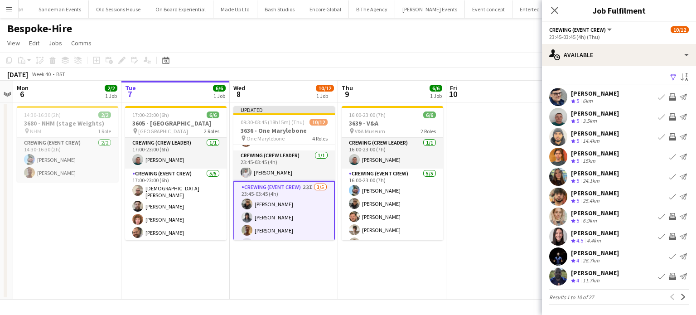
click at [669, 215] on app-icon "Invite crew" at bounding box center [672, 216] width 7 height 7
click at [667, 211] on button "Invite crew" at bounding box center [672, 216] width 11 height 11
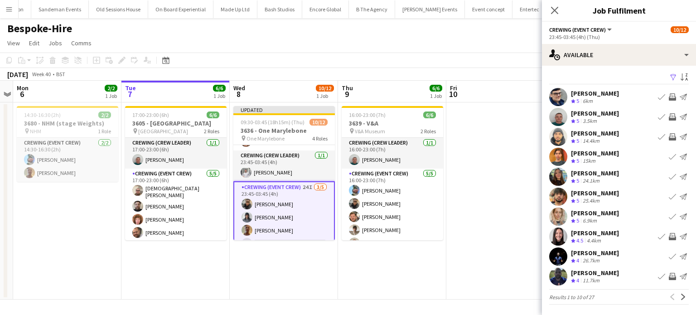
click at [674, 302] on app-pager "Results 1 to 10 of 27 Previous Next" at bounding box center [619, 296] width 140 height 15
click at [680, 299] on app-icon "Next" at bounding box center [683, 297] width 6 height 6
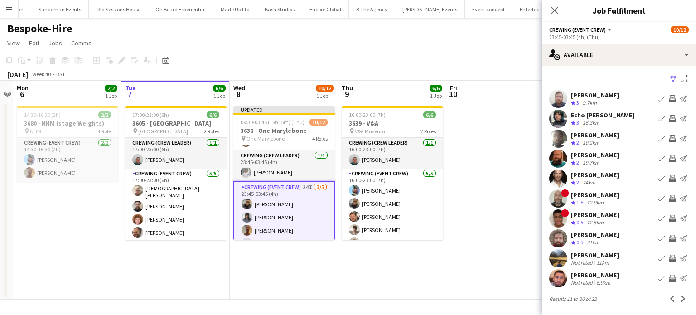
click at [669, 119] on app-icon "Invite crew" at bounding box center [672, 118] width 7 height 7
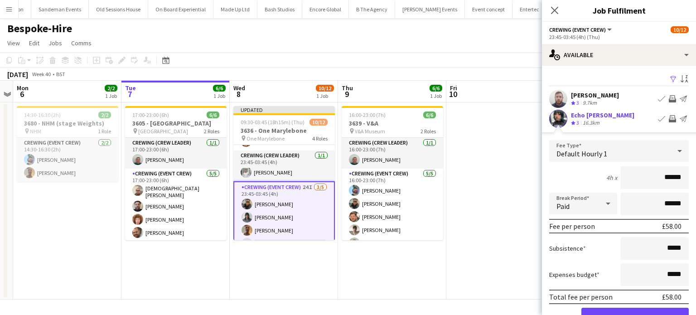
click button "Confirm" at bounding box center [634, 317] width 107 height 18
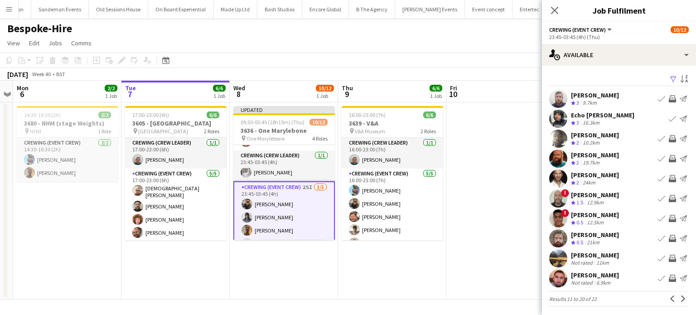
click at [669, 157] on app-icon "Invite crew" at bounding box center [672, 158] width 7 height 7
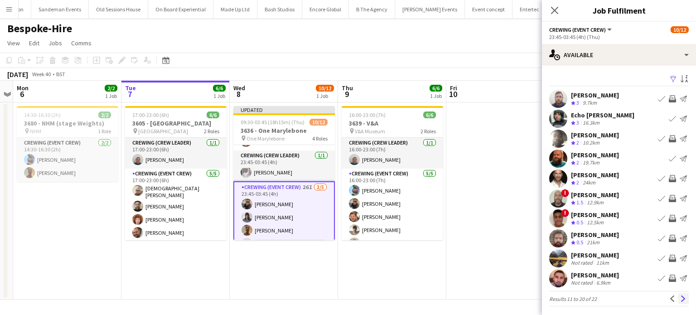
click at [680, 299] on app-icon "Next" at bounding box center [683, 298] width 6 height 6
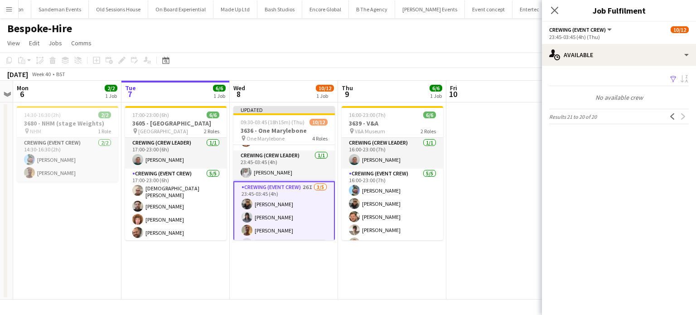
click at [512, 130] on app-date-cell at bounding box center [500, 200] width 108 height 197
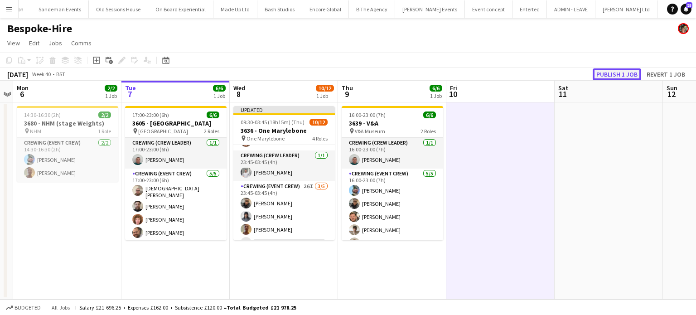
click at [635, 72] on button "Publish 1 job" at bounding box center [617, 74] width 48 height 12
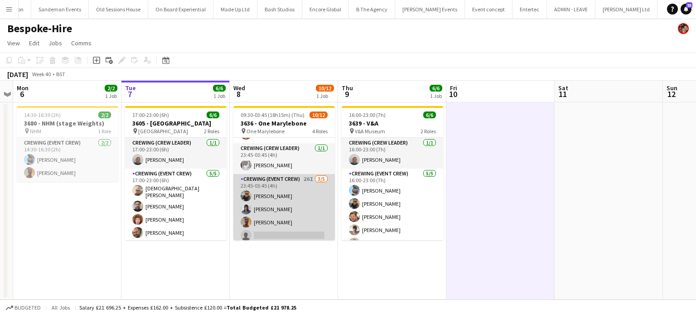
click at [313, 205] on app-card-role "Crewing (Event Crew) 26I 3/5 23:45-03:45 (4h) Samuel Kusimo Kaine Caldeira Jaso…" at bounding box center [283, 215] width 101 height 83
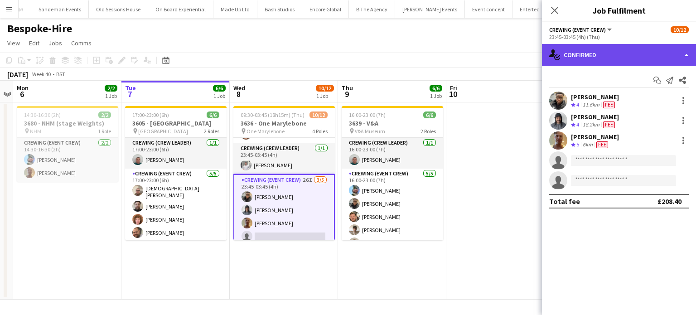
click at [612, 52] on div "single-neutral-actions-check-2 Confirmed" at bounding box center [619, 55] width 154 height 22
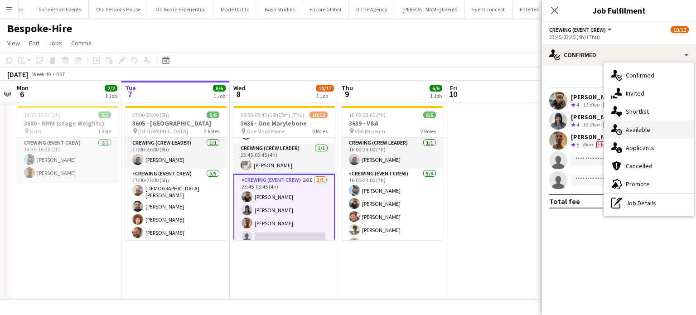
click at [632, 123] on div "single-neutral-actions-upload Available" at bounding box center [649, 130] width 90 height 18
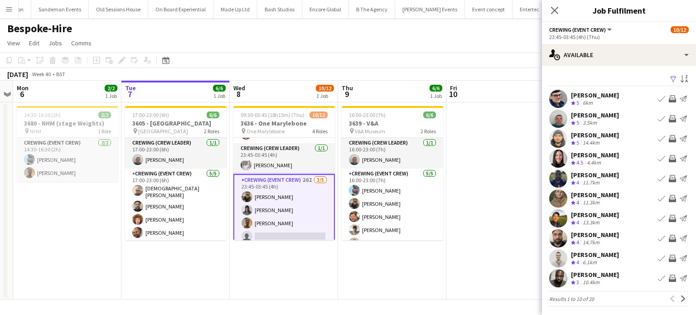
click at [669, 259] on app-icon "Invite crew" at bounding box center [672, 258] width 7 height 7
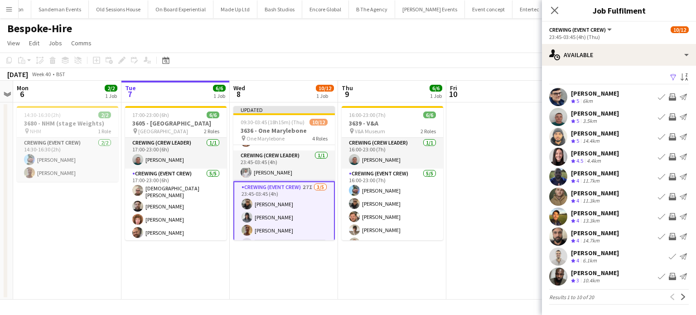
click at [669, 276] on app-icon "Invite crew" at bounding box center [672, 276] width 7 height 7
click at [678, 293] on button "Next" at bounding box center [683, 296] width 11 height 11
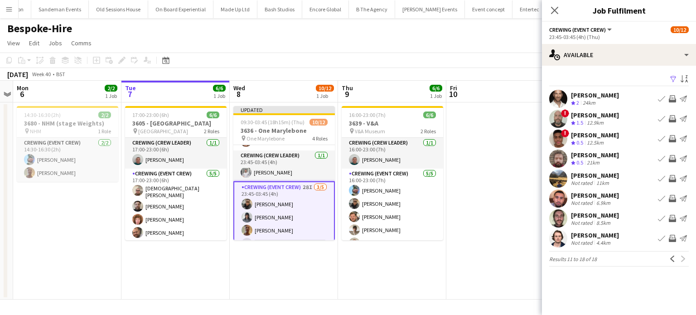
click at [673, 97] on app-icon "Invite crew" at bounding box center [672, 98] width 7 height 7
click at [507, 188] on app-date-cell at bounding box center [500, 200] width 108 height 197
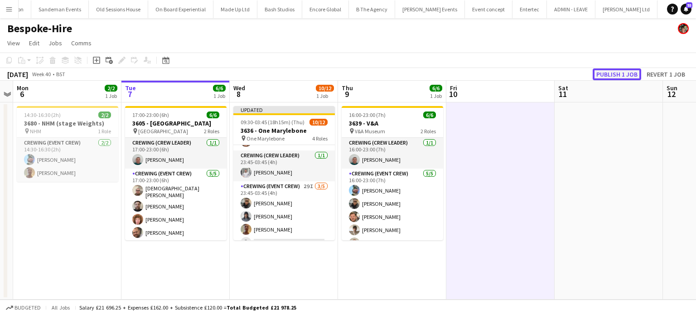
click at [613, 76] on button "Publish 1 job" at bounding box center [617, 74] width 48 height 12
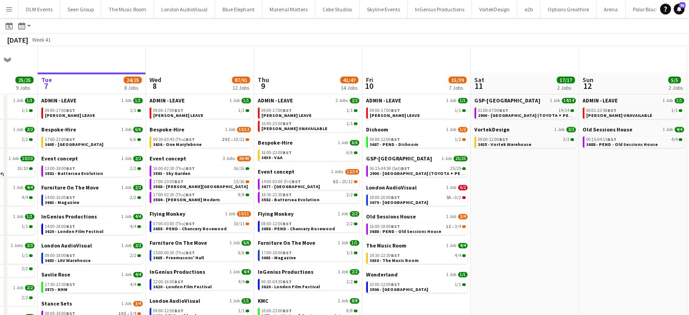
scroll to position [160, 0]
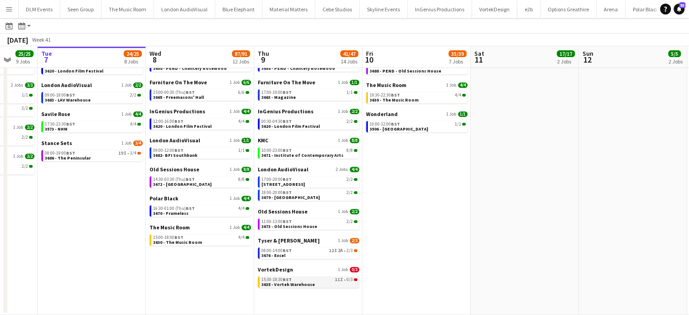
click at [305, 283] on span "3635 - Vortek Warehouse" at bounding box center [287, 284] width 53 height 6
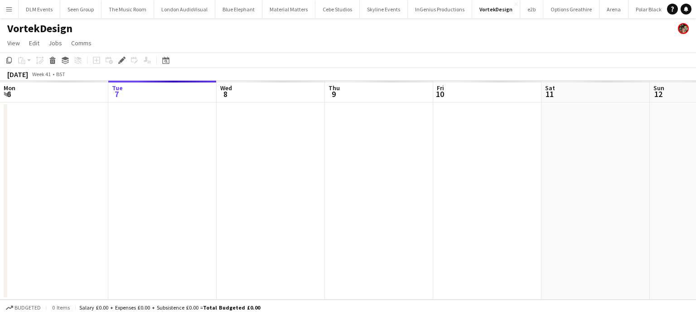
scroll to position [0, 312]
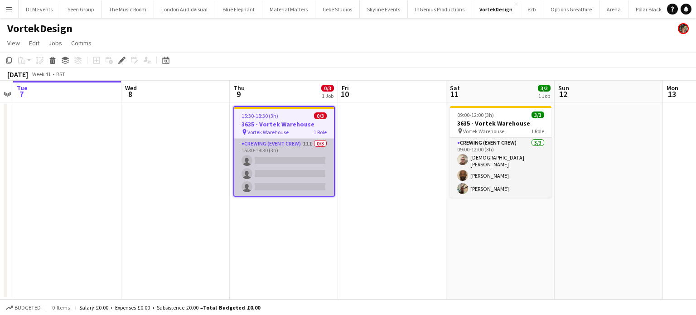
click at [298, 189] on app-card-role "Crewing (Event Crew) 11I 0/3 15:30-18:30 (3h) single-neutral-actions single-neu…" at bounding box center [284, 167] width 100 height 57
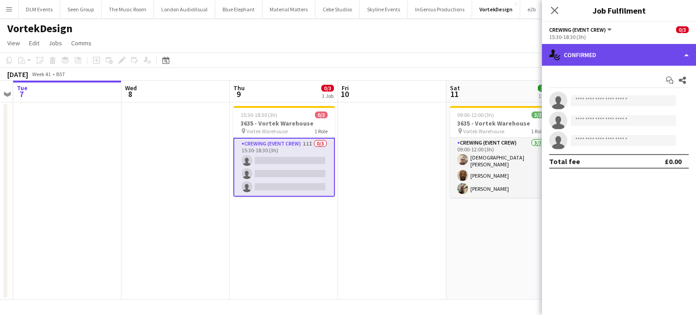
click at [631, 53] on div "single-neutral-actions-check-2 Confirmed" at bounding box center [619, 55] width 154 height 22
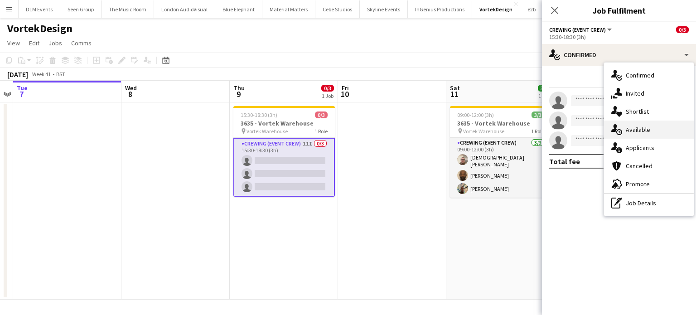
click at [650, 136] on div "single-neutral-actions-upload Available" at bounding box center [649, 130] width 90 height 18
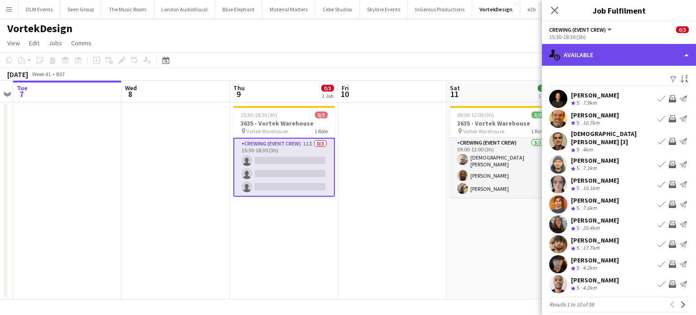
click at [607, 60] on div "single-neutral-actions-upload Available" at bounding box center [619, 55] width 154 height 22
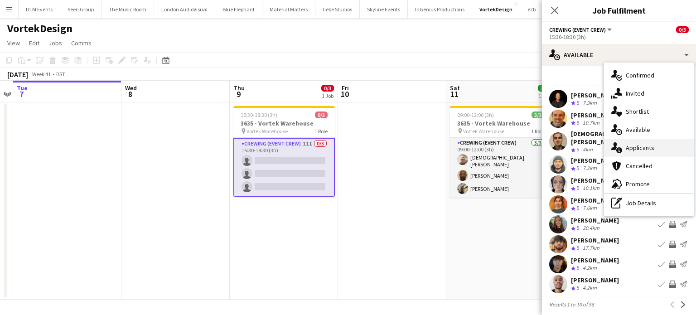
click at [645, 146] on span "Applicants" at bounding box center [640, 148] width 29 height 8
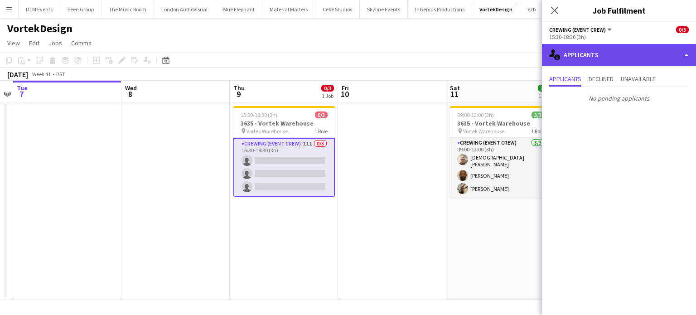
click at [596, 54] on div "single-neutral-actions-information Applicants" at bounding box center [619, 55] width 154 height 22
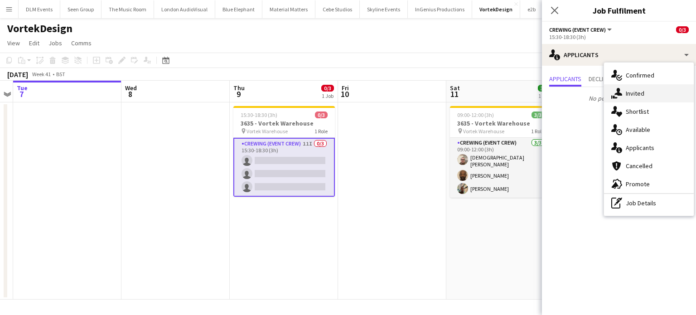
click at [625, 92] on div "single-neutral-actions-share-1 Invited" at bounding box center [649, 93] width 90 height 18
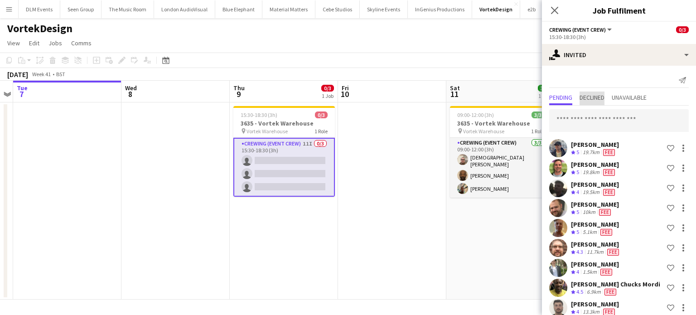
click at [593, 96] on span "Declined" at bounding box center [591, 97] width 25 height 6
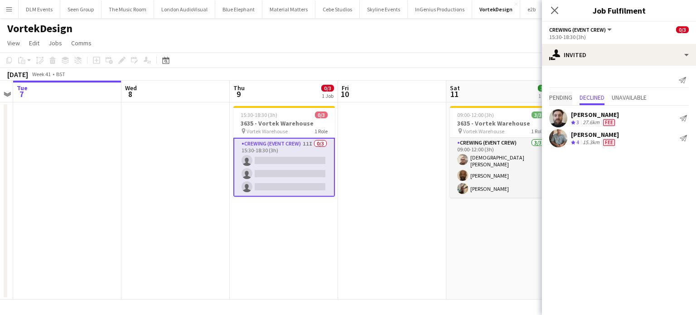
click at [559, 96] on span "Pending" at bounding box center [560, 97] width 23 height 6
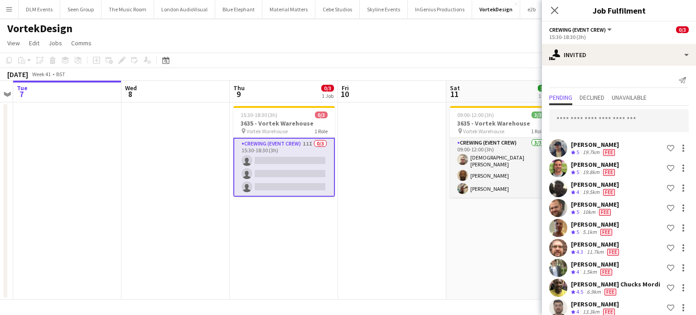
scroll to position [50, 0]
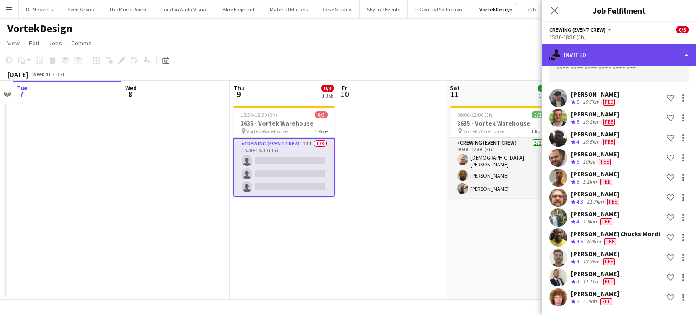
click at [605, 48] on div "single-neutral-actions-share-1 Invited" at bounding box center [619, 55] width 154 height 22
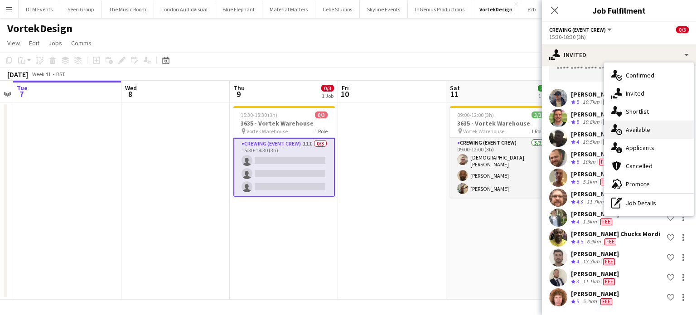
click at [632, 121] on div "single-neutral-actions-upload Available" at bounding box center [649, 130] width 90 height 18
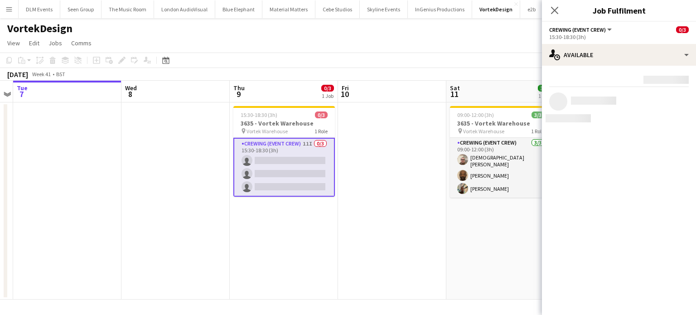
scroll to position [0, 0]
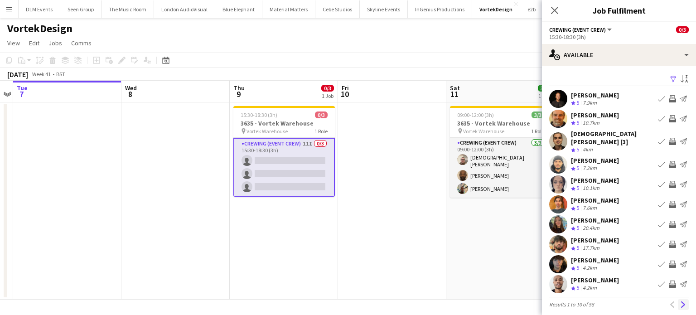
click at [680, 301] on app-icon "Next" at bounding box center [683, 304] width 6 height 6
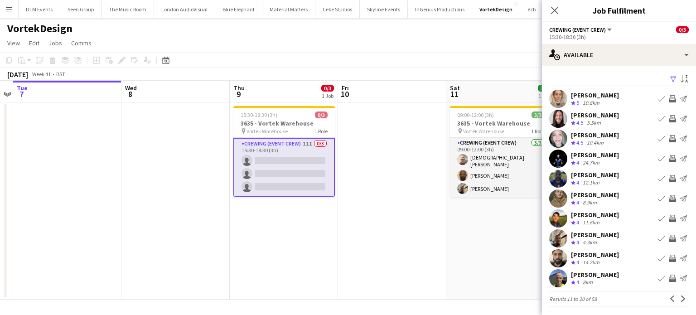
drag, startPoint x: 675, startPoint y: 297, endPoint x: 672, endPoint y: 253, distance: 44.5
click at [672, 253] on app-available-tab "Filter Sort asc Bryony Neylan-Francis Crew rating 5 10.8km Book crew Invite cre…" at bounding box center [619, 189] width 154 height 233
click at [669, 238] on app-icon "Invite crew" at bounding box center [672, 238] width 7 height 7
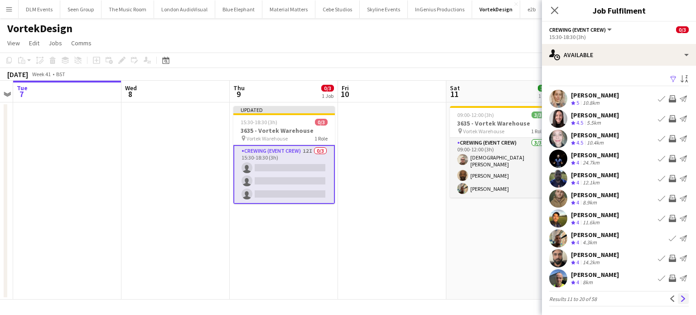
click at [680, 300] on app-icon "Next" at bounding box center [683, 298] width 6 height 6
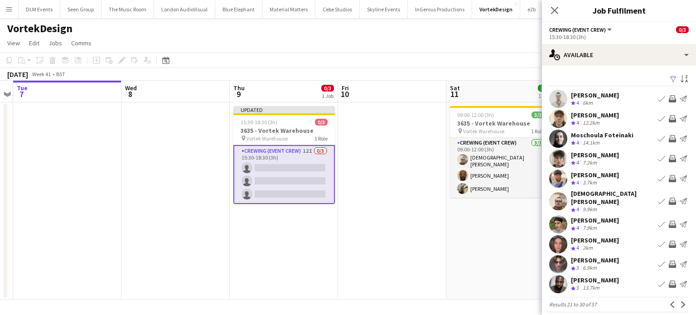
click at [669, 117] on app-icon "Invite crew" at bounding box center [672, 118] width 7 height 7
click at [669, 157] on app-icon "Invite crew" at bounding box center [672, 158] width 7 height 7
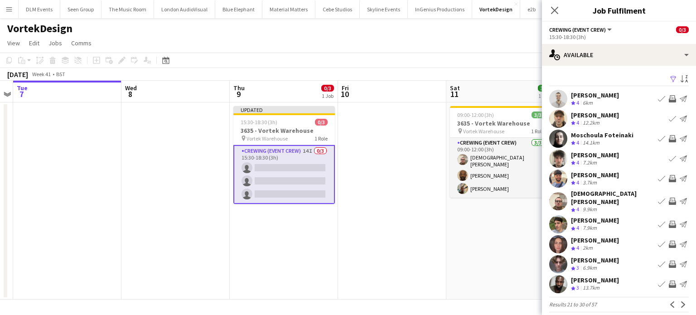
click at [669, 201] on app-icon "Invite crew" at bounding box center [672, 201] width 7 height 7
click at [669, 221] on app-icon "Invite crew" at bounding box center [672, 224] width 7 height 7
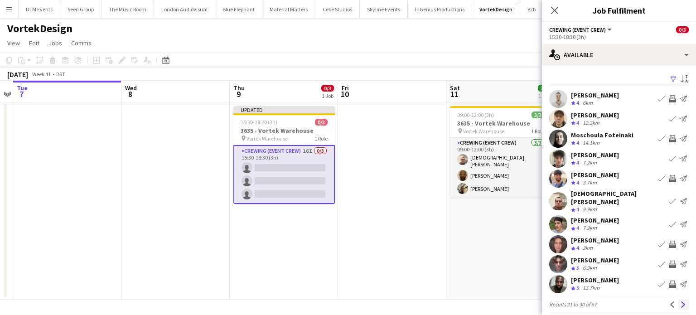
click at [678, 302] on button "Next" at bounding box center [683, 304] width 11 height 11
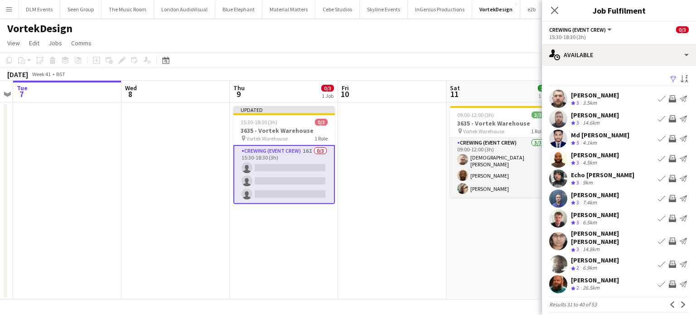
click at [669, 159] on app-icon "Invite crew" at bounding box center [672, 158] width 7 height 7
click at [669, 238] on app-icon "Invite crew" at bounding box center [672, 240] width 7 height 7
click at [680, 299] on button "Next" at bounding box center [683, 304] width 11 height 11
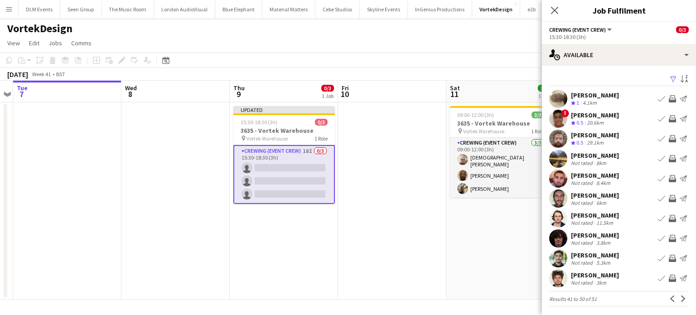
click at [438, 226] on app-date-cell at bounding box center [392, 200] width 108 height 197
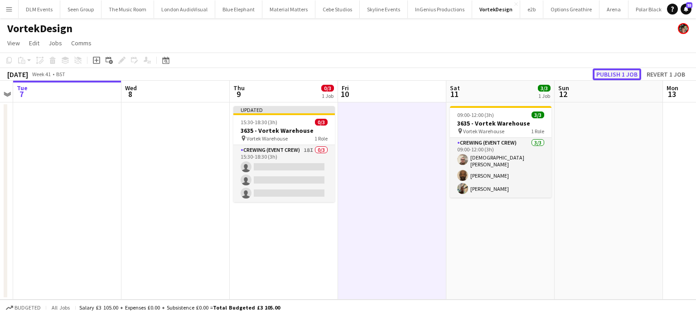
click at [620, 71] on button "Publish 1 job" at bounding box center [617, 74] width 48 height 12
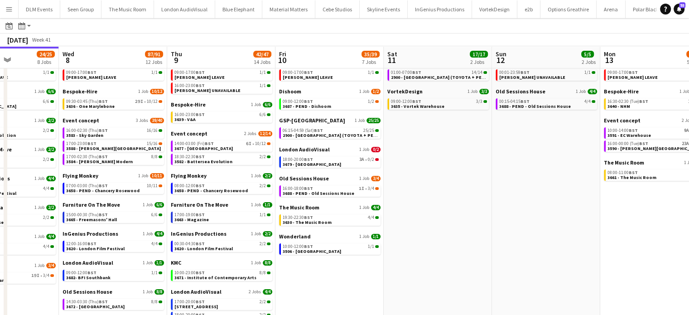
scroll to position [38, 0]
